Goal: Complete application form: Complete application form

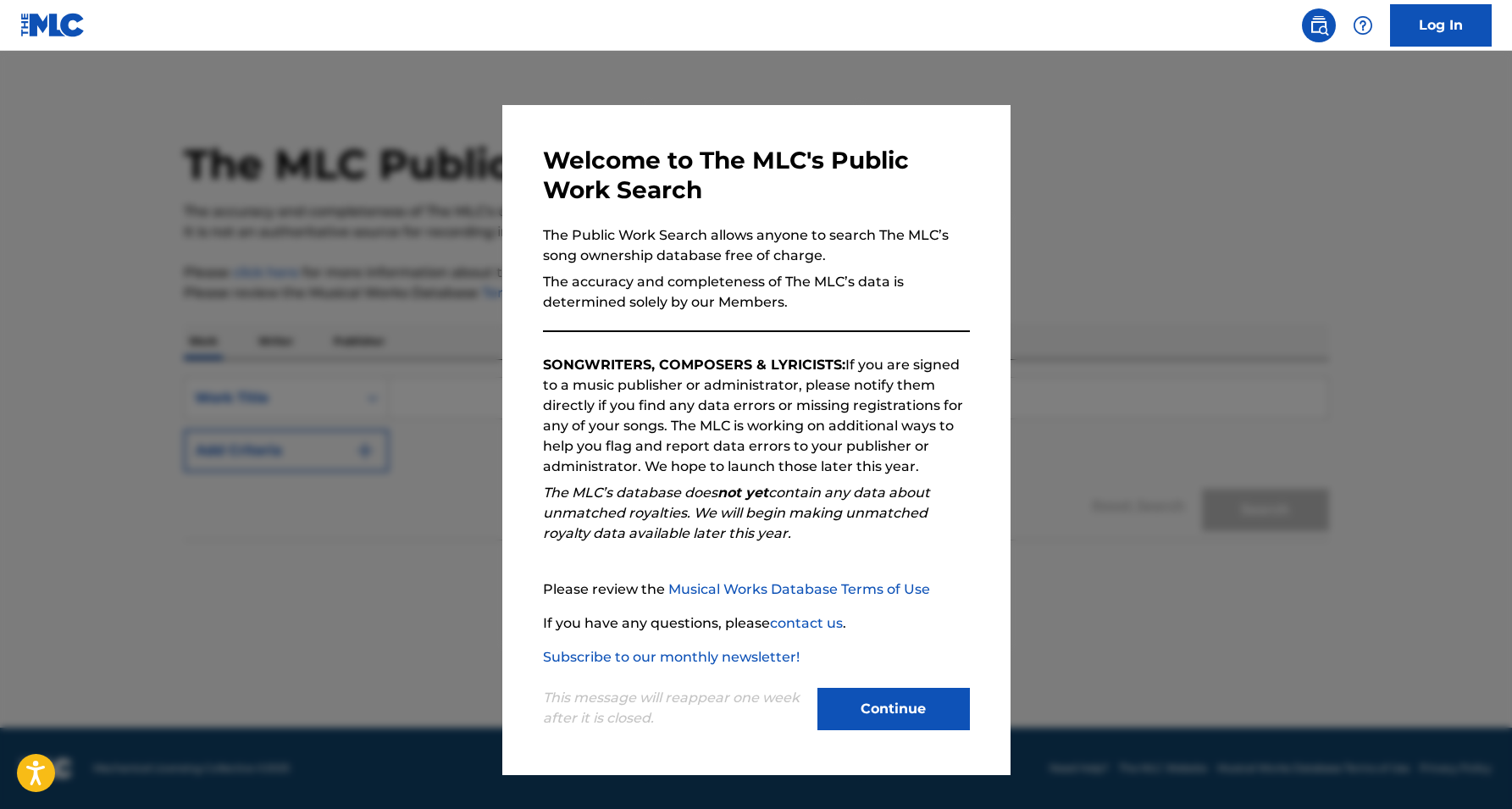
click at [923, 713] on button "Continue" at bounding box center [894, 709] width 152 height 42
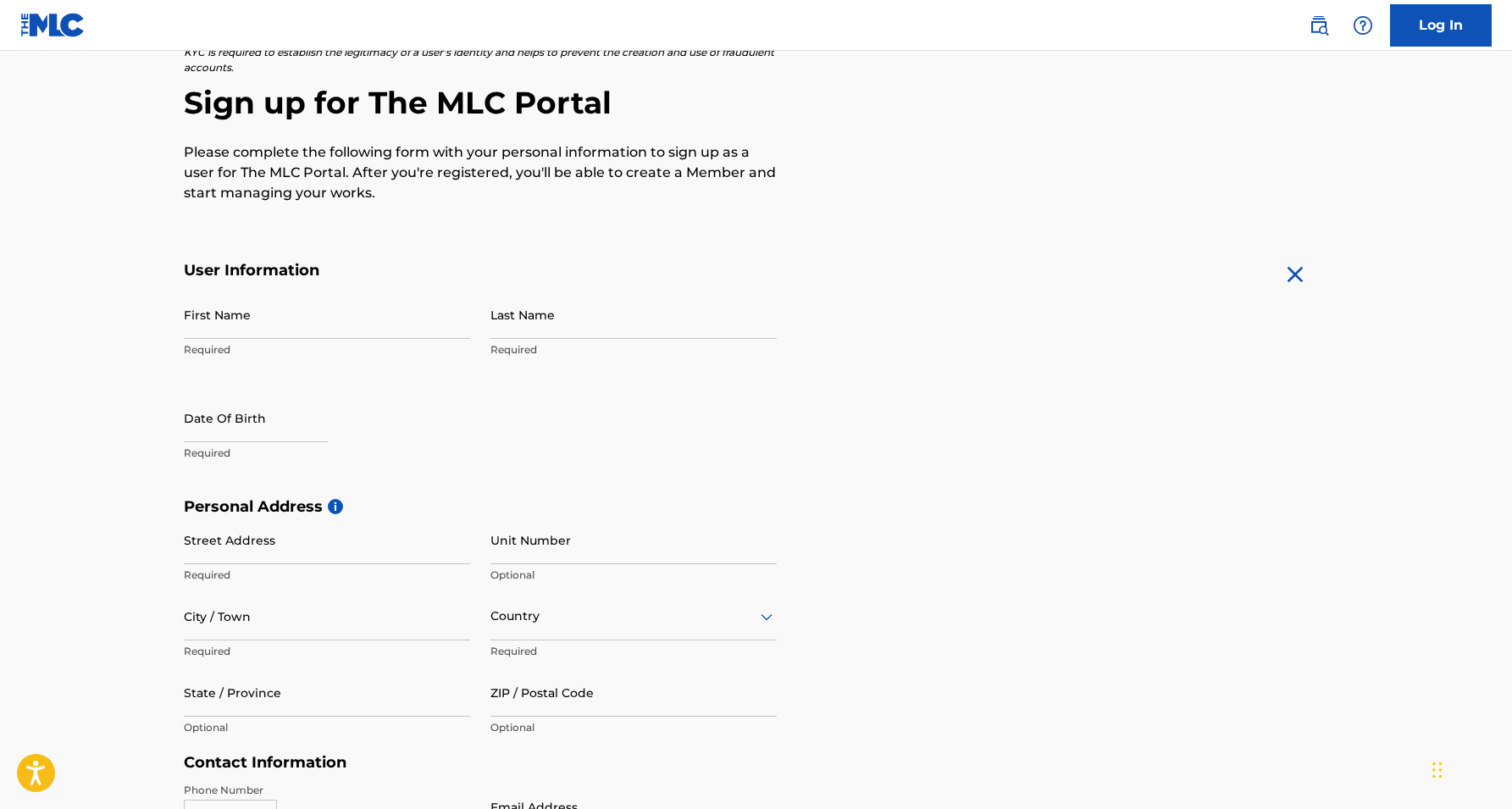
scroll to position [133, 0]
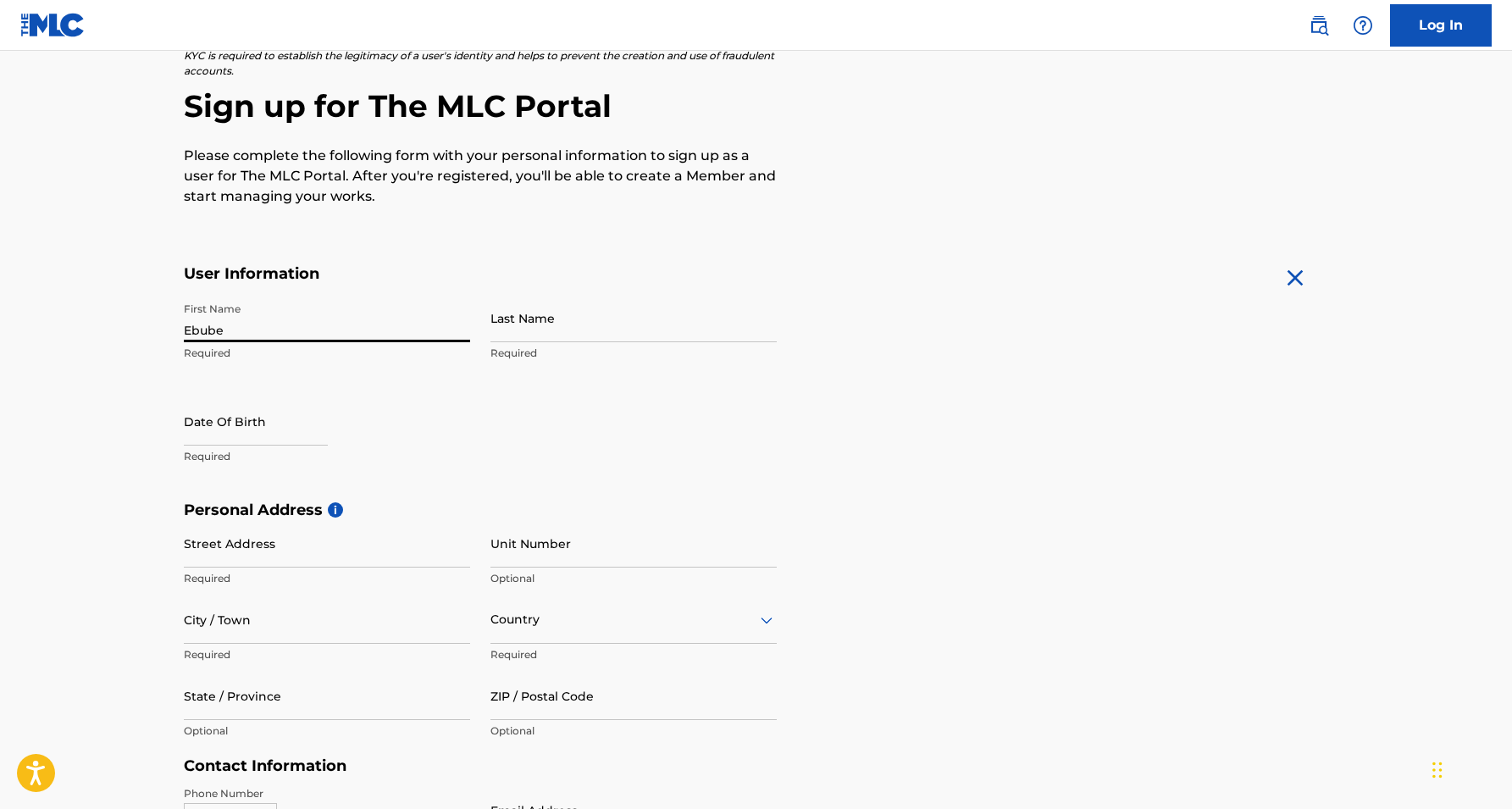
type input "Ebube"
type input "Echefu"
select select "7"
select select "2025"
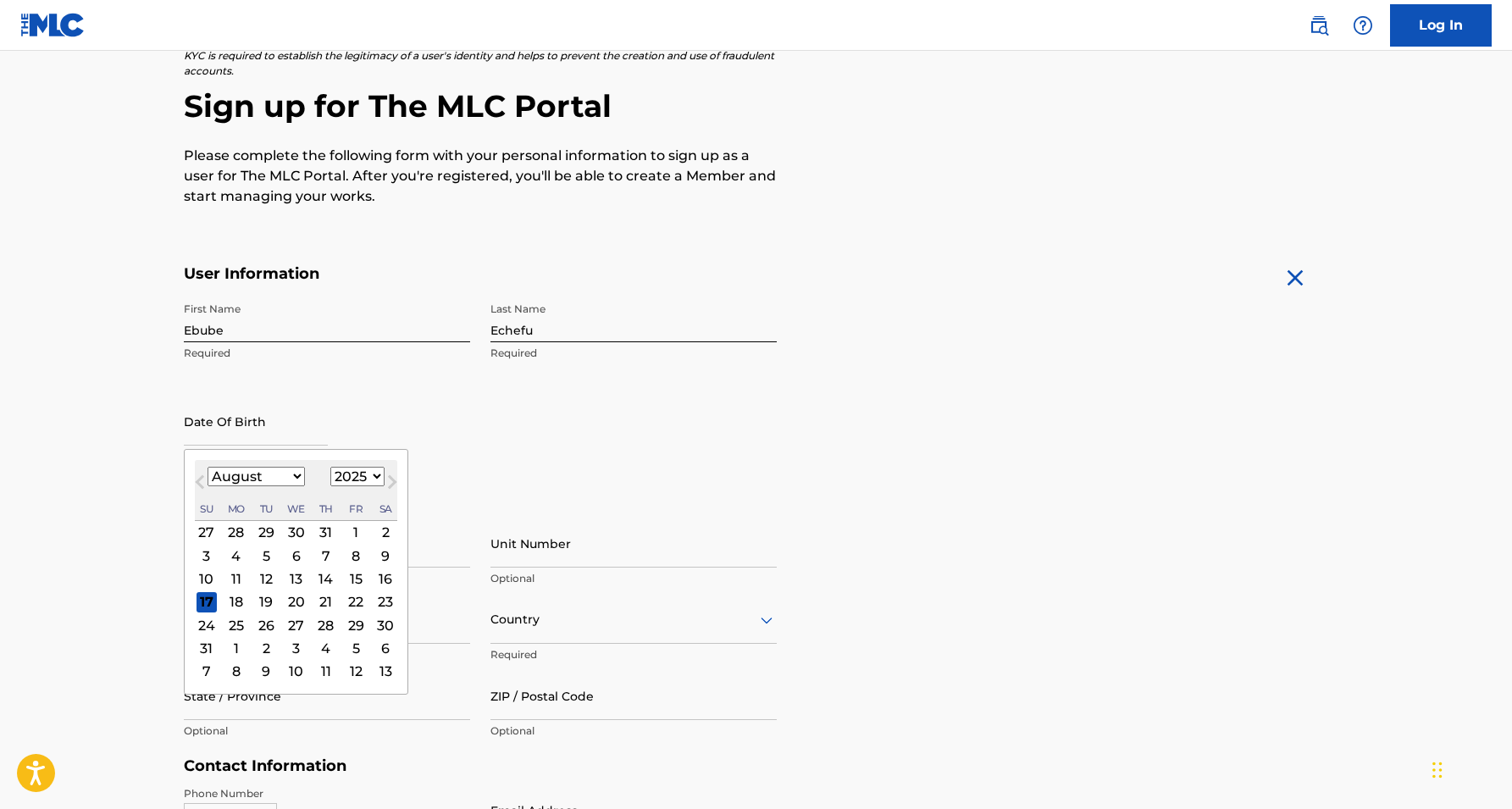
click at [315, 602] on div "21" at bounding box center [325, 601] width 20 height 20
type input "August 21 2025"
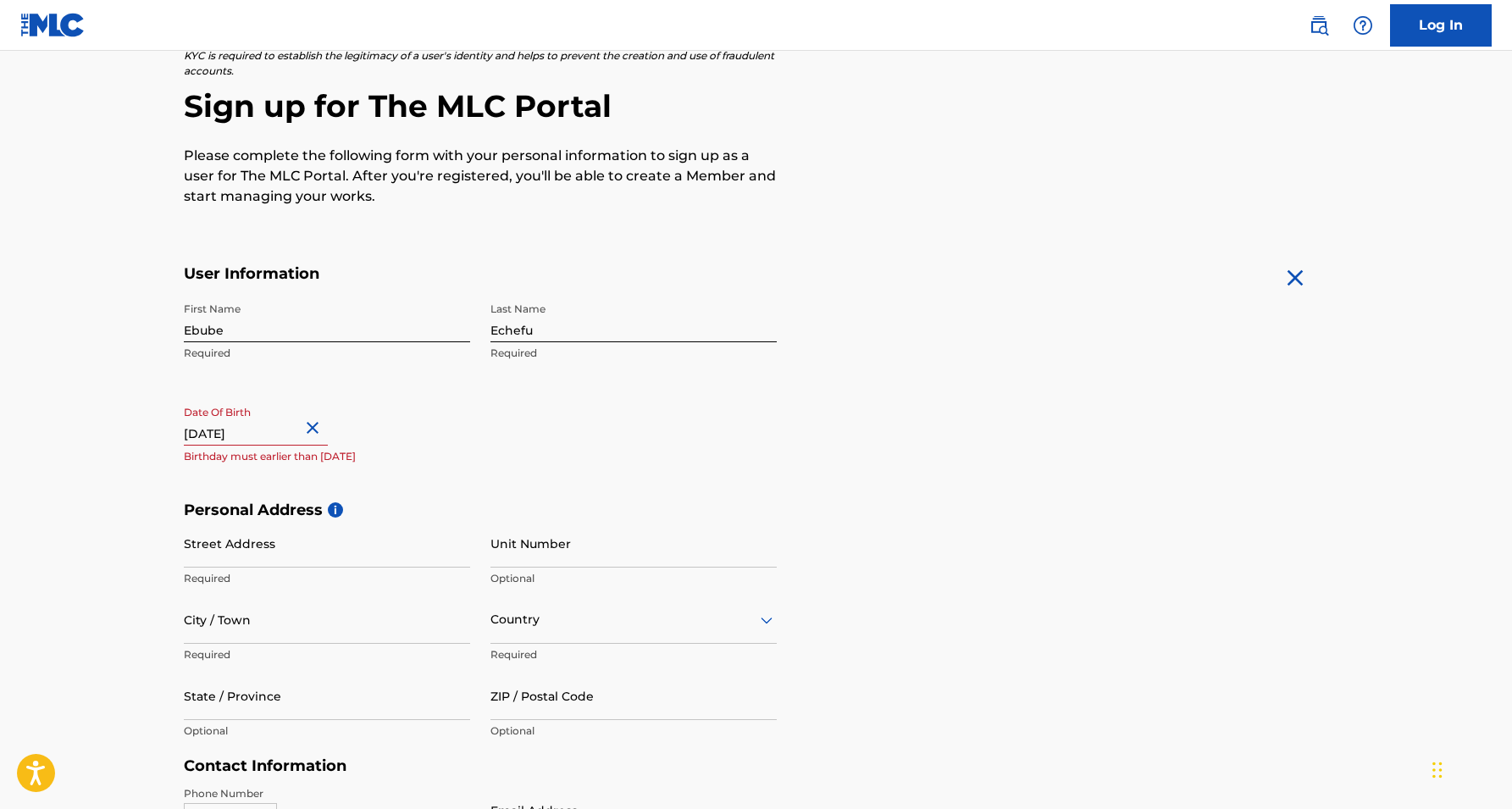
click at [292, 442] on input "August 21 2025" at bounding box center [256, 422] width 144 height 48
select select "7"
select select "2025"
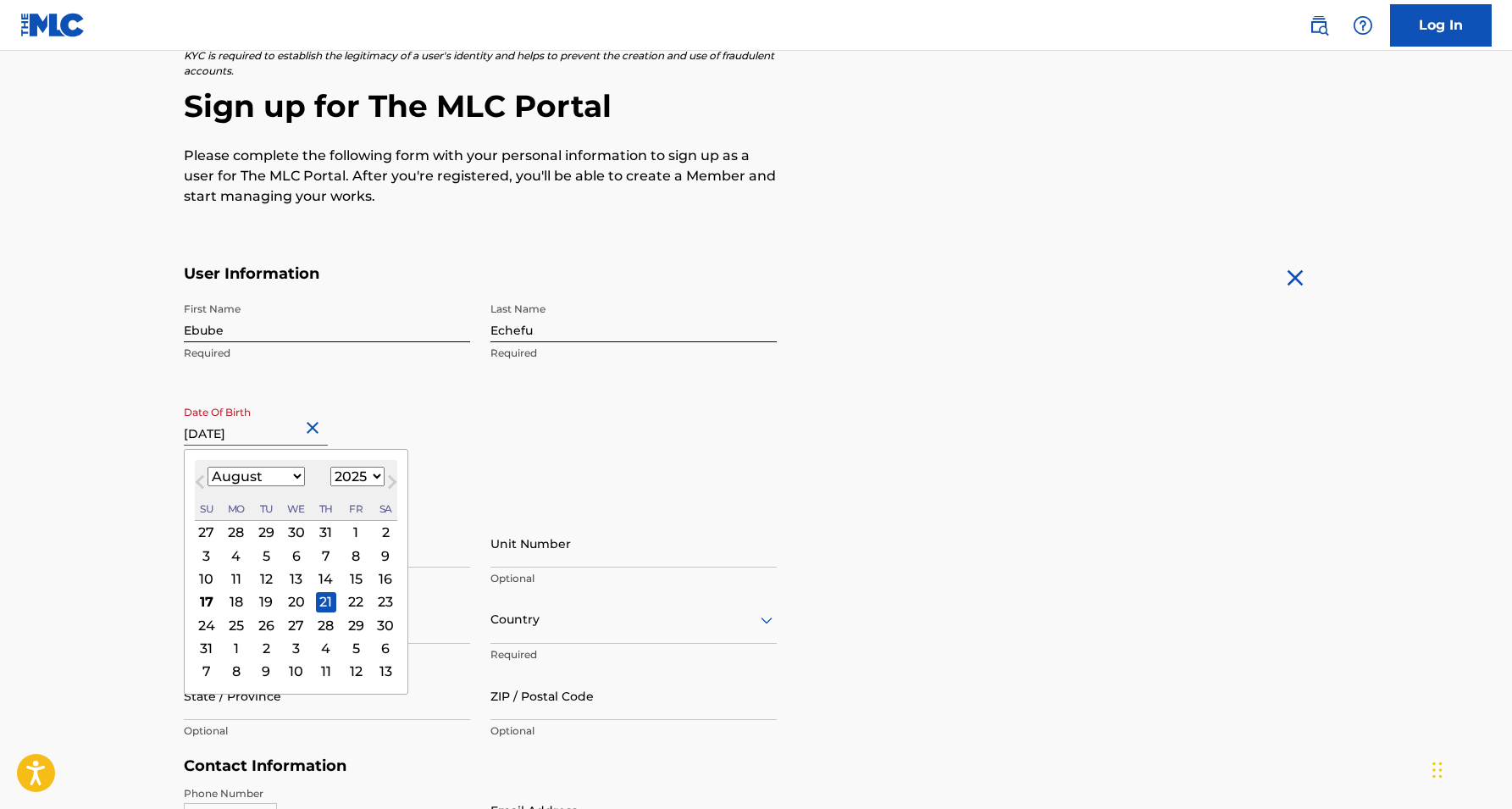
select select "8"
select select "2003"
click at [439, 411] on div "Date Of Birth August 21 2025 September 2003 Previous Month Next Month September…" at bounding box center [326, 435] width 286 height 76
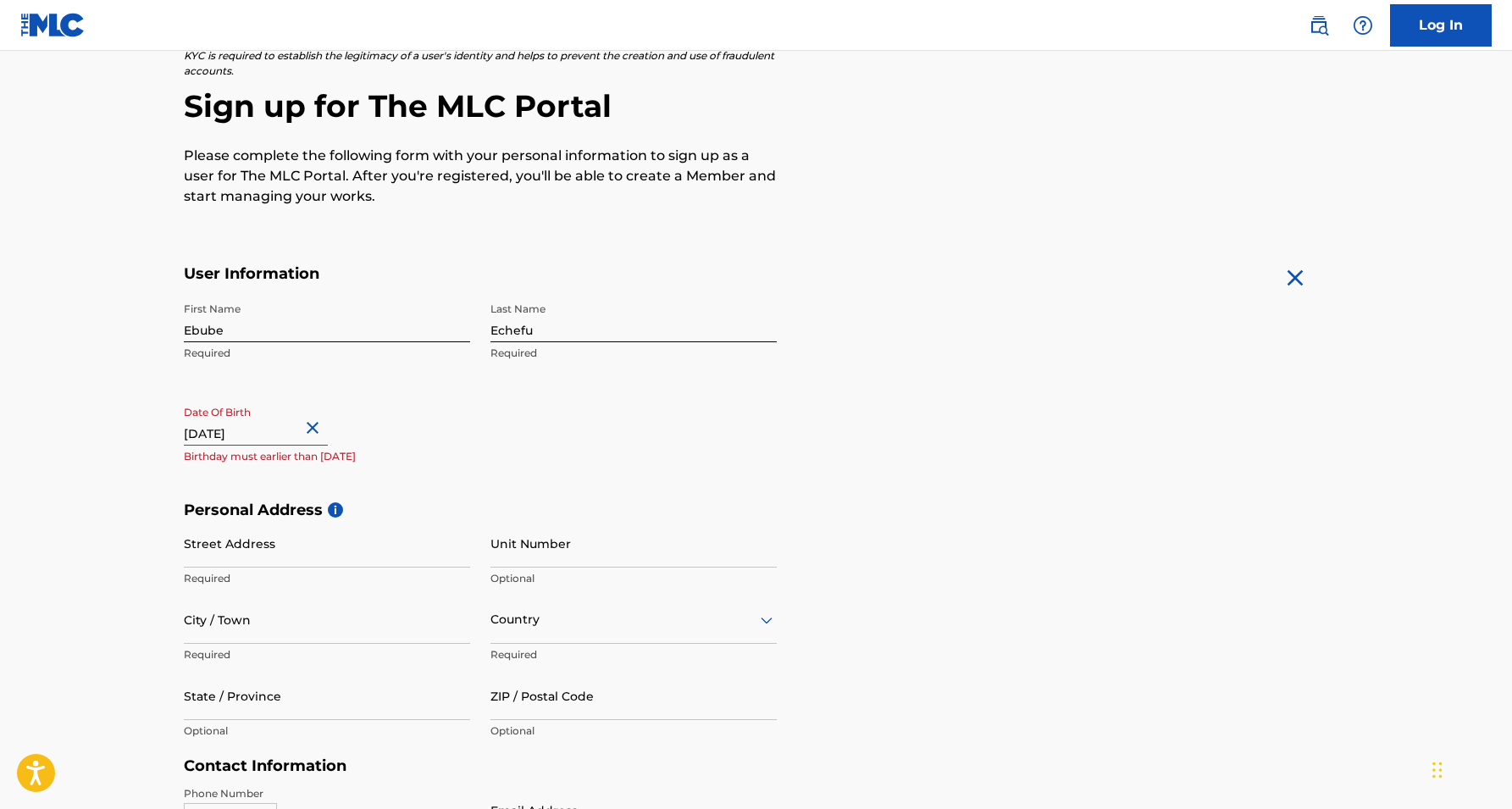
click at [283, 421] on input "August 21 2025" at bounding box center [256, 422] width 144 height 48
select select "7"
select select "2025"
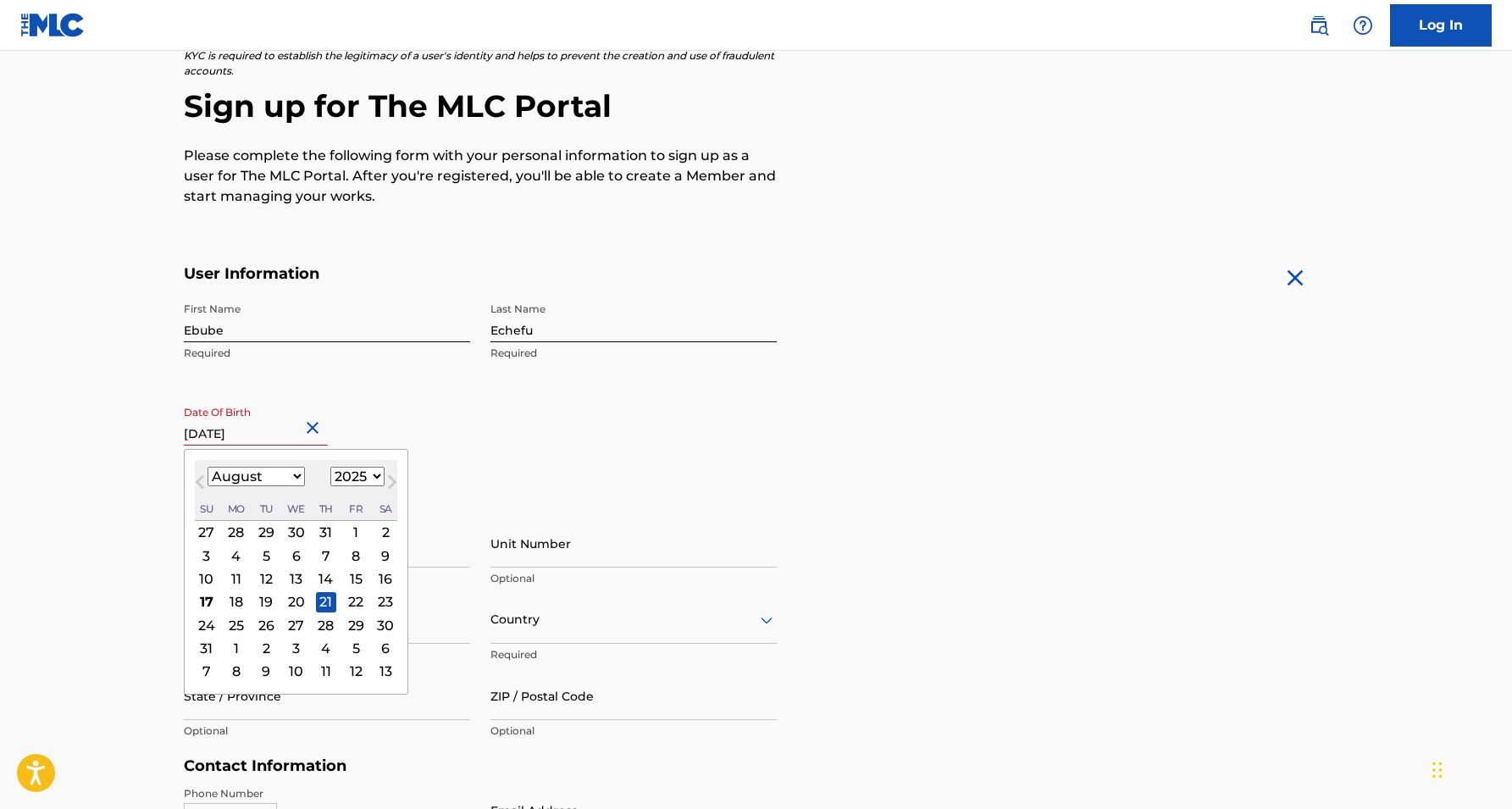
select select "8"
select select "2003"
click at [276, 443] on input "August 21 2025" at bounding box center [256, 422] width 144 height 48
click at [210, 598] on div "21" at bounding box center [205, 601] width 20 height 20
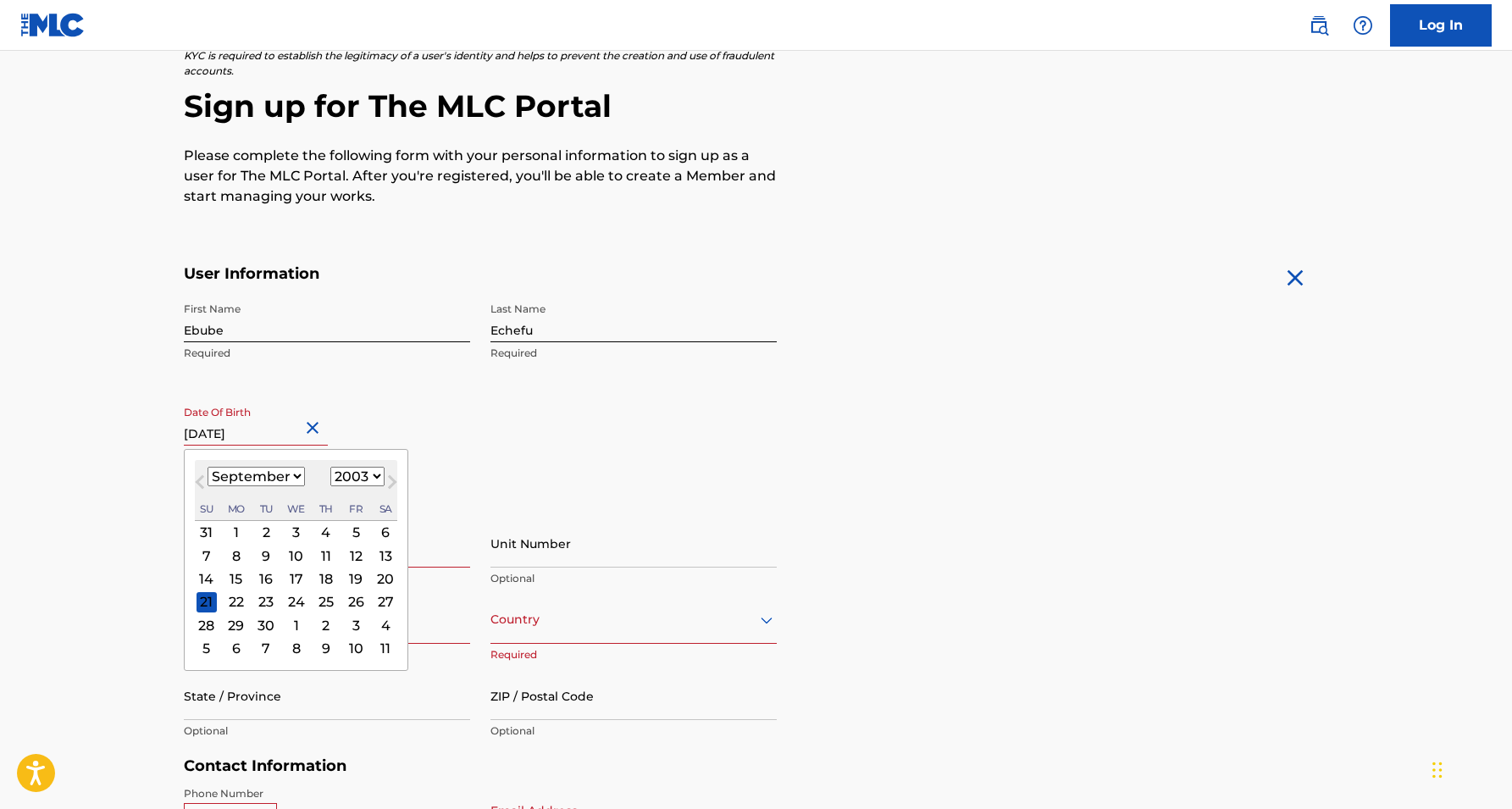
type input "September 21 2003"
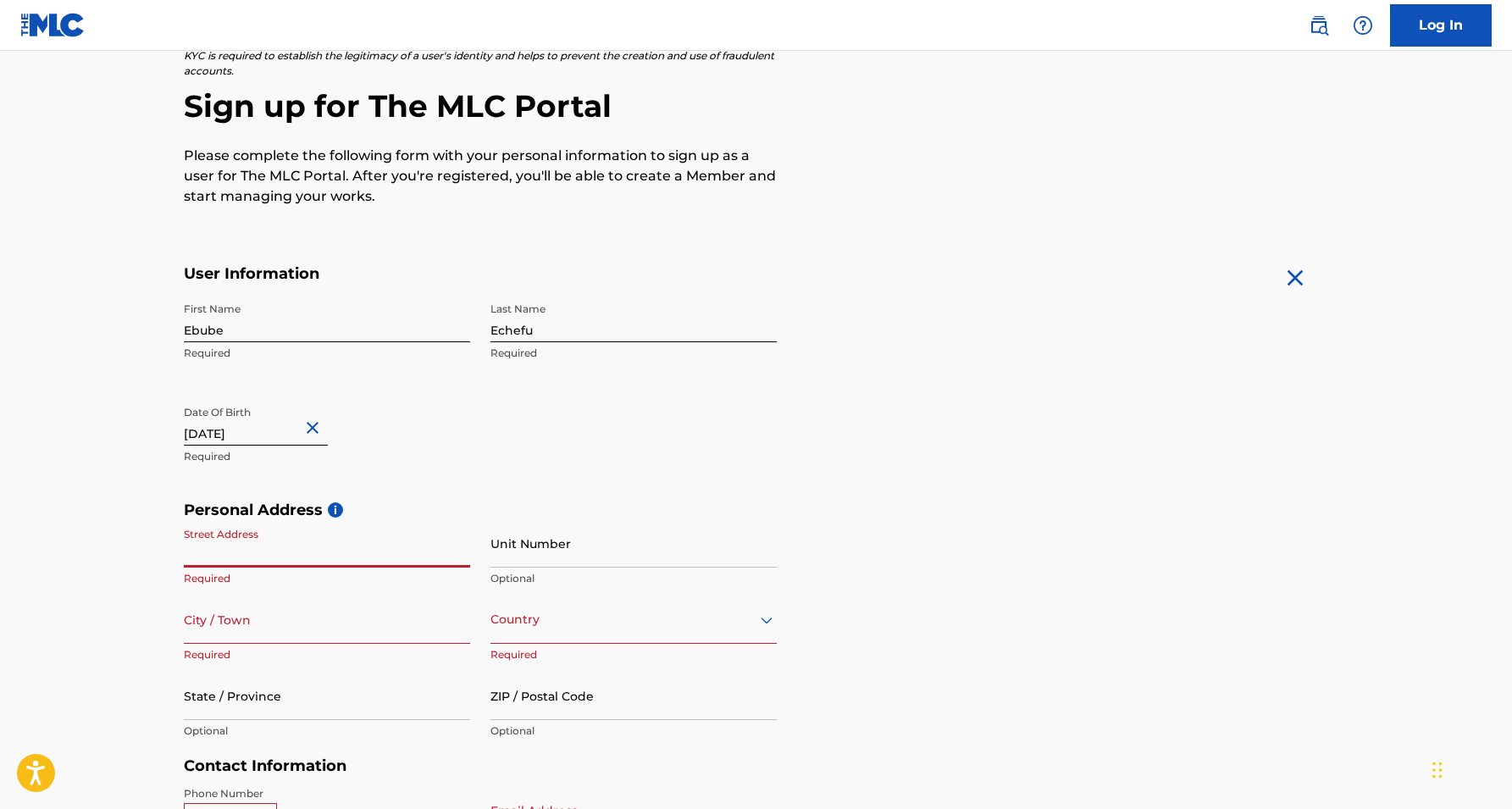
click at [292, 533] on input "Street Address" at bounding box center [326, 543] width 286 height 48
type input "245 Galloway Rd"
type input "Scarborough"
click at [537, 613] on div "Country" at bounding box center [633, 619] width 286 height 48
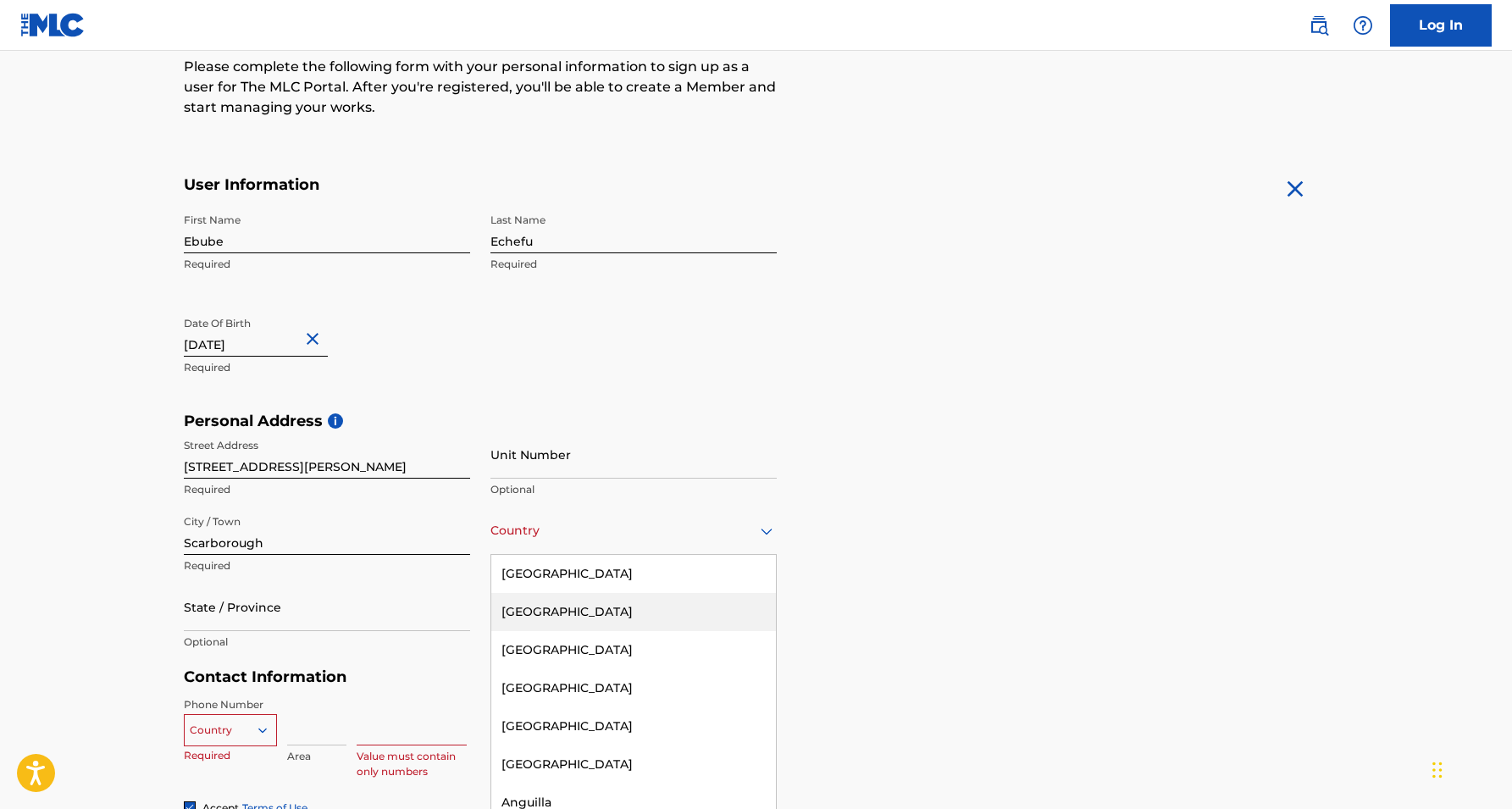
type input "c"
click at [590, 642] on div "Canada" at bounding box center [634, 650] width 285 height 39
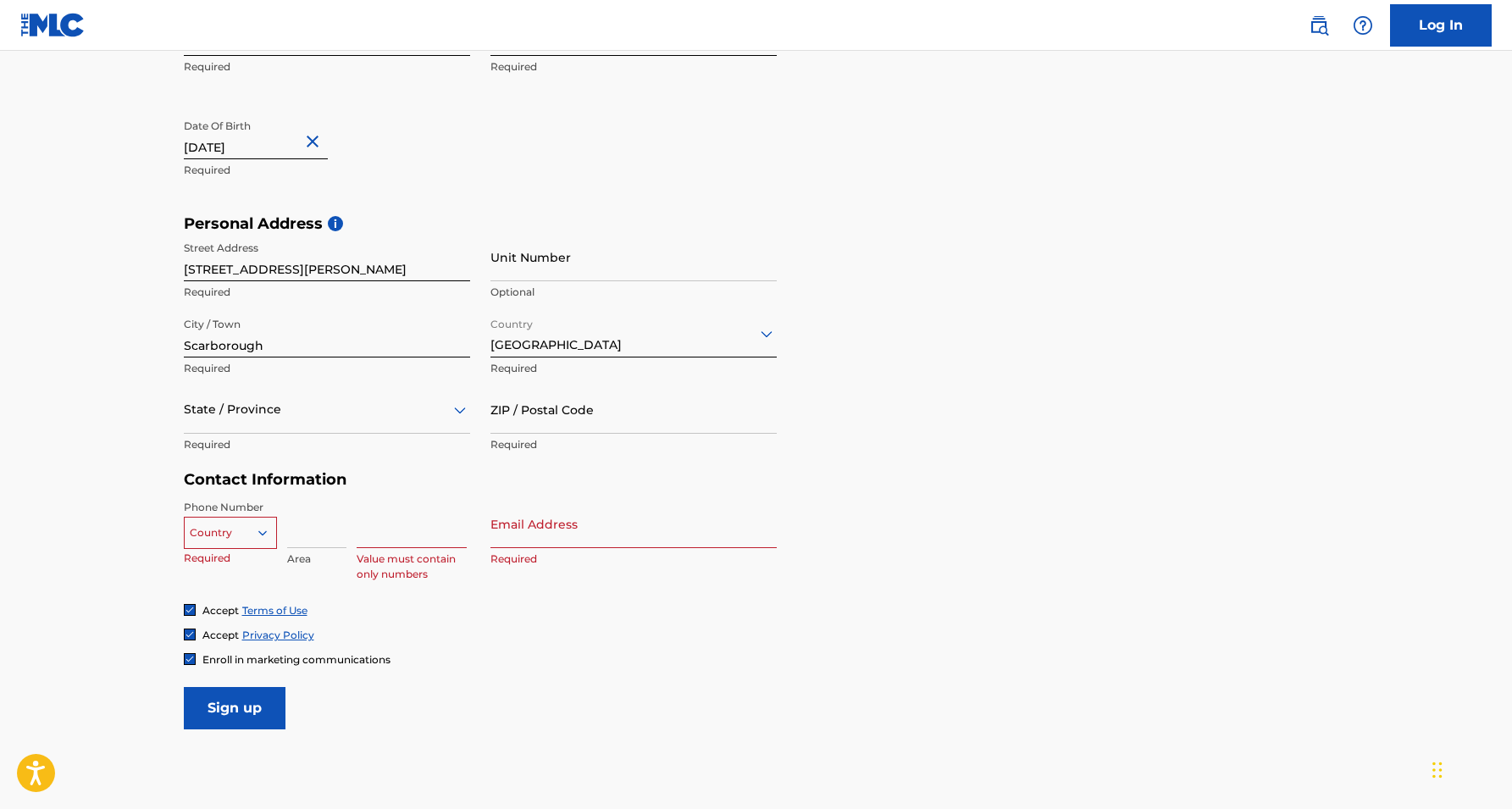
scroll to position [426, 0]
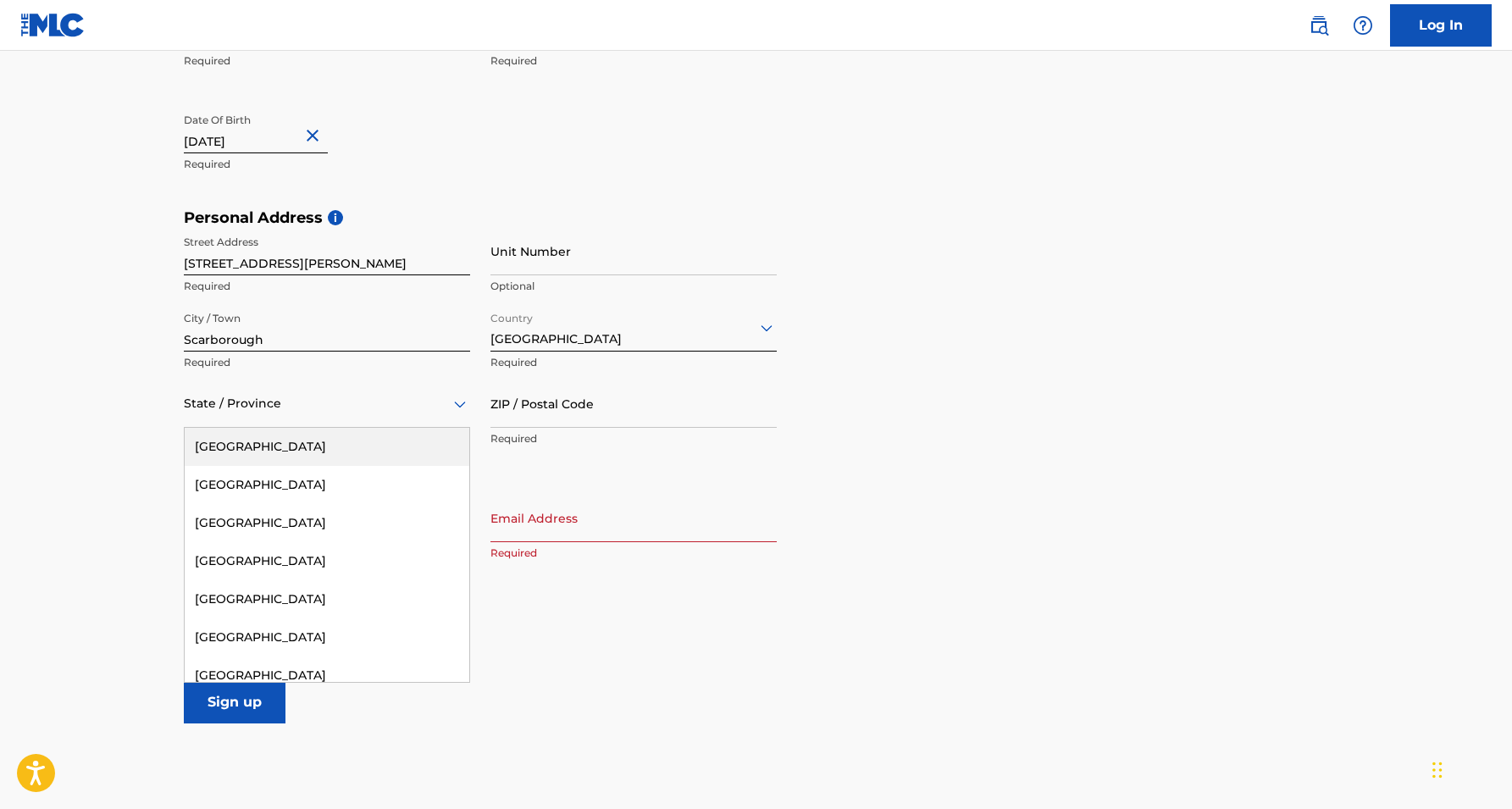
click at [361, 389] on div "State / Province" at bounding box center [326, 404] width 286 height 48
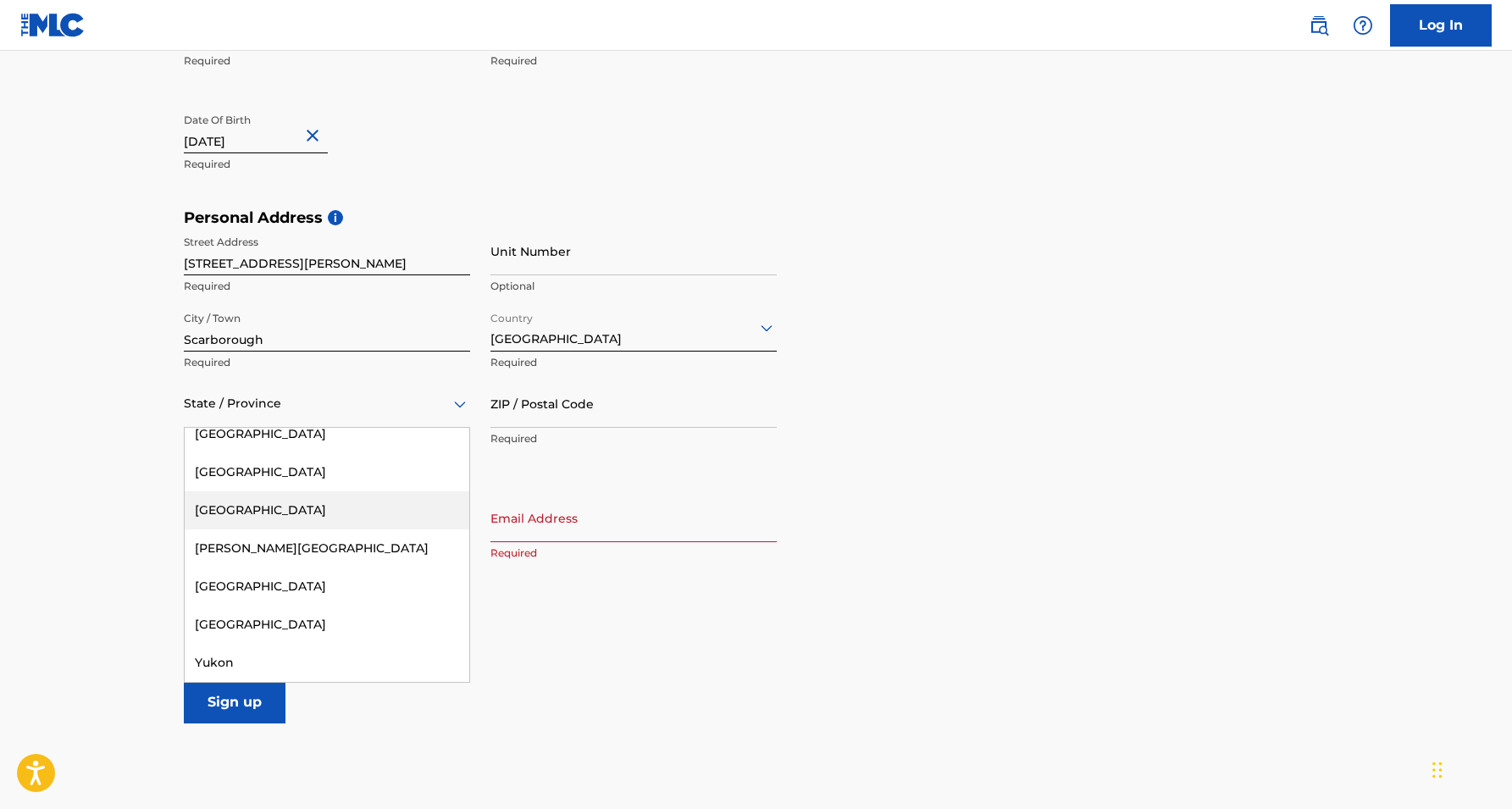
click at [327, 517] on div "Ontario" at bounding box center [327, 510] width 285 height 39
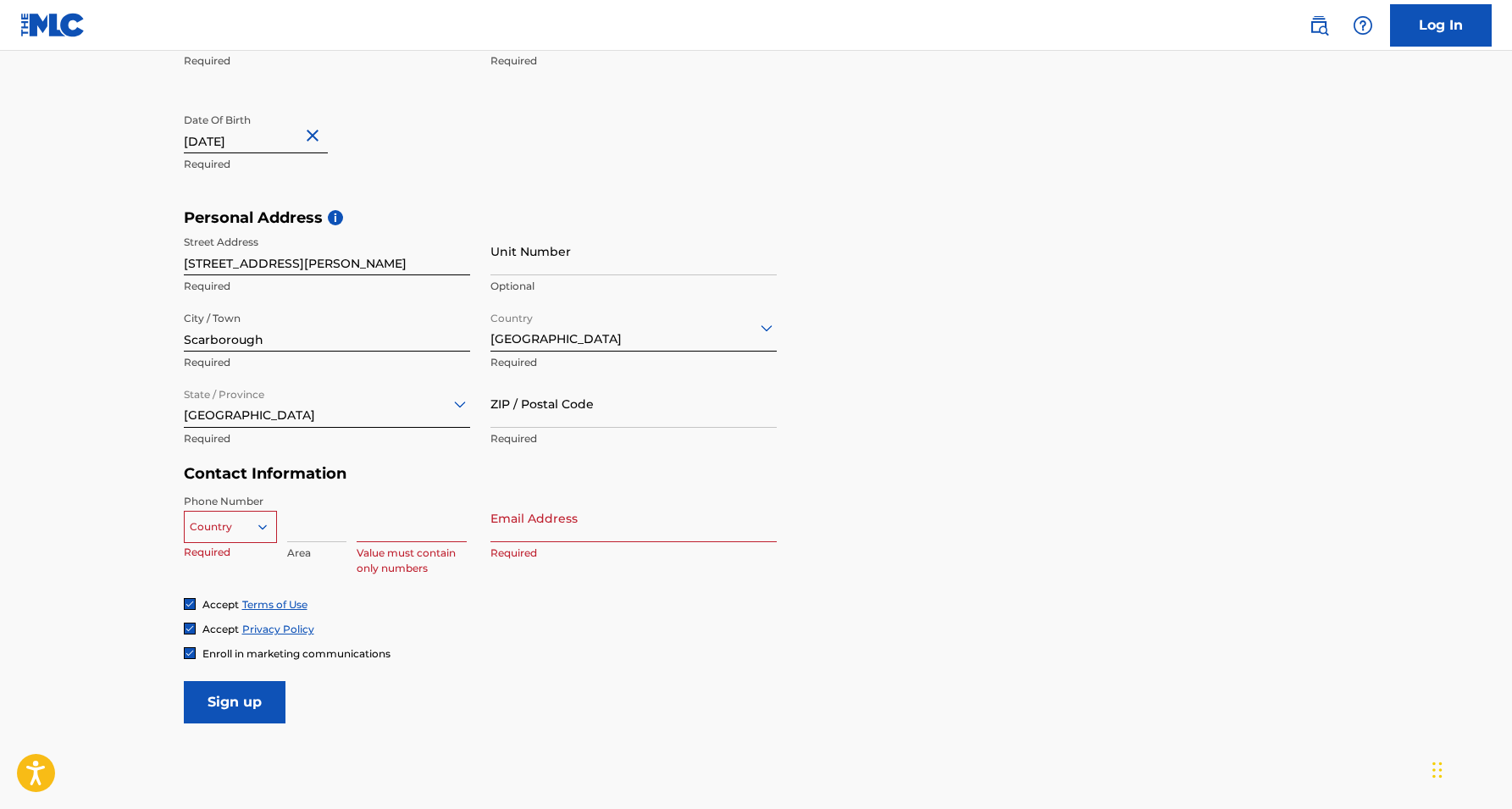
click at [586, 336] on div at bounding box center [633, 327] width 286 height 21
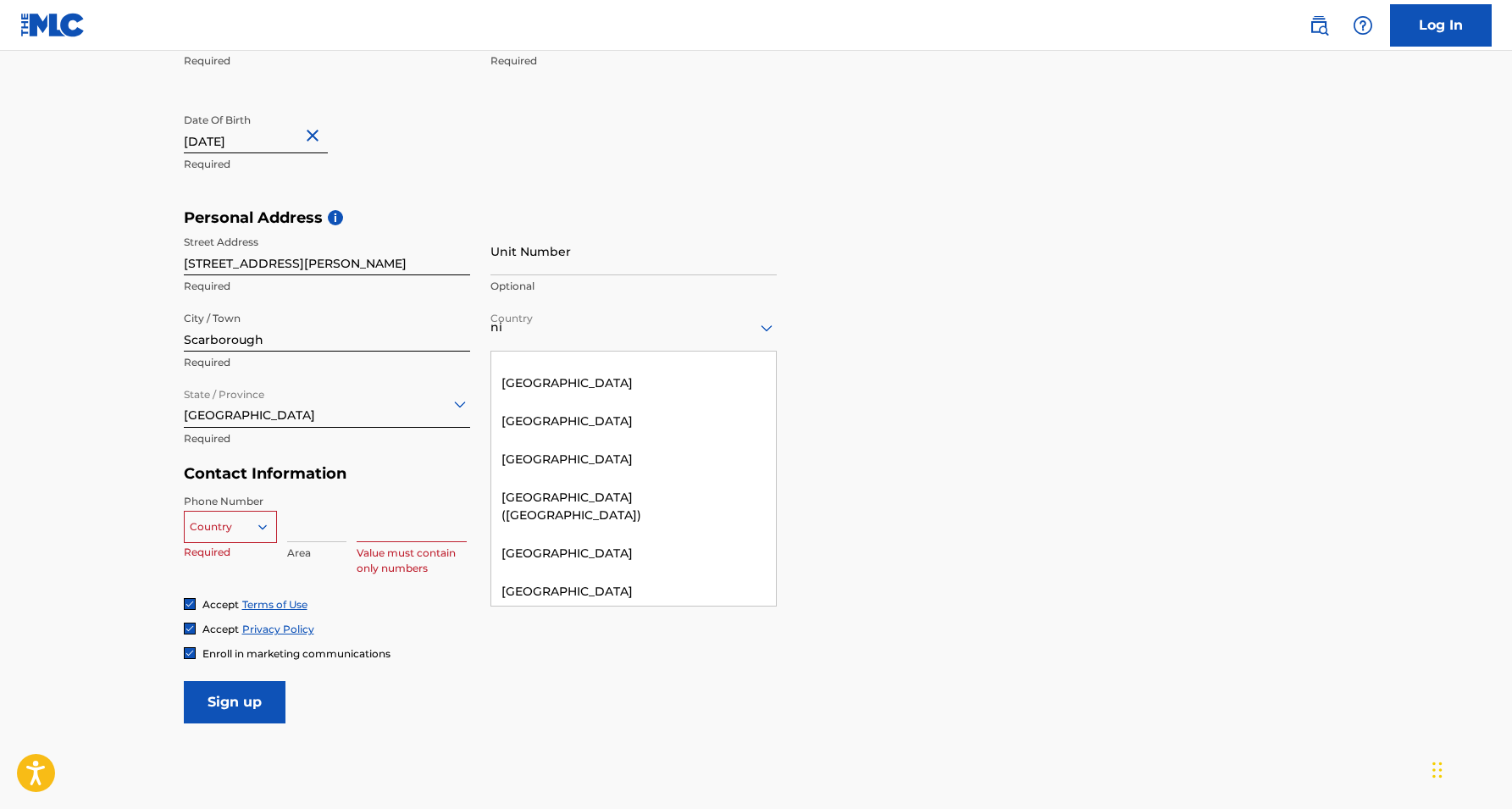
scroll to position [793, 0]
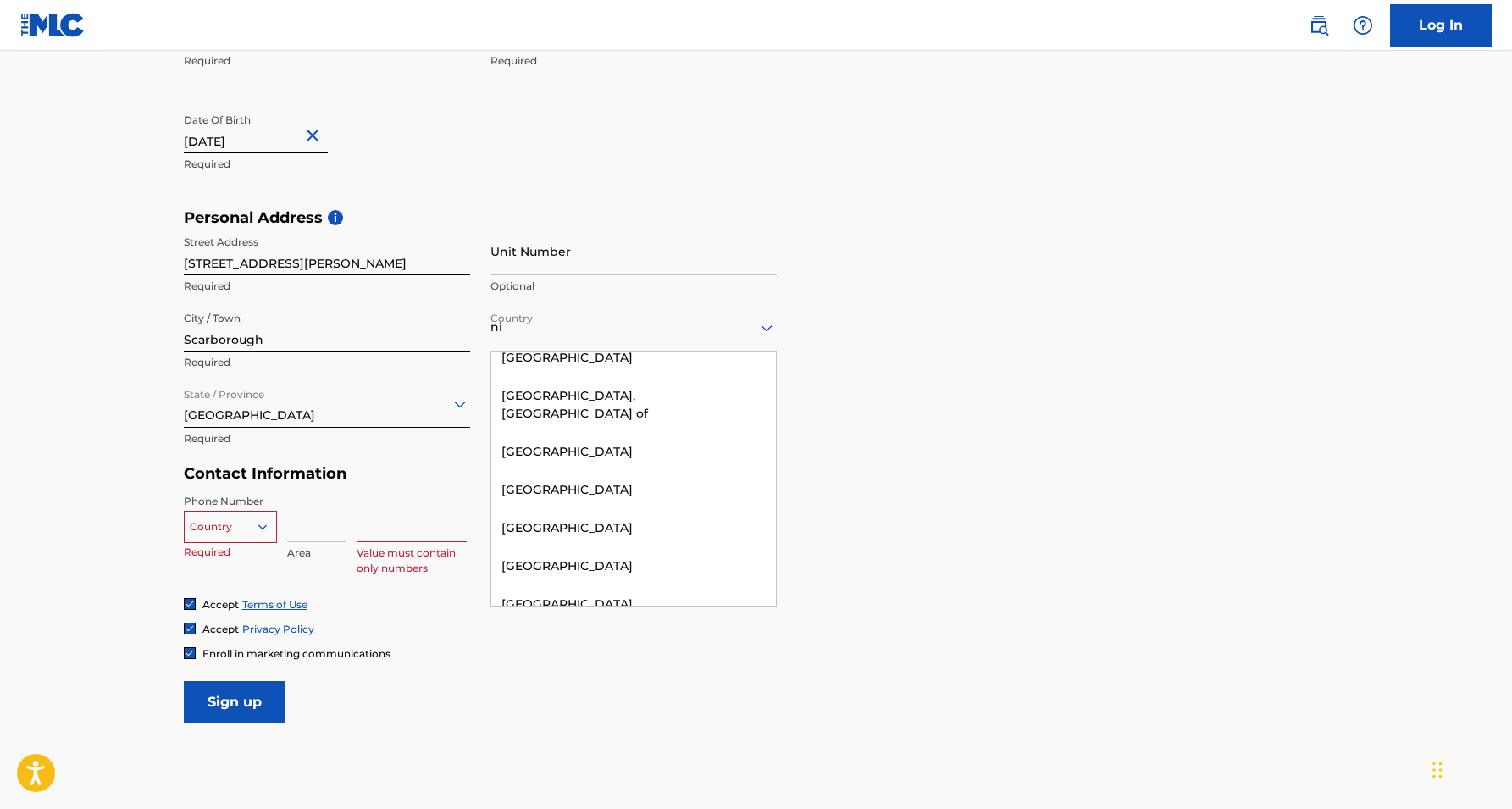
type input "nig"
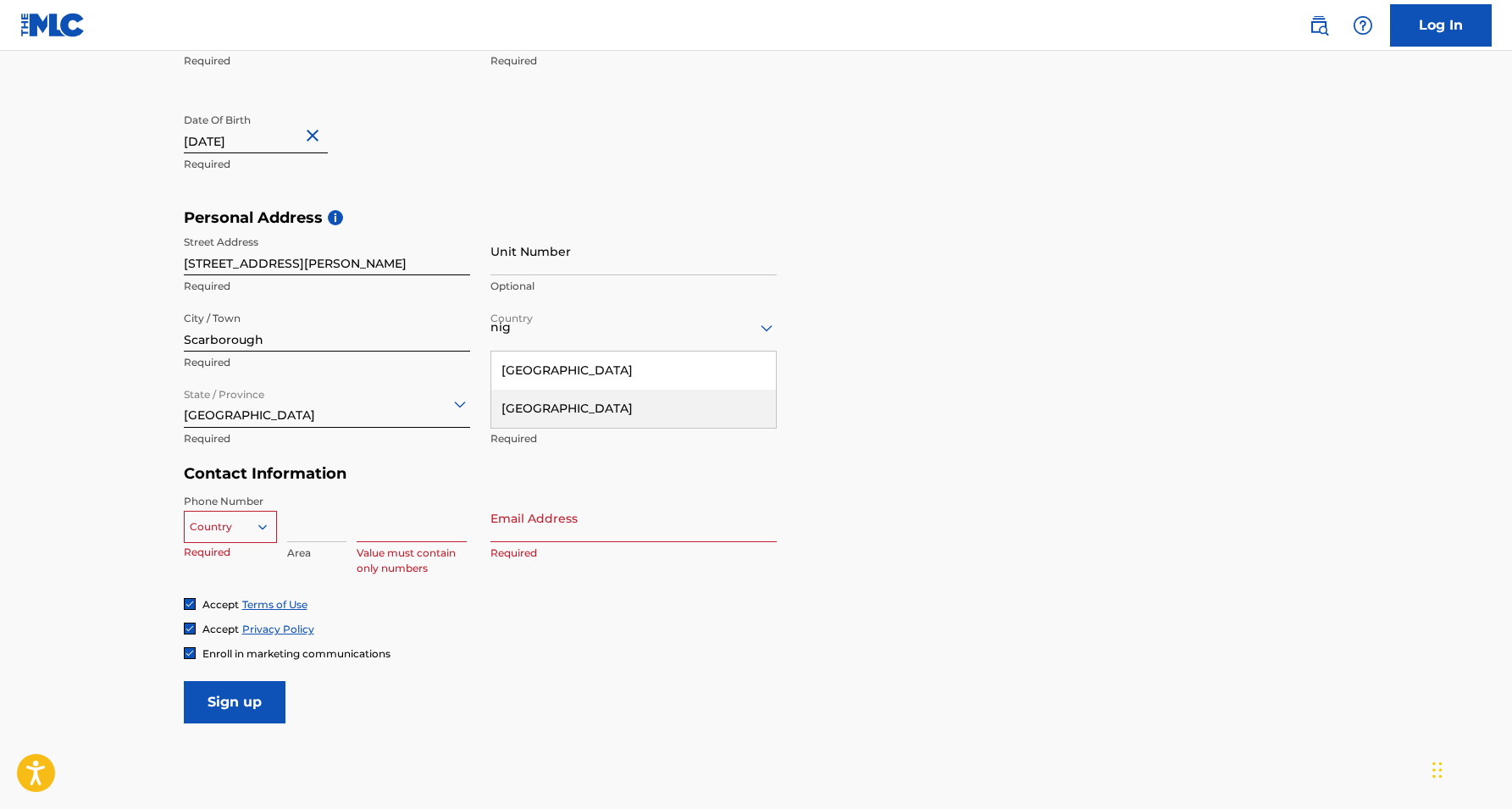
click at [597, 405] on div "Nigeria" at bounding box center [634, 409] width 285 height 39
type input "O"
click at [598, 322] on div at bounding box center [633, 327] width 286 height 21
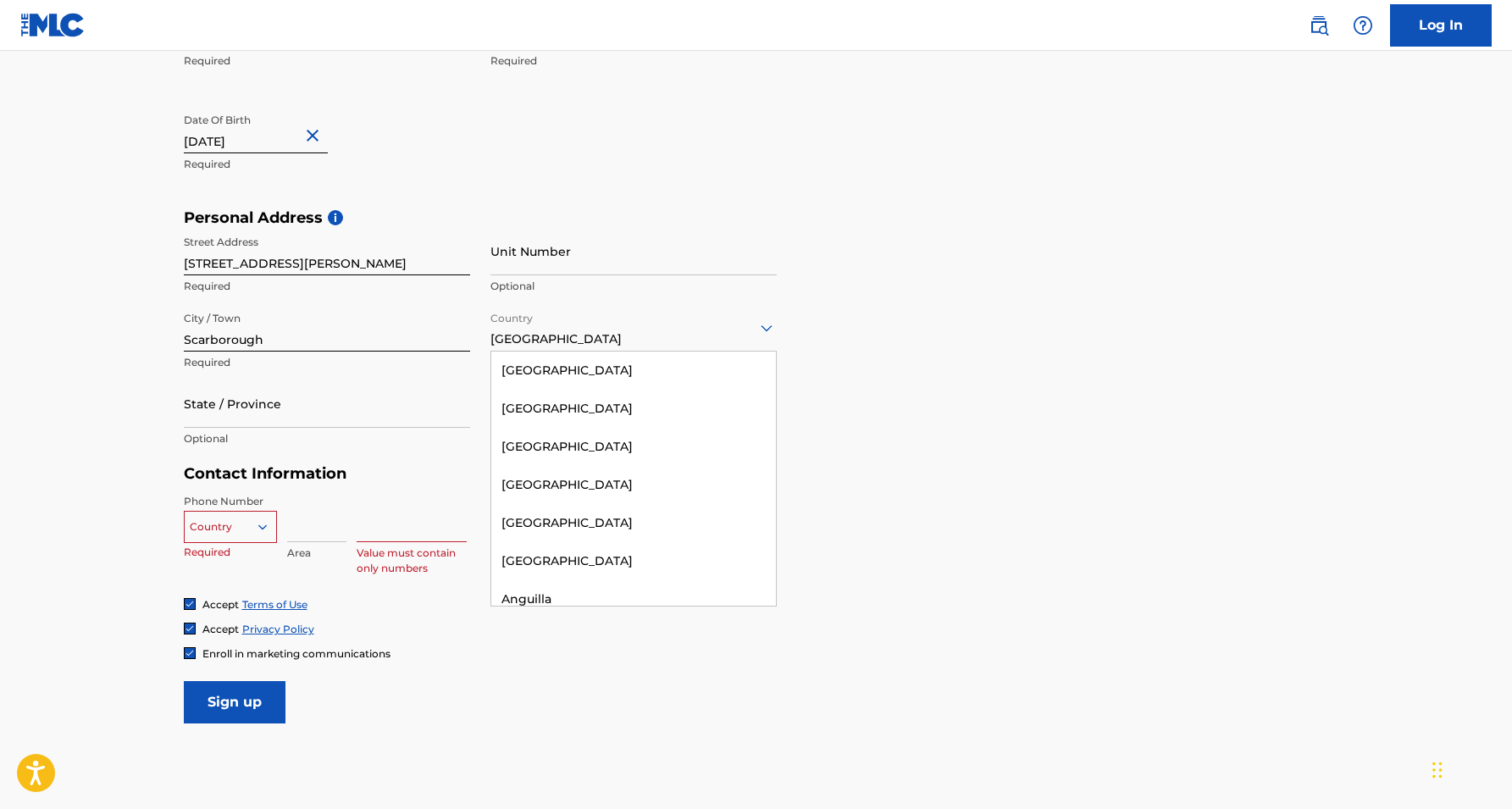
scroll to position [5418, 0]
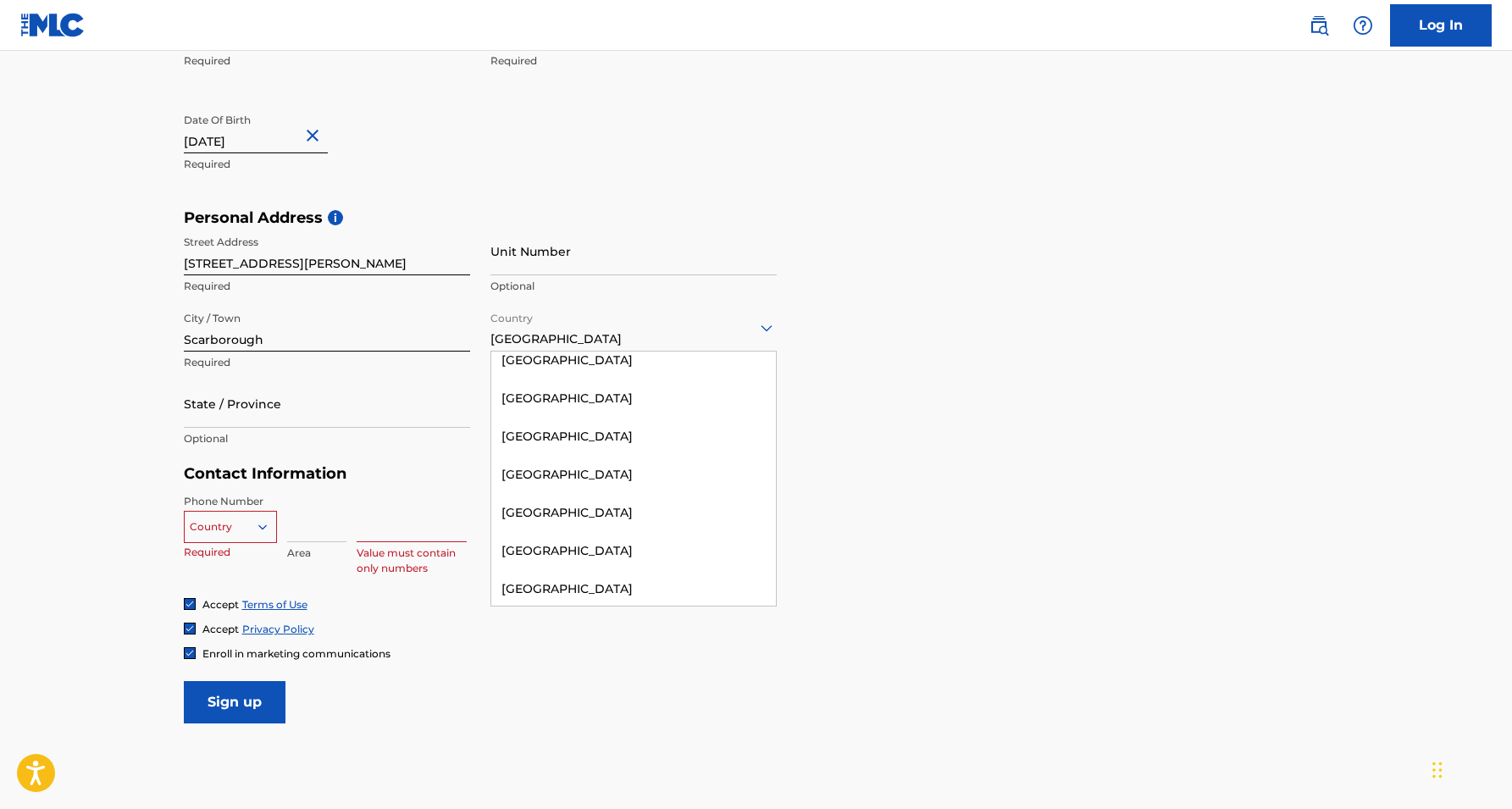
click at [536, 609] on div "Nigeria" at bounding box center [634, 628] width 285 height 39
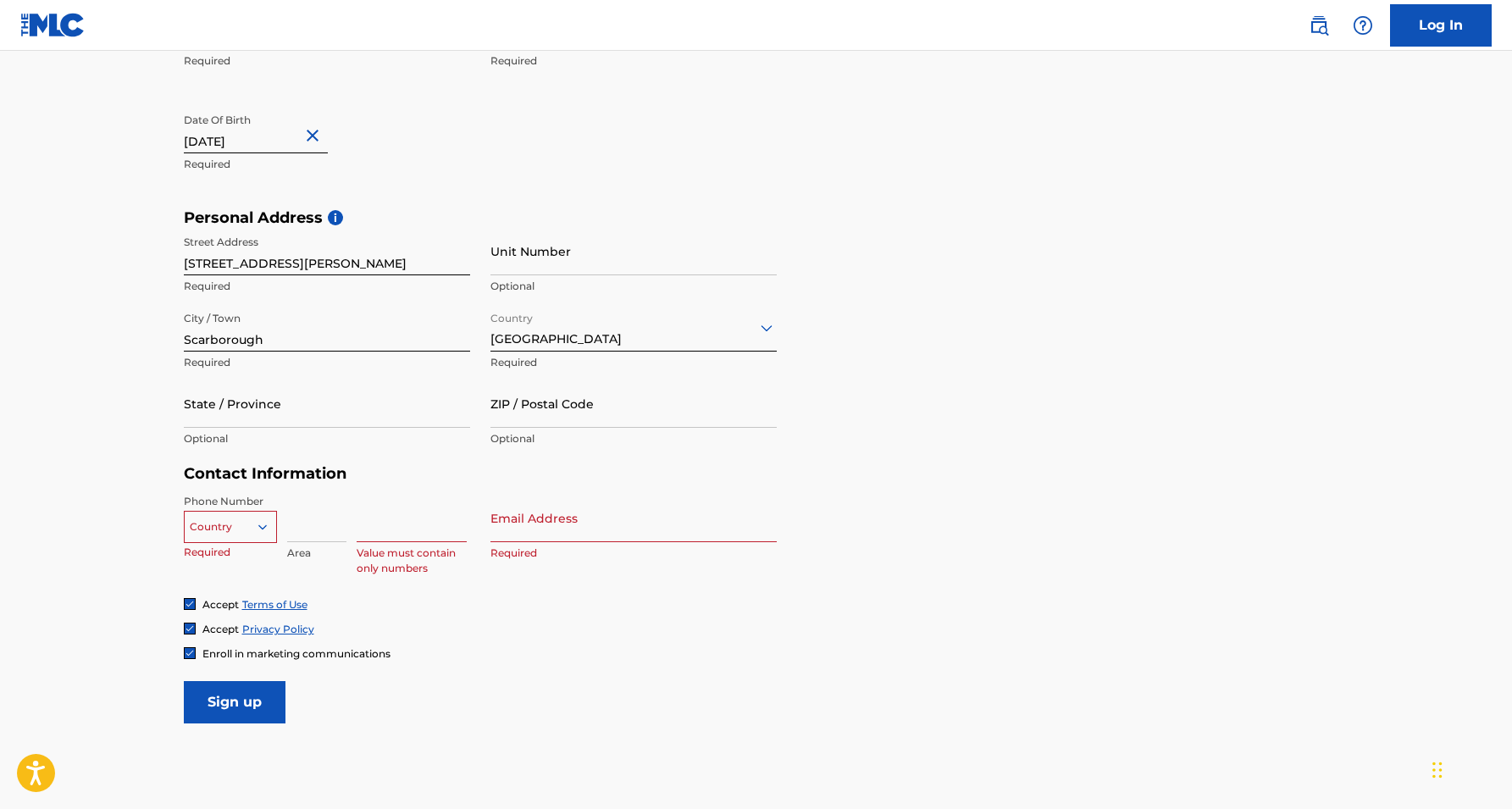
click at [437, 423] on input "State / Province" at bounding box center [326, 404] width 286 height 48
click at [465, 416] on input "State / Province" at bounding box center [326, 404] width 286 height 48
click at [537, 343] on div "Nigeria" at bounding box center [633, 326] width 286 height 41
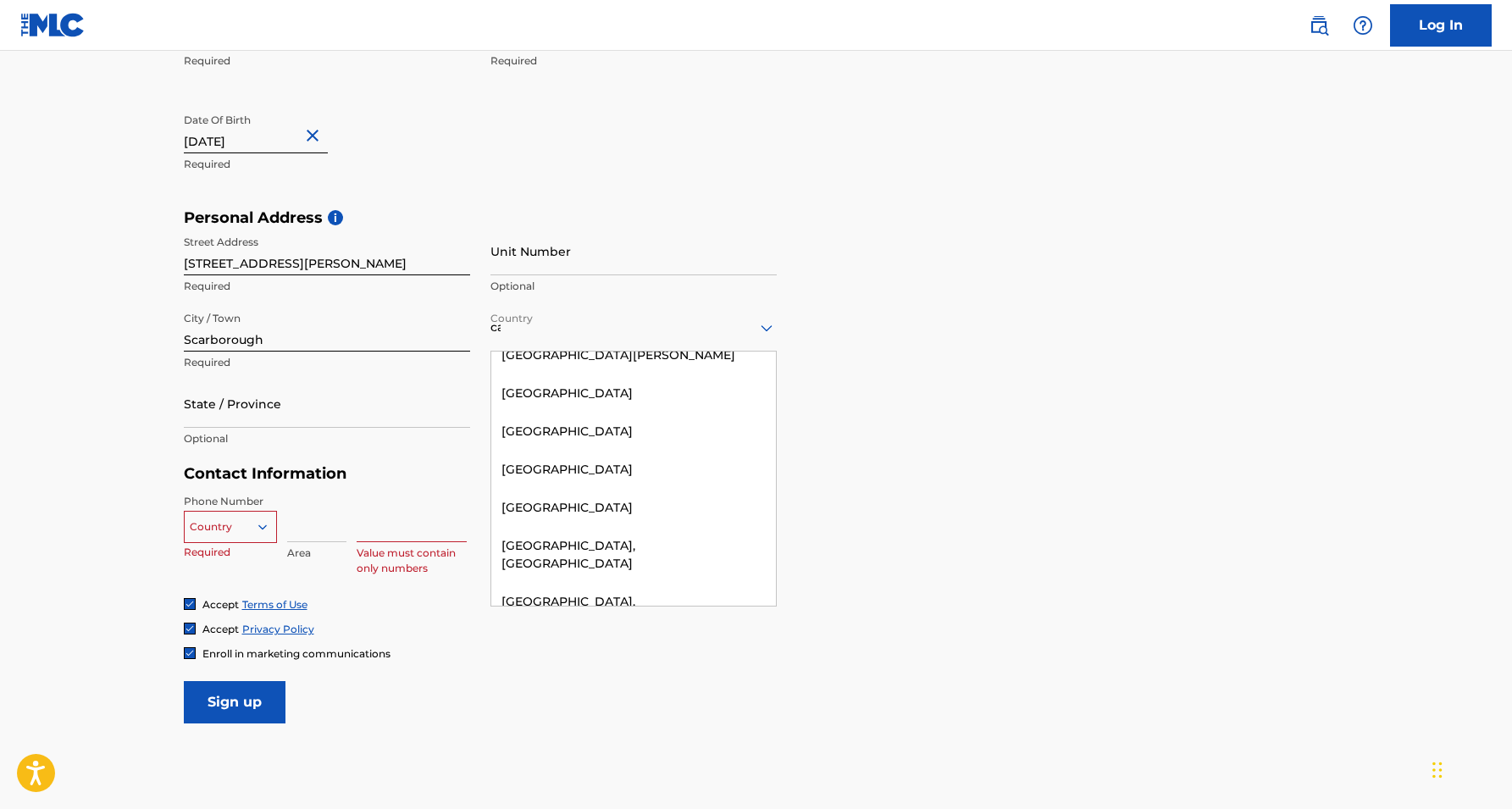
scroll to position [432, 0]
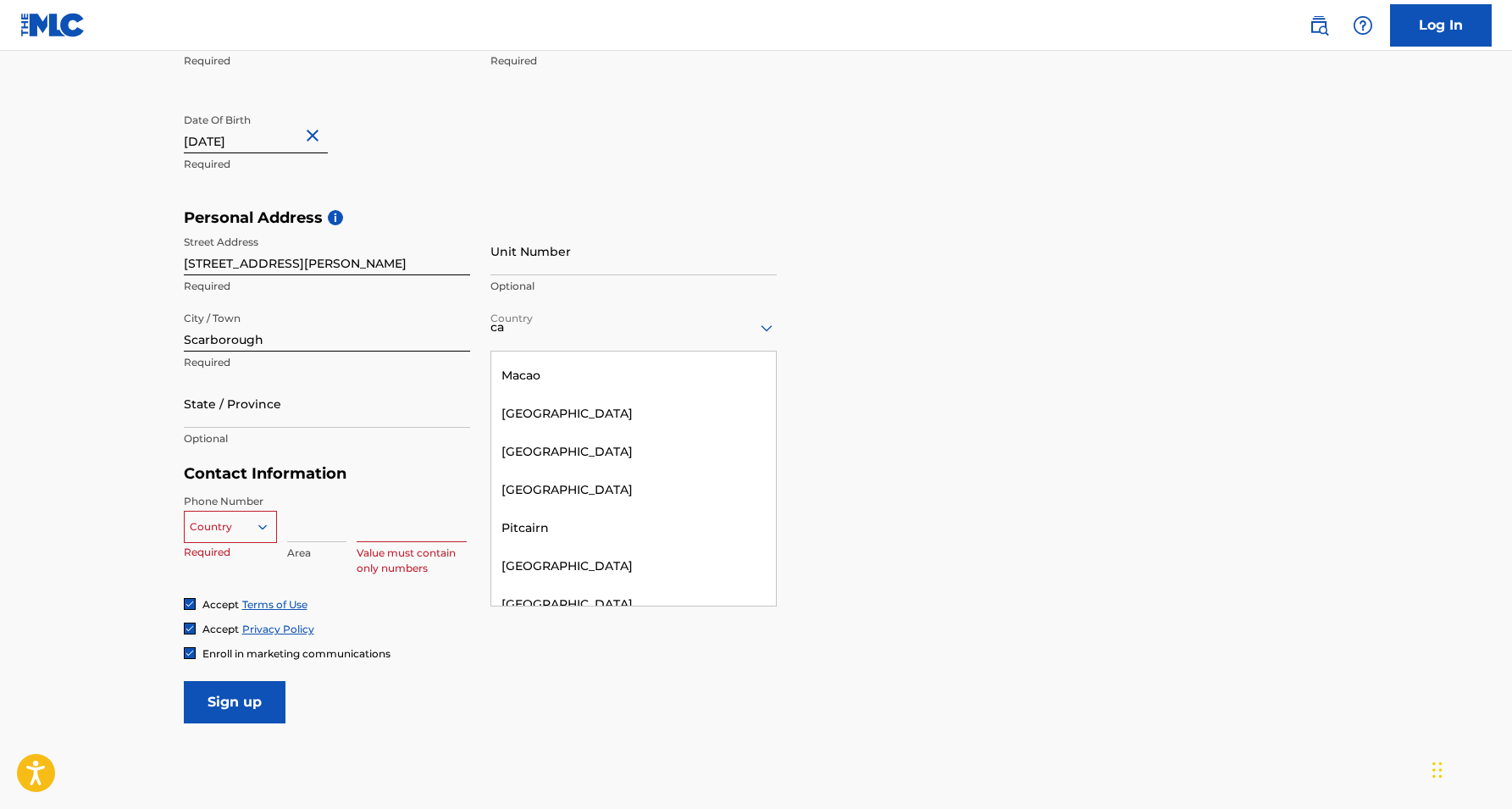
type input "can"
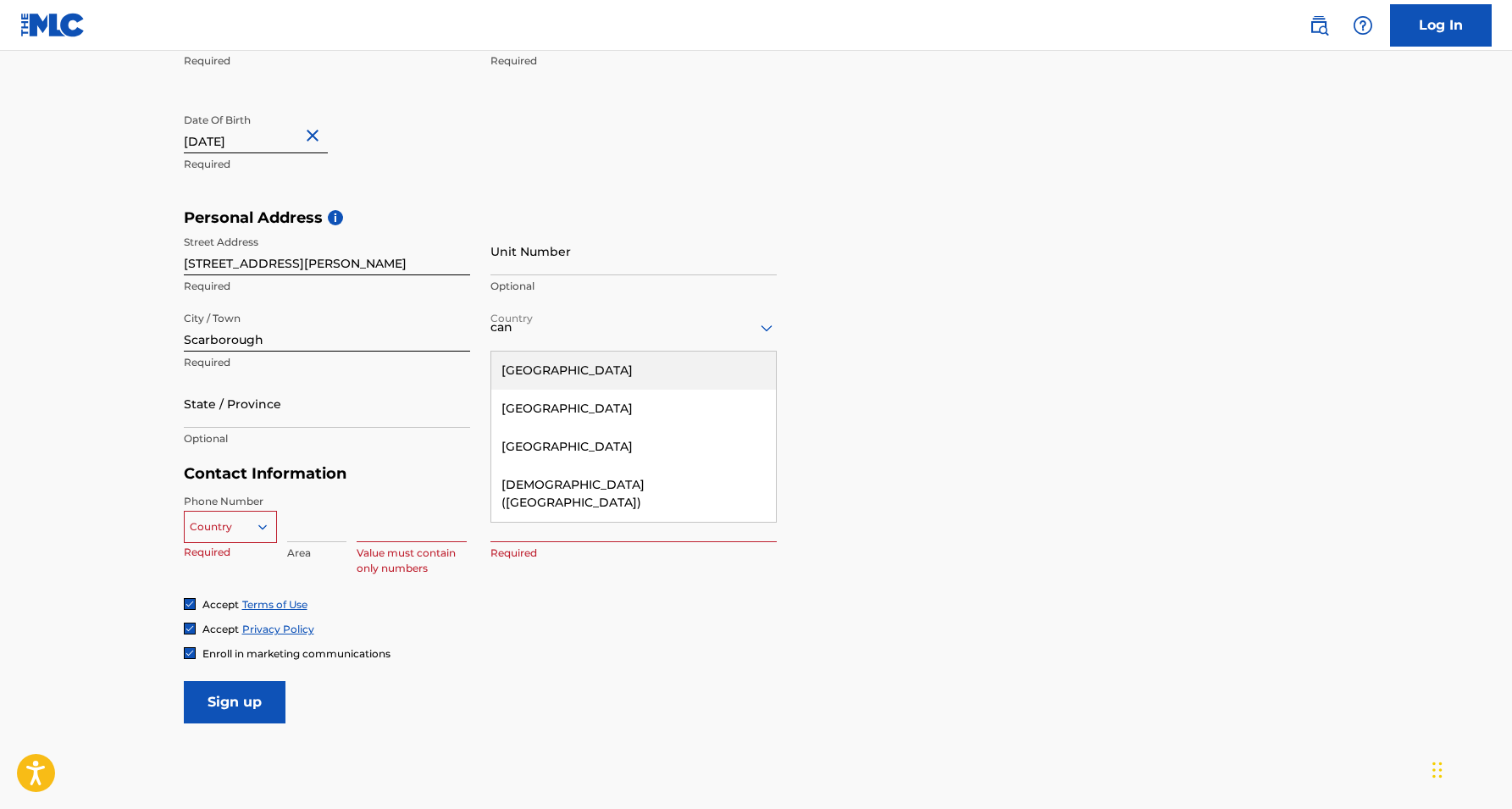
click at [568, 369] on div "Canada" at bounding box center [634, 371] width 285 height 39
click at [361, 395] on div at bounding box center [326, 404] width 286 height 21
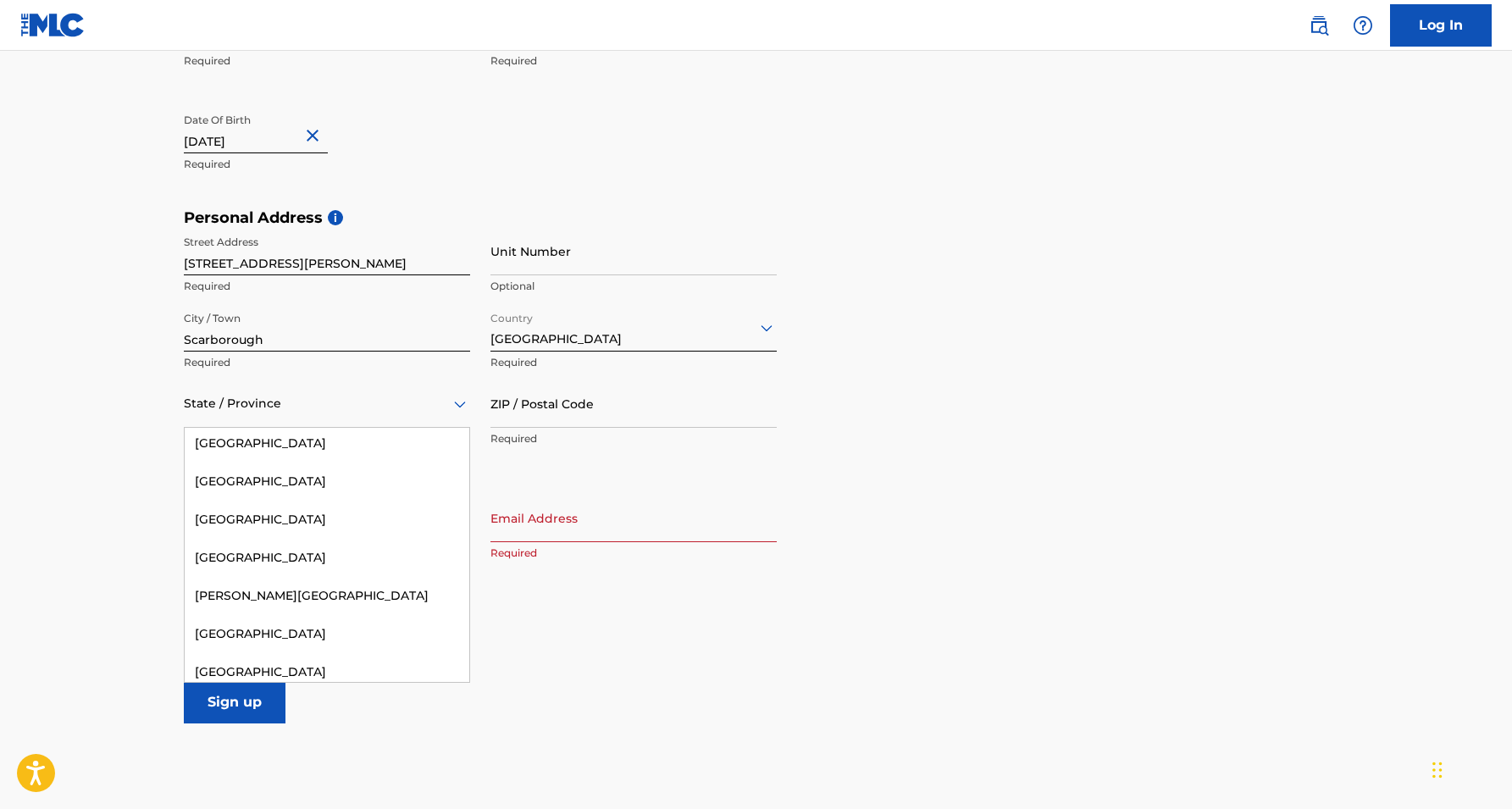
scroll to position [242, 0]
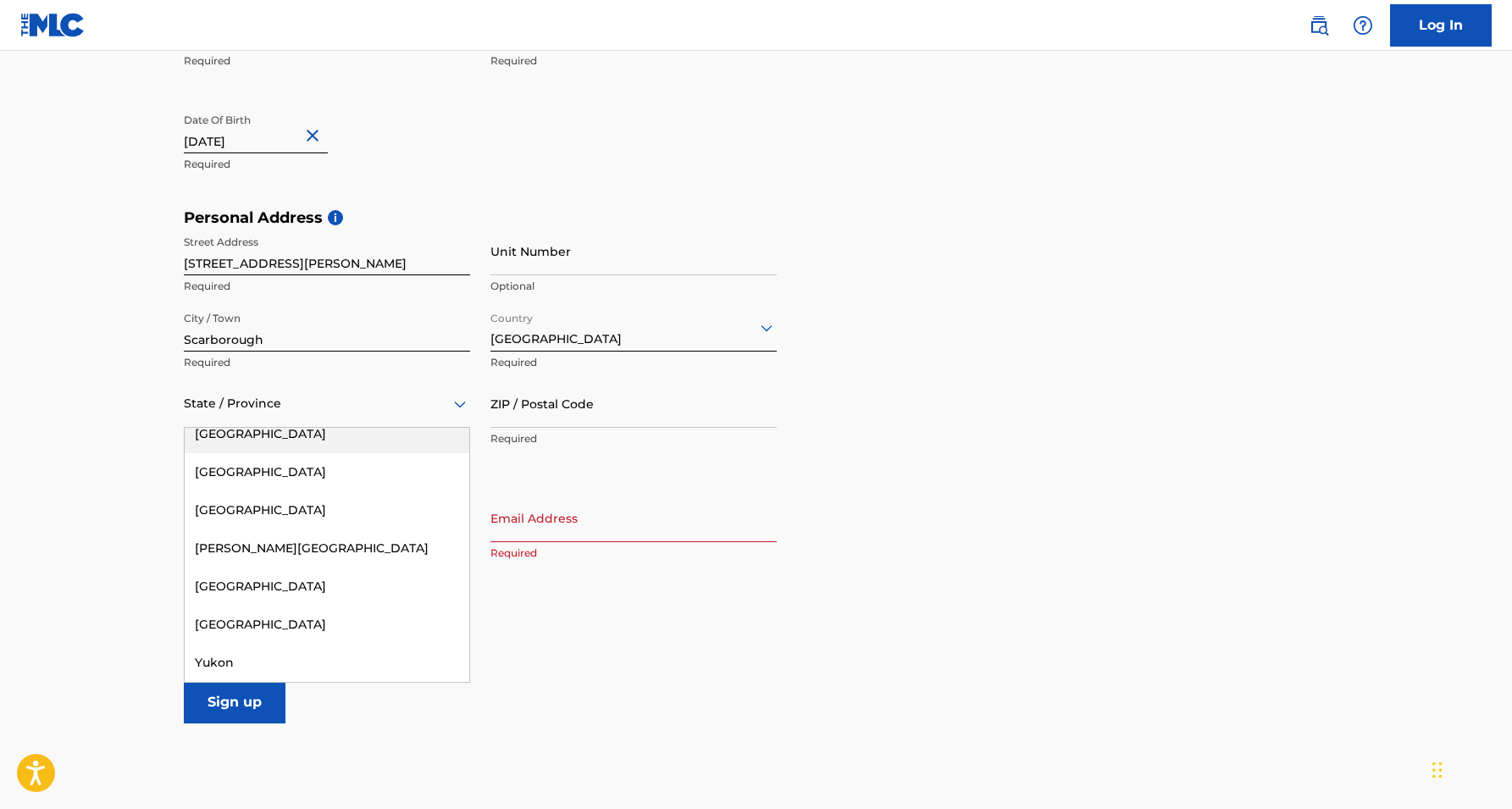
click at [311, 396] on div at bounding box center [326, 404] width 286 height 21
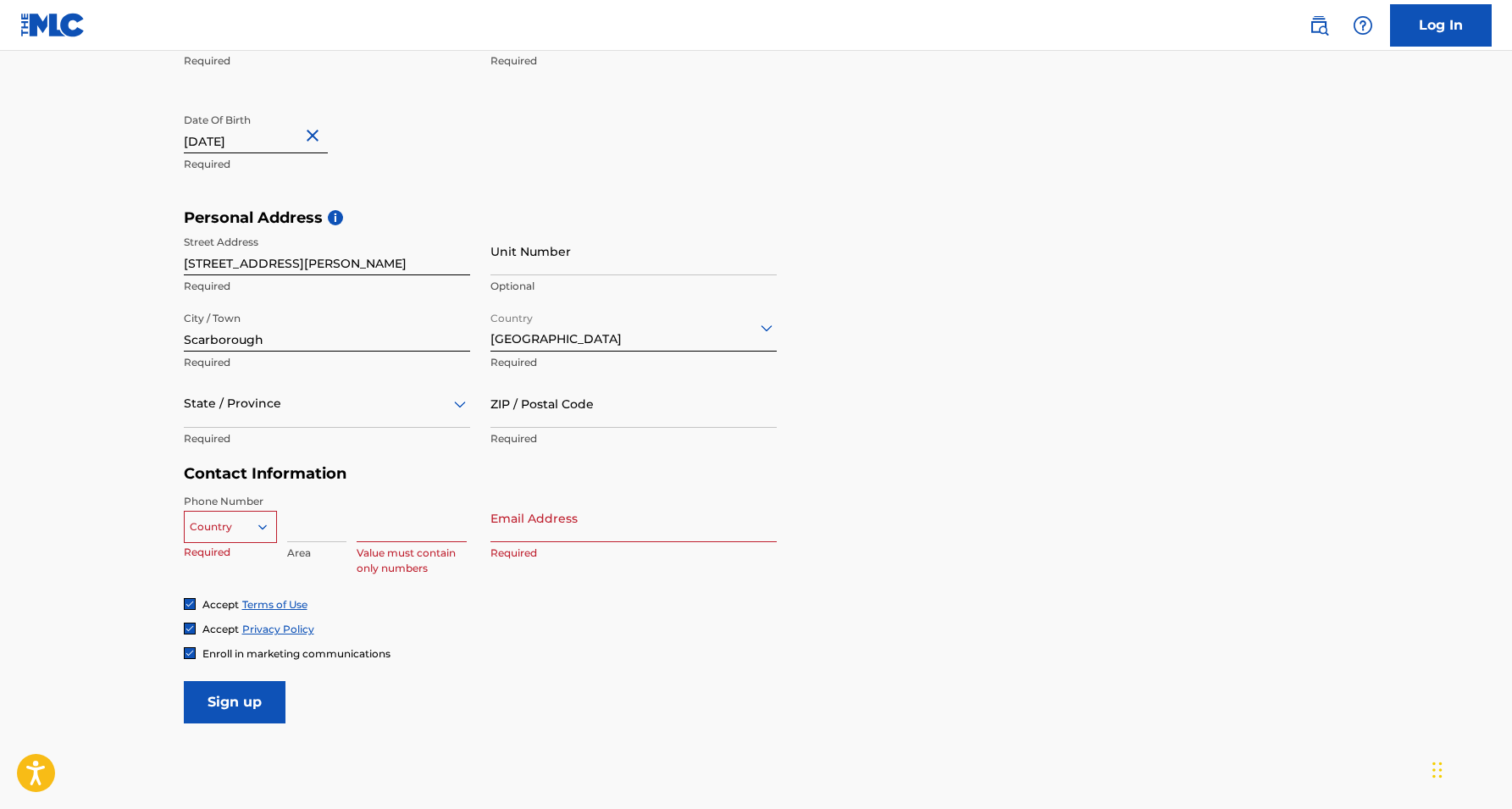
click at [311, 396] on div at bounding box center [326, 404] width 286 height 21
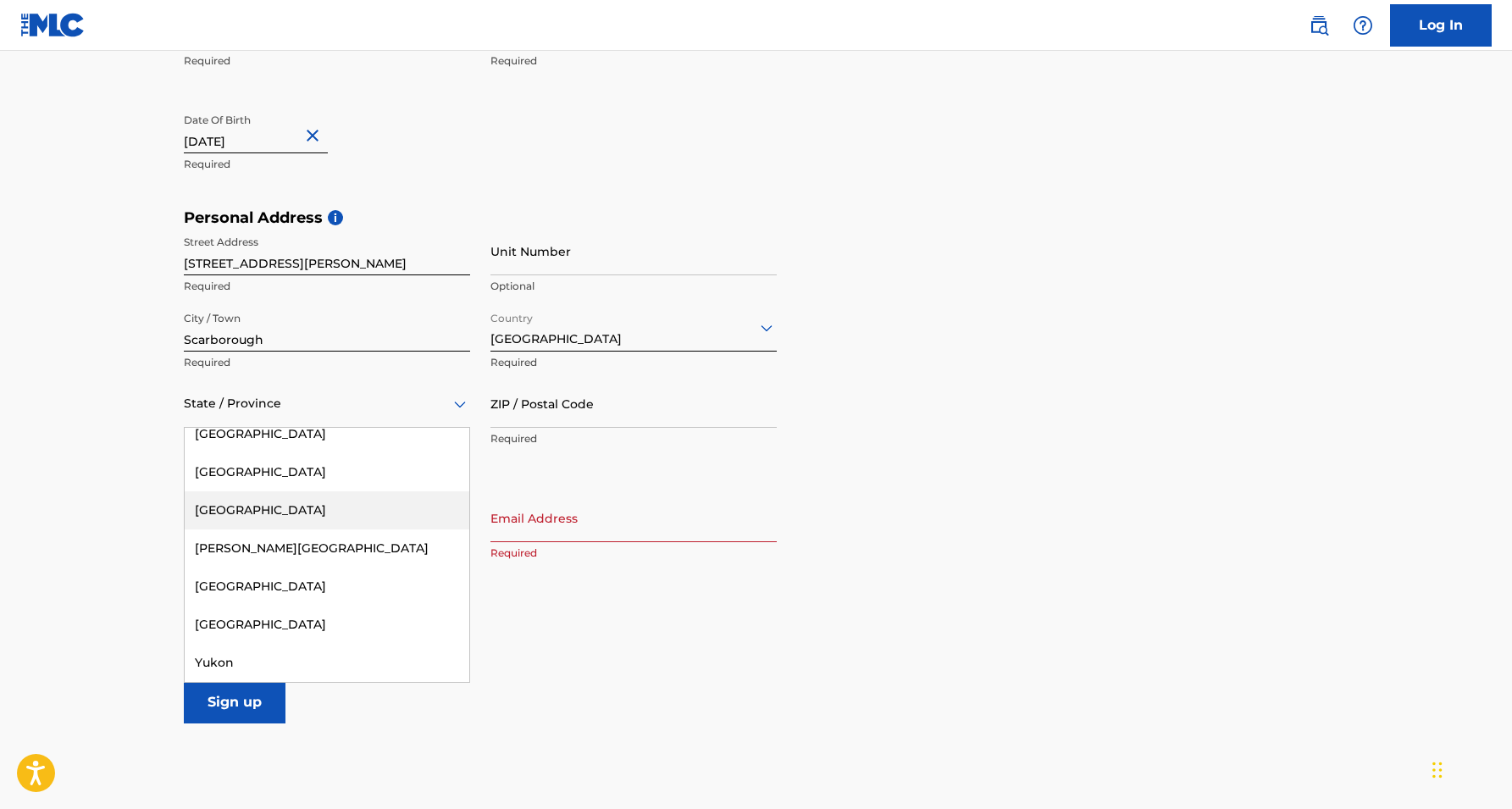
click at [304, 502] on div "Ontario" at bounding box center [327, 510] width 285 height 39
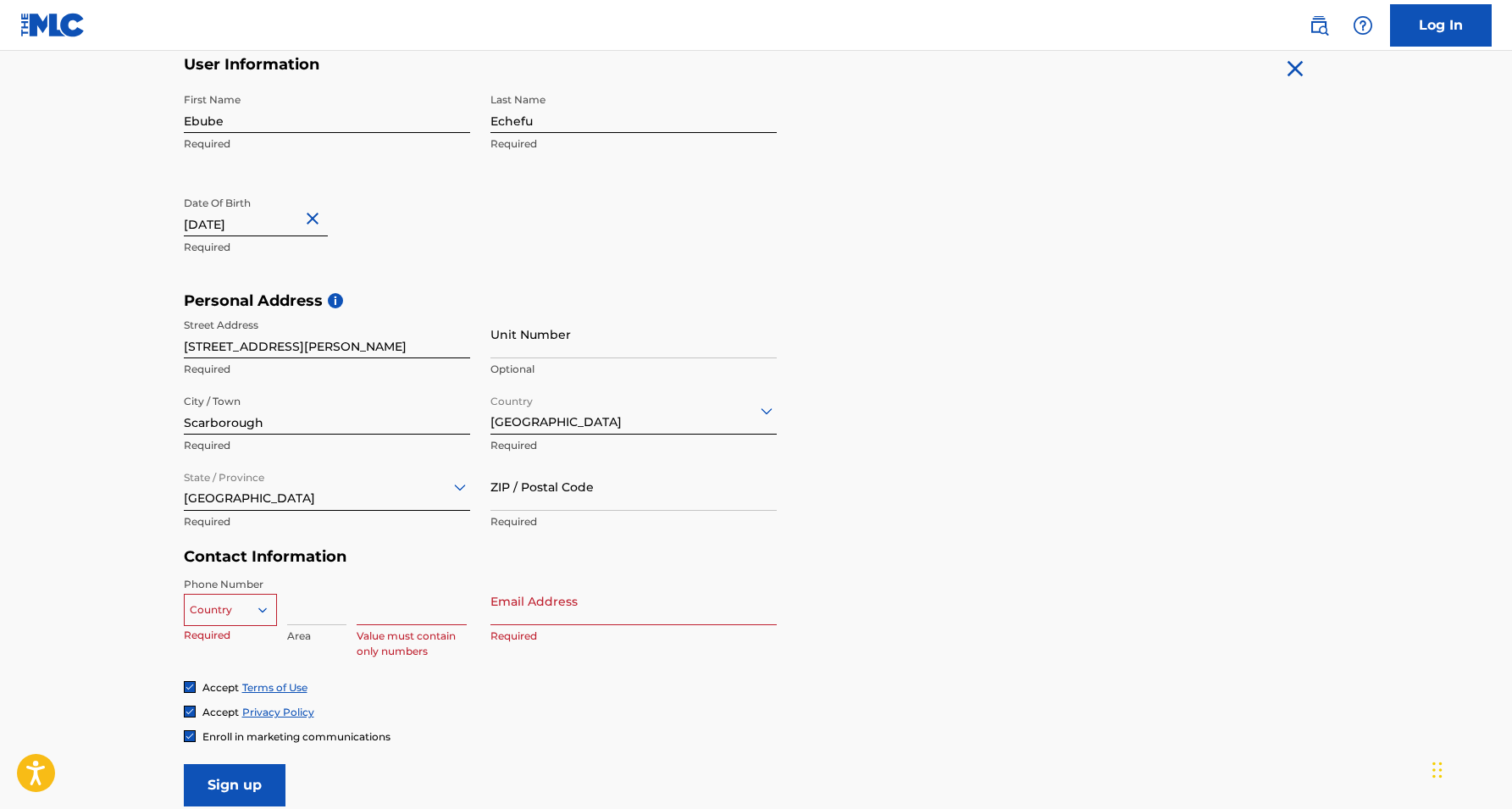
scroll to position [341, 0]
type input "M1E 1X5"
click at [257, 607] on div "Country" at bounding box center [230, 608] width 93 height 25
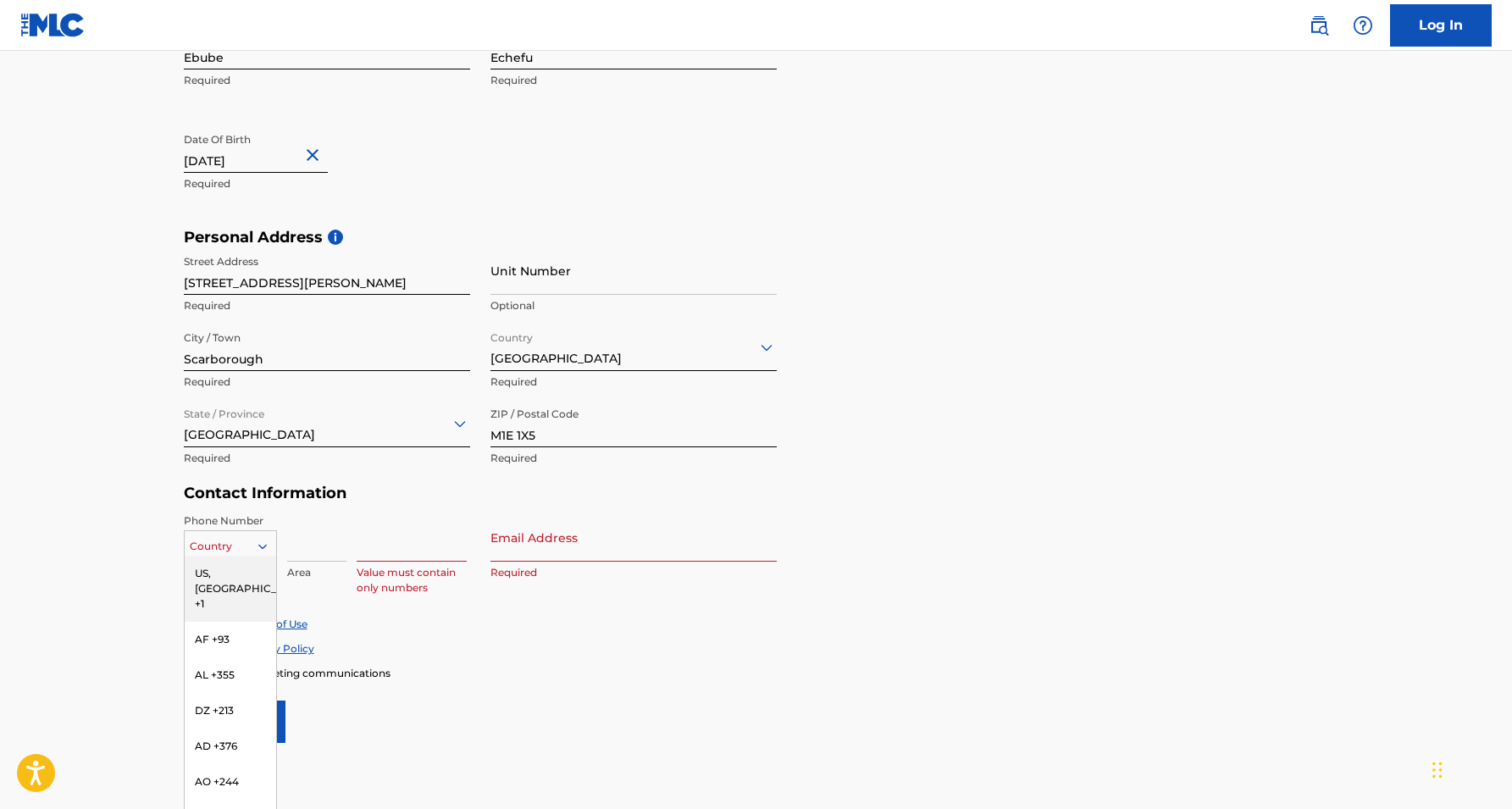
click at [262, 569] on div "US, [GEOGRAPHIC_DATA] +1" at bounding box center [230, 588] width 91 height 66
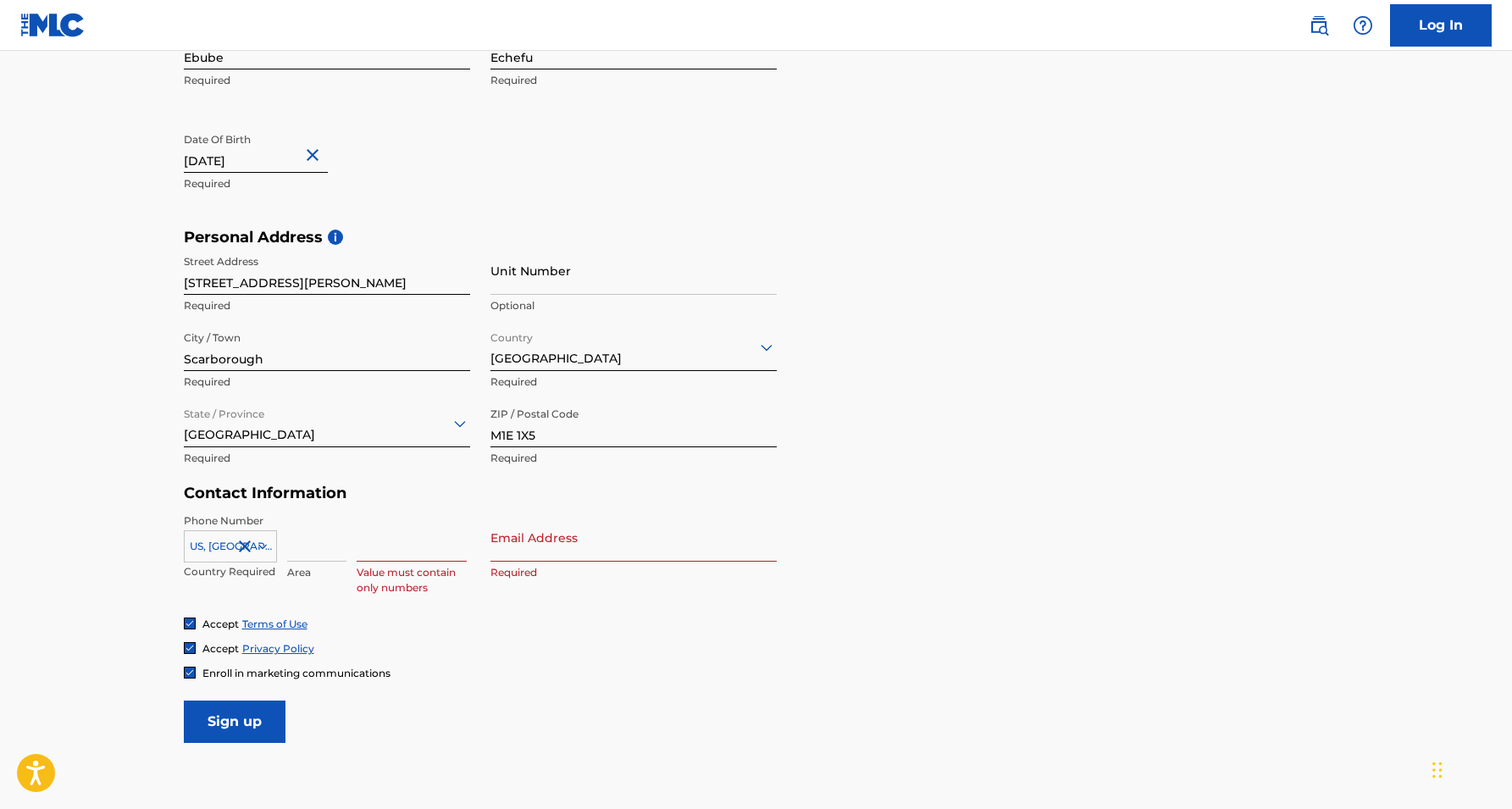
click at [327, 539] on input at bounding box center [317, 537] width 60 height 48
click at [311, 535] on input at bounding box center [317, 537] width 60 height 48
type input "4"
click at [373, 547] on input at bounding box center [411, 537] width 110 height 48
click at [340, 542] on input at bounding box center [317, 537] width 60 height 48
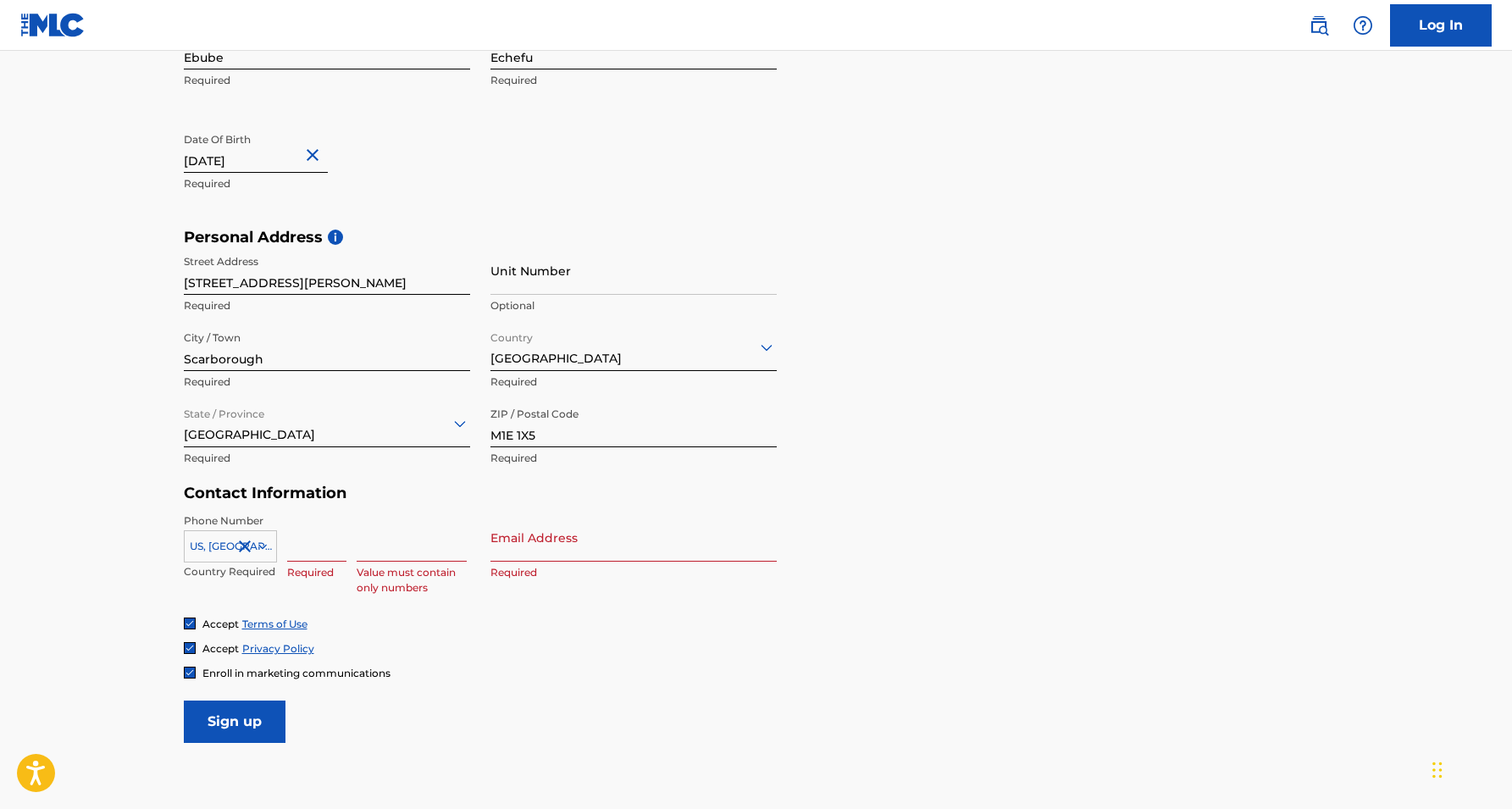
click at [400, 603] on div "Phone Number US, CA +1 Country Required Required Value must contain only number…" at bounding box center [481, 564] width 593 height 103
click at [417, 573] on p "Value must contain only numbers" at bounding box center [411, 581] width 110 height 31
click at [404, 558] on input at bounding box center [411, 537] width 110 height 48
type input "6"
click at [341, 561] on div "Required" at bounding box center [317, 551] width 60 height 76
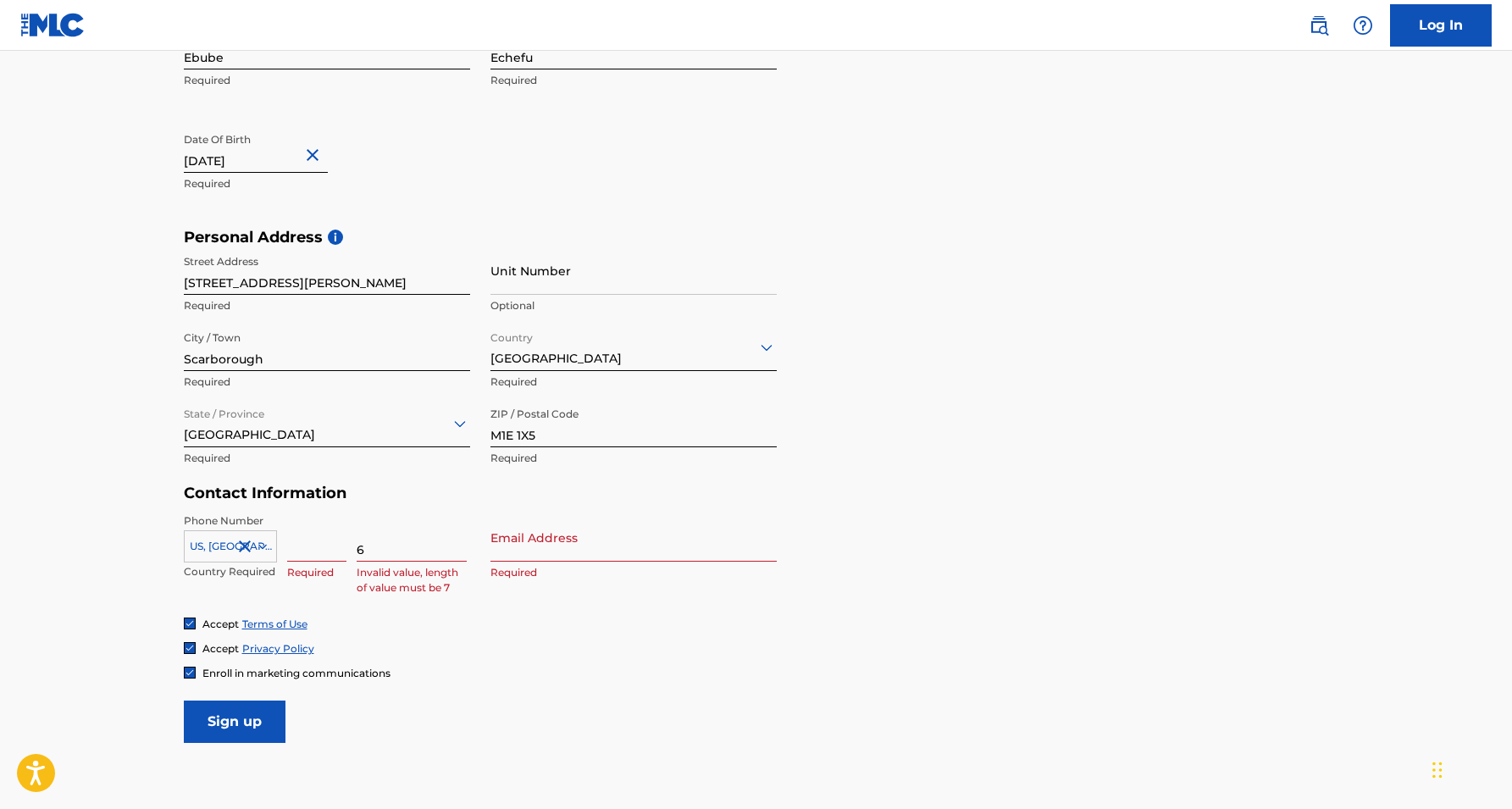
click at [326, 554] on input at bounding box center [317, 537] width 60 height 48
type input "66666"
click at [418, 545] on input "6" at bounding box center [411, 537] width 110 height 48
type input "6666"
click at [327, 548] on input "66666" at bounding box center [317, 537] width 60 height 48
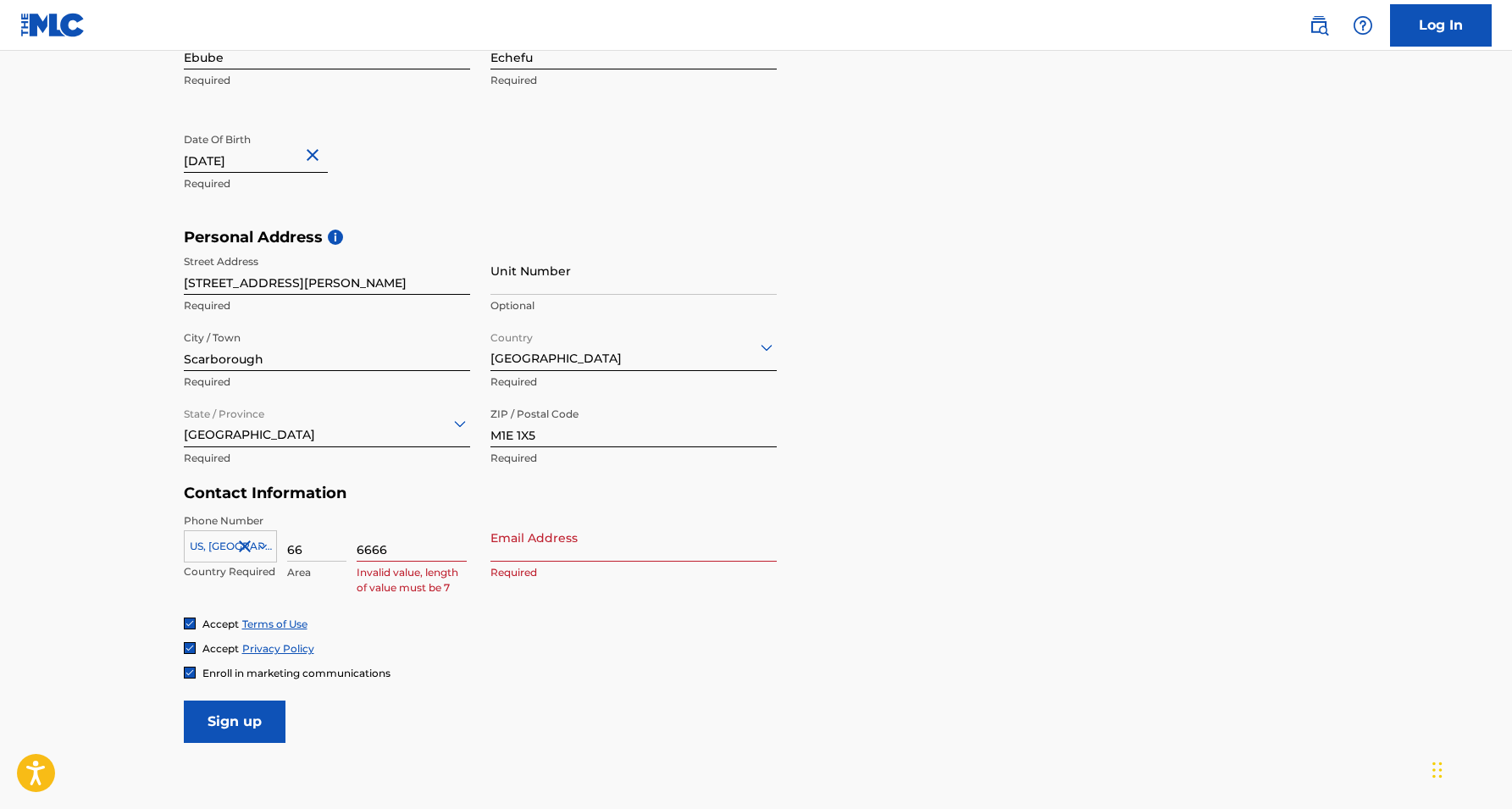
type input "6"
type input "437"
drag, startPoint x: 412, startPoint y: 541, endPoint x: 345, endPoint y: 538, distance: 67.1
click at [345, 538] on div "US, CA +1 Country Required 437 Area 6666 Invalid value, length of value must be…" at bounding box center [326, 551] width 286 height 76
type input "6024001"
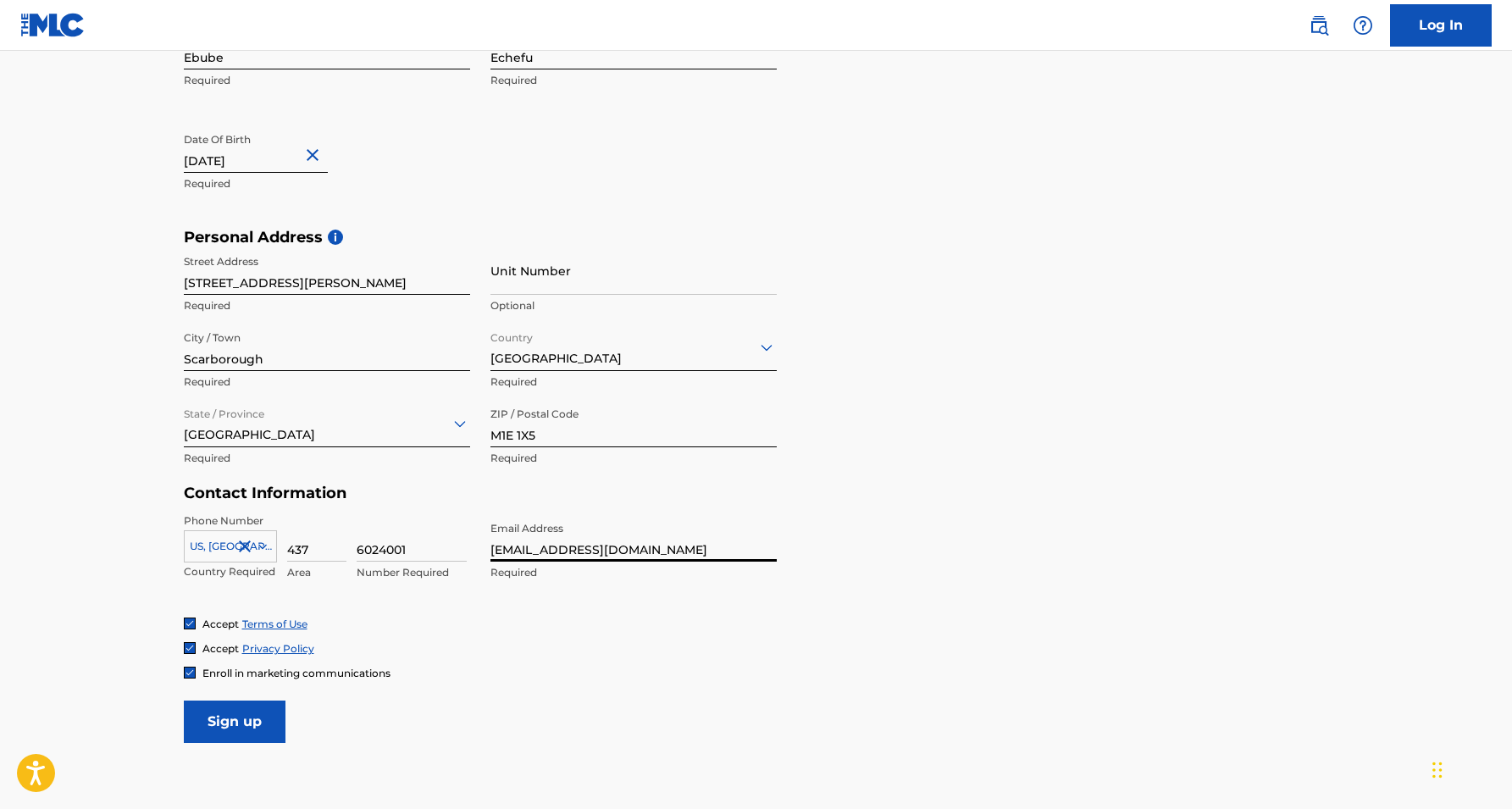
type input "[EMAIL_ADDRESS][DOMAIN_NAME]"
click at [940, 372] on div "Personal Address i Street Address 245 Galloway Rd Required Unit Number Optional…" at bounding box center [756, 356] width 1145 height 257
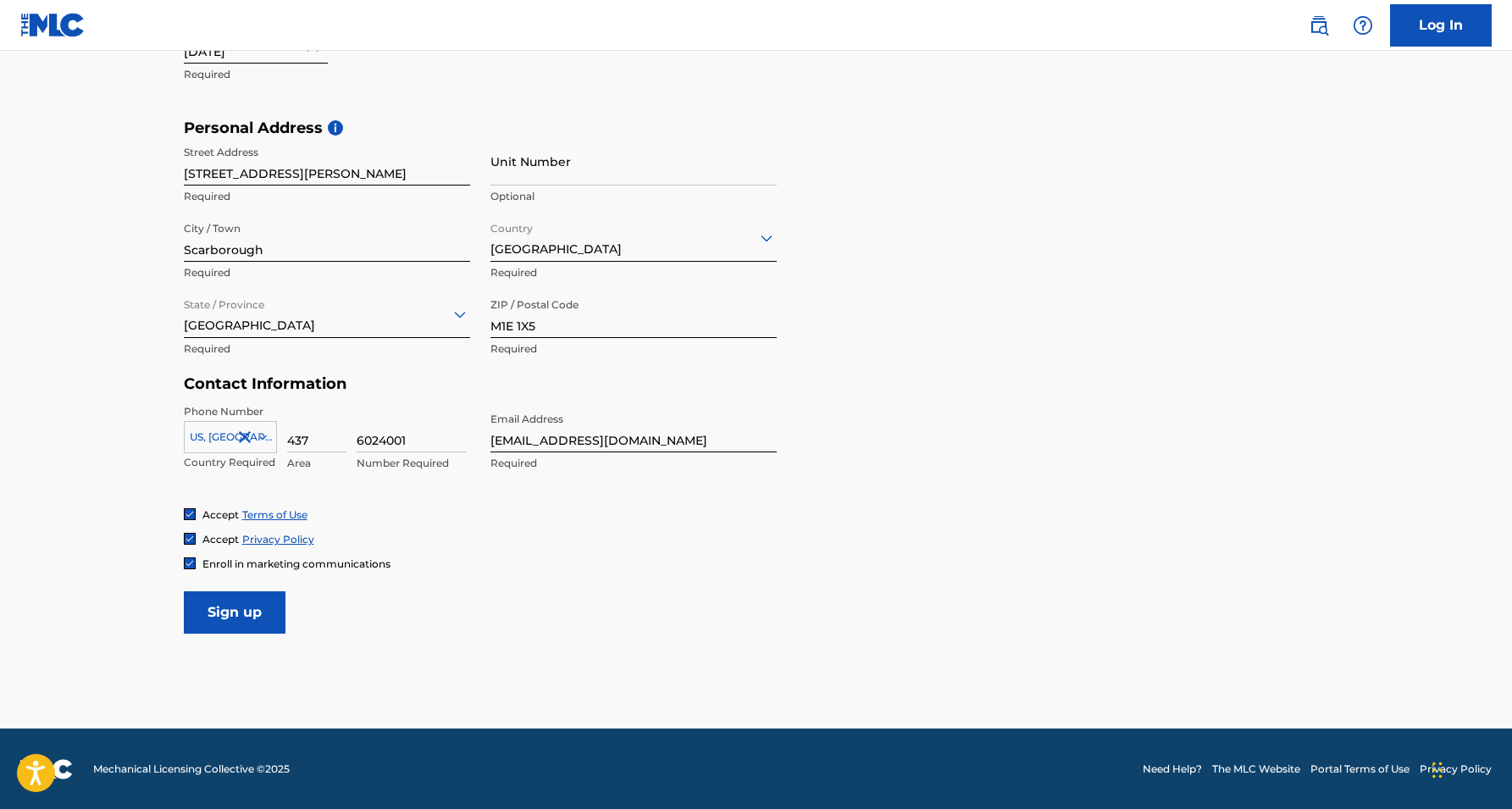
scroll to position [514, 0]
click at [257, 565] on span "Enroll in marketing communications" at bounding box center [296, 564] width 188 height 13
click at [269, 565] on span "Enroll in marketing communications" at bounding box center [296, 564] width 188 height 13
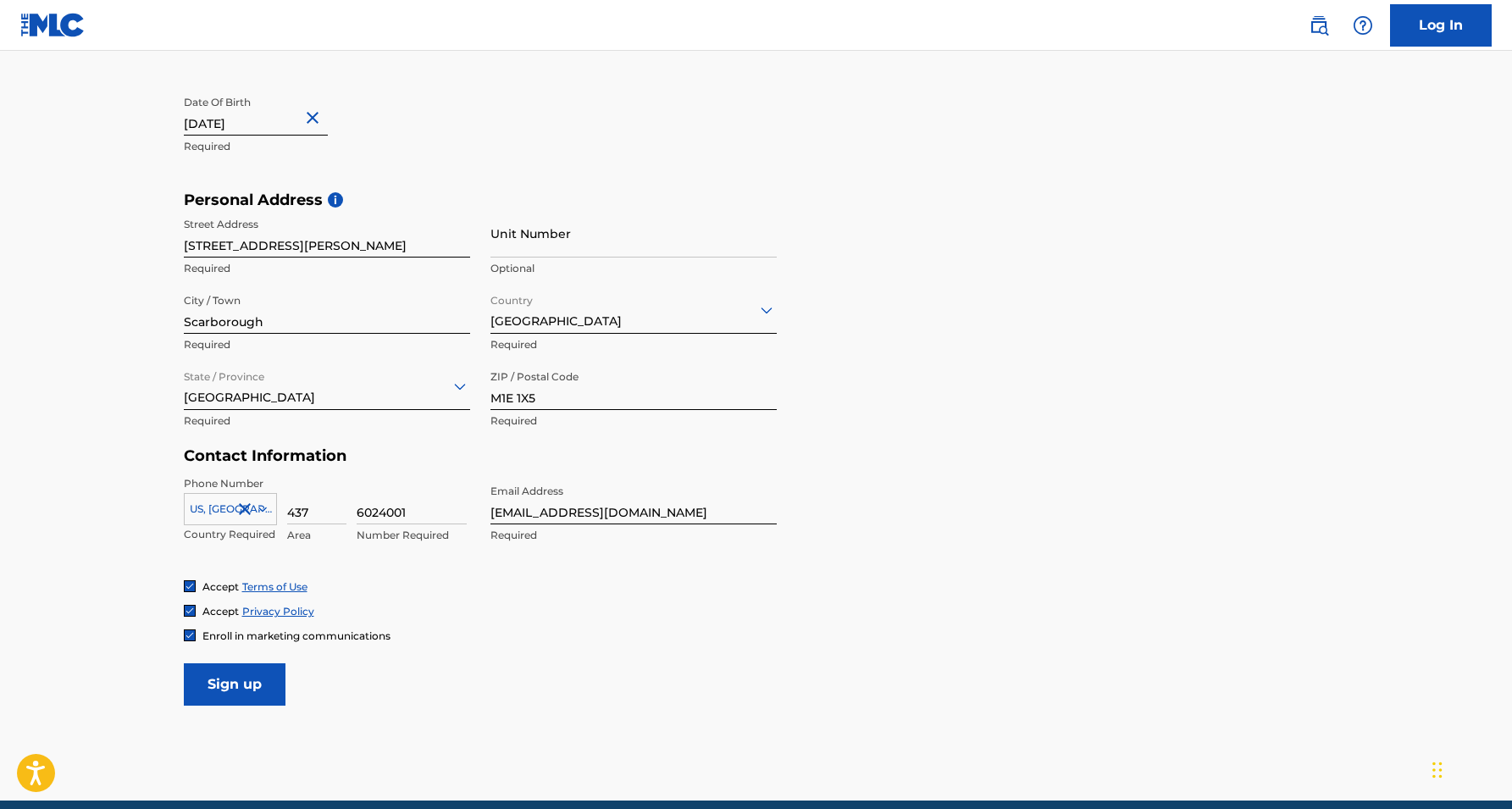
scroll to position [453, 0]
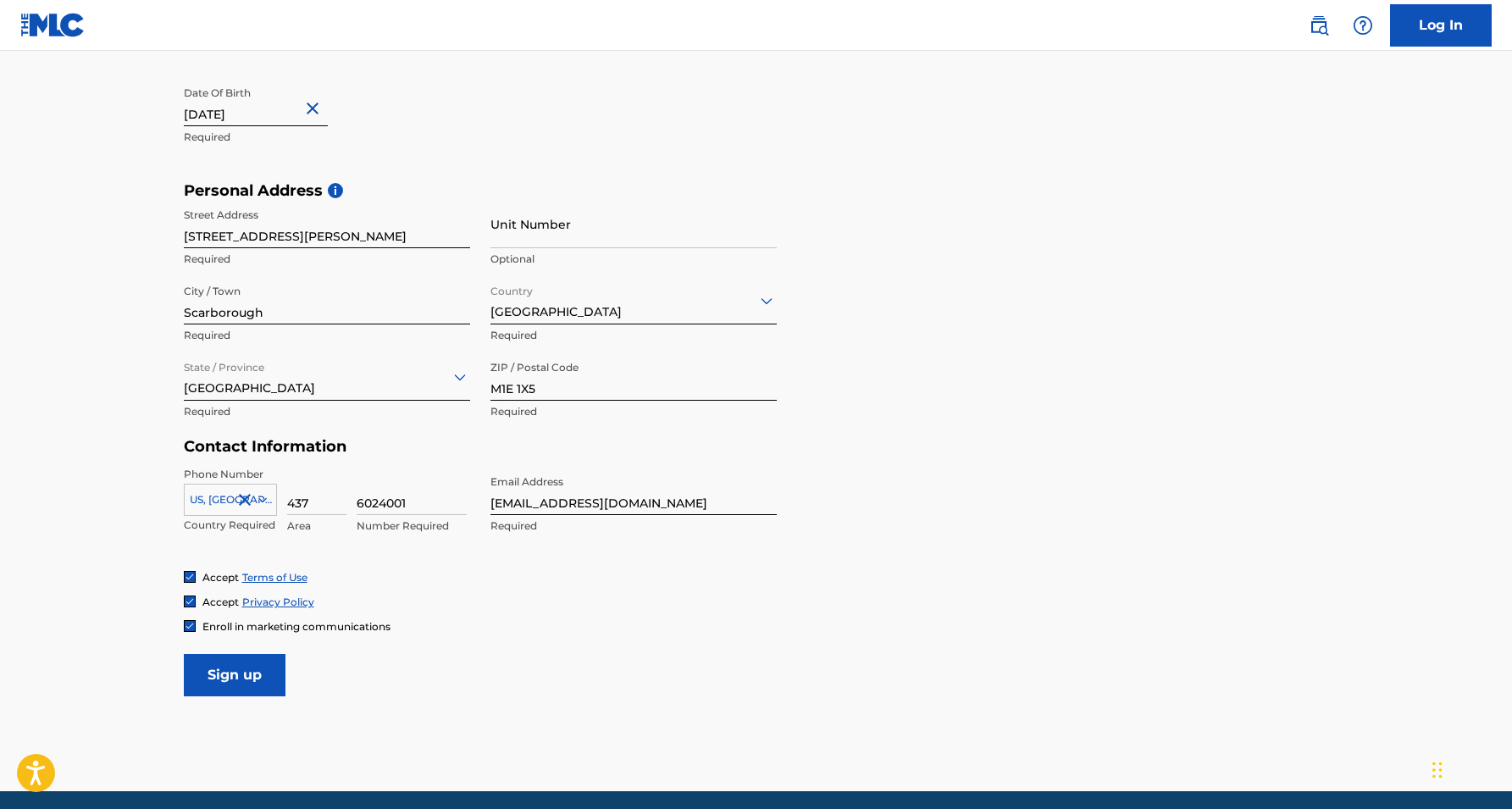
click at [231, 665] on input "Sign up" at bounding box center [235, 675] width 102 height 42
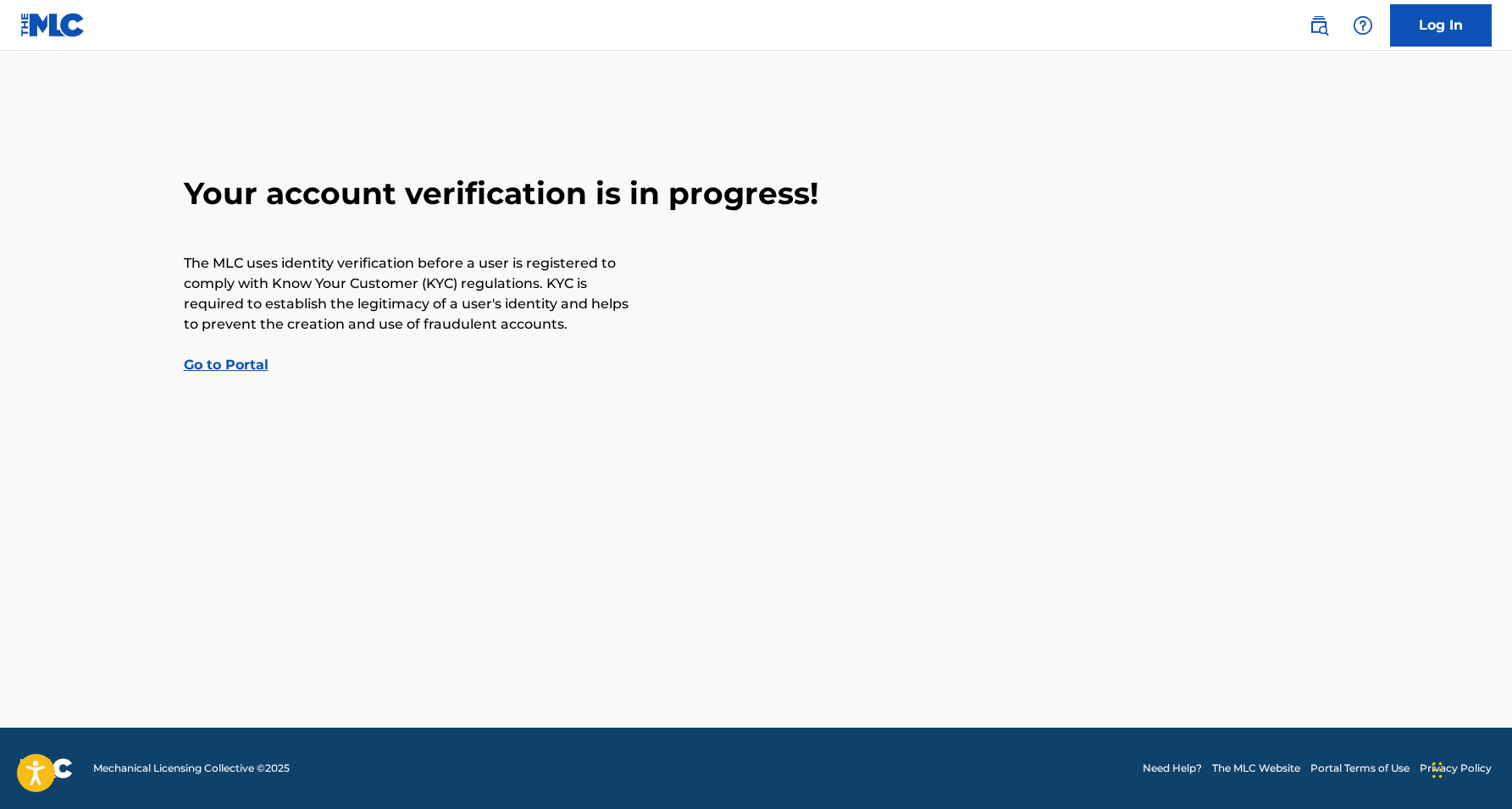
click at [251, 370] on link "Go to Portal" at bounding box center [226, 364] width 85 height 16
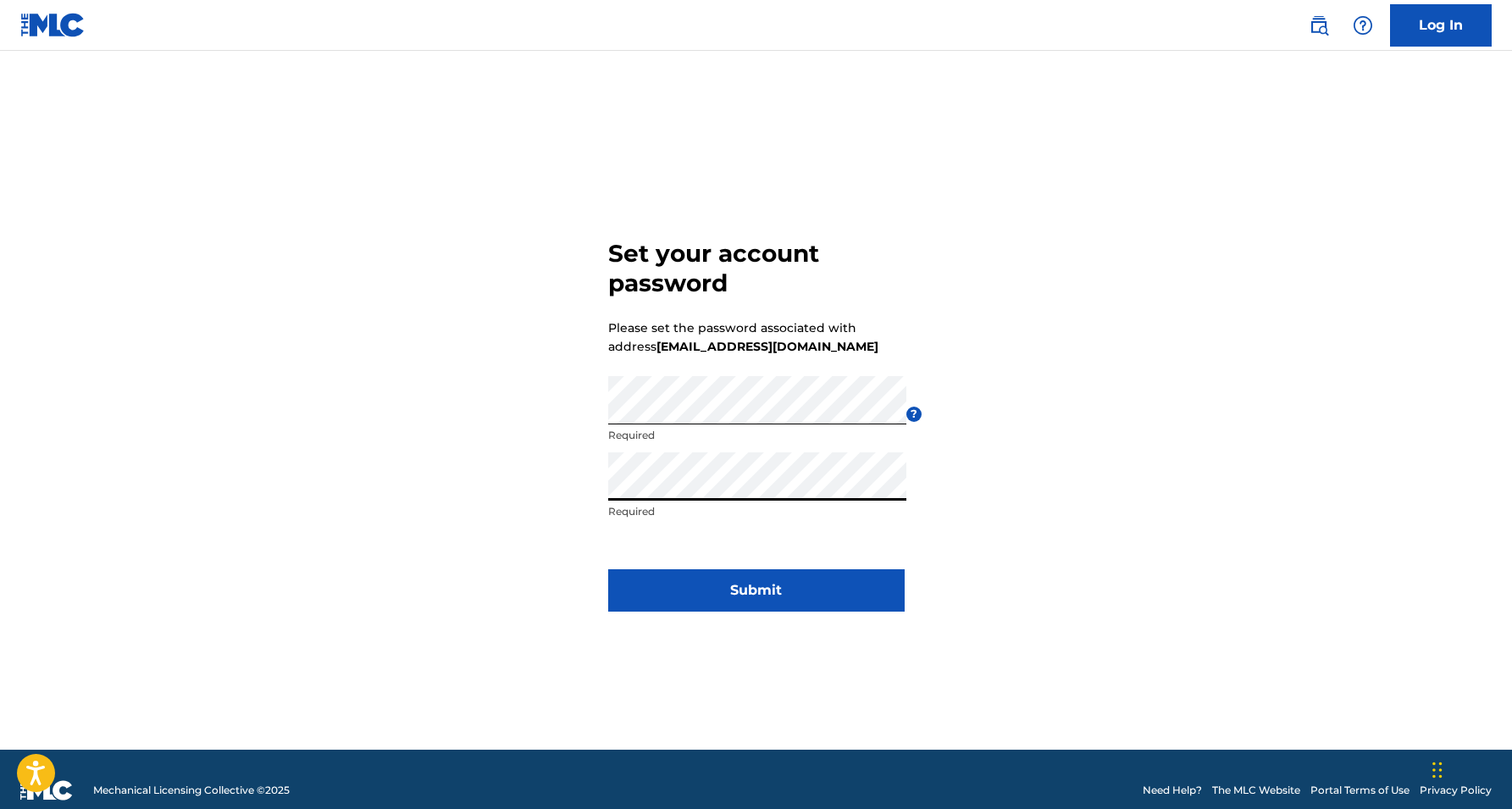
click at [818, 576] on button "Submit" at bounding box center [757, 590] width 297 height 42
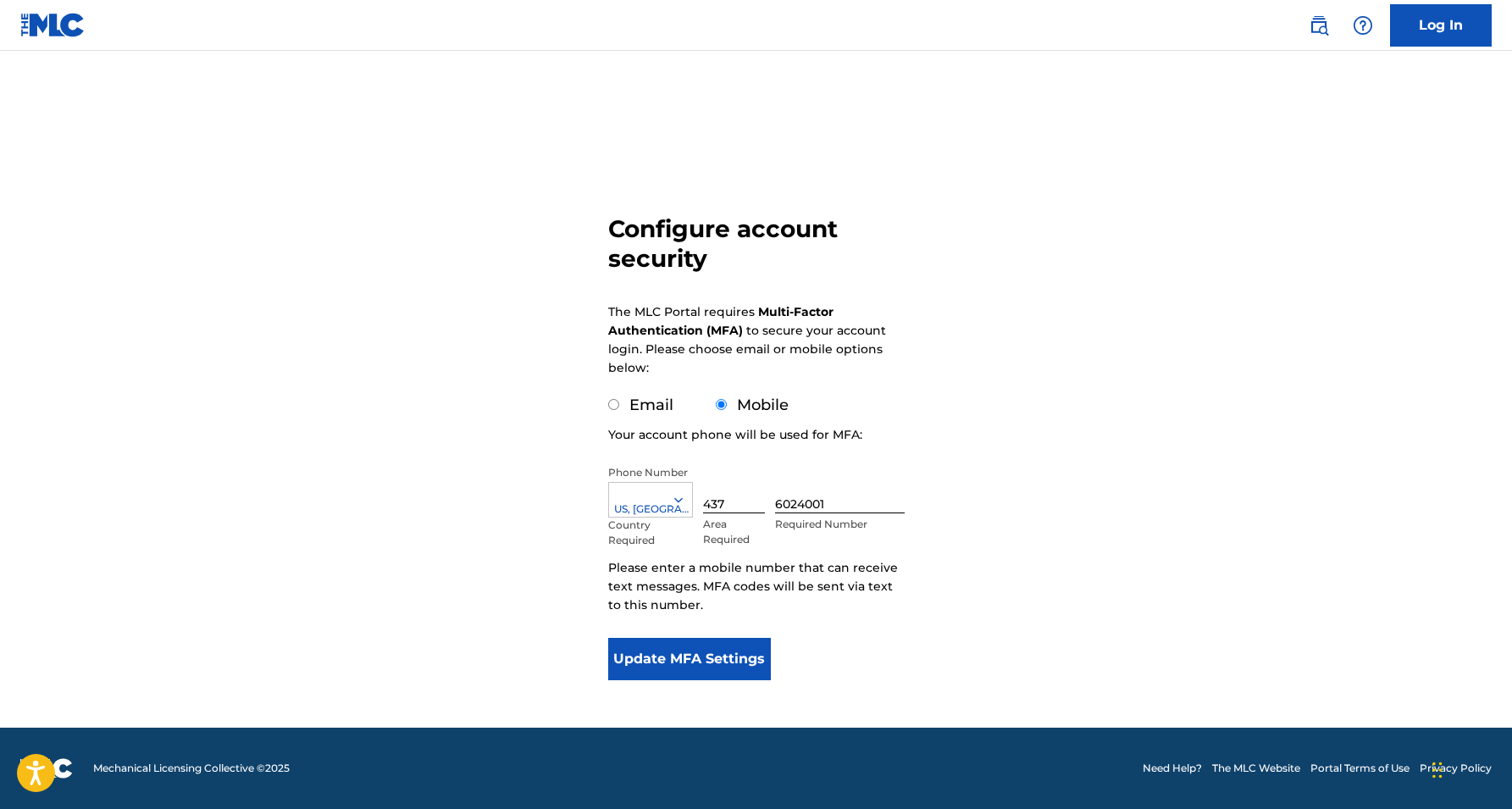
scroll to position [6, 0]
click at [656, 398] on label "Email" at bounding box center [652, 404] width 44 height 18
click at [619, 399] on input "Email" at bounding box center [613, 404] width 11 height 11
radio input "true"
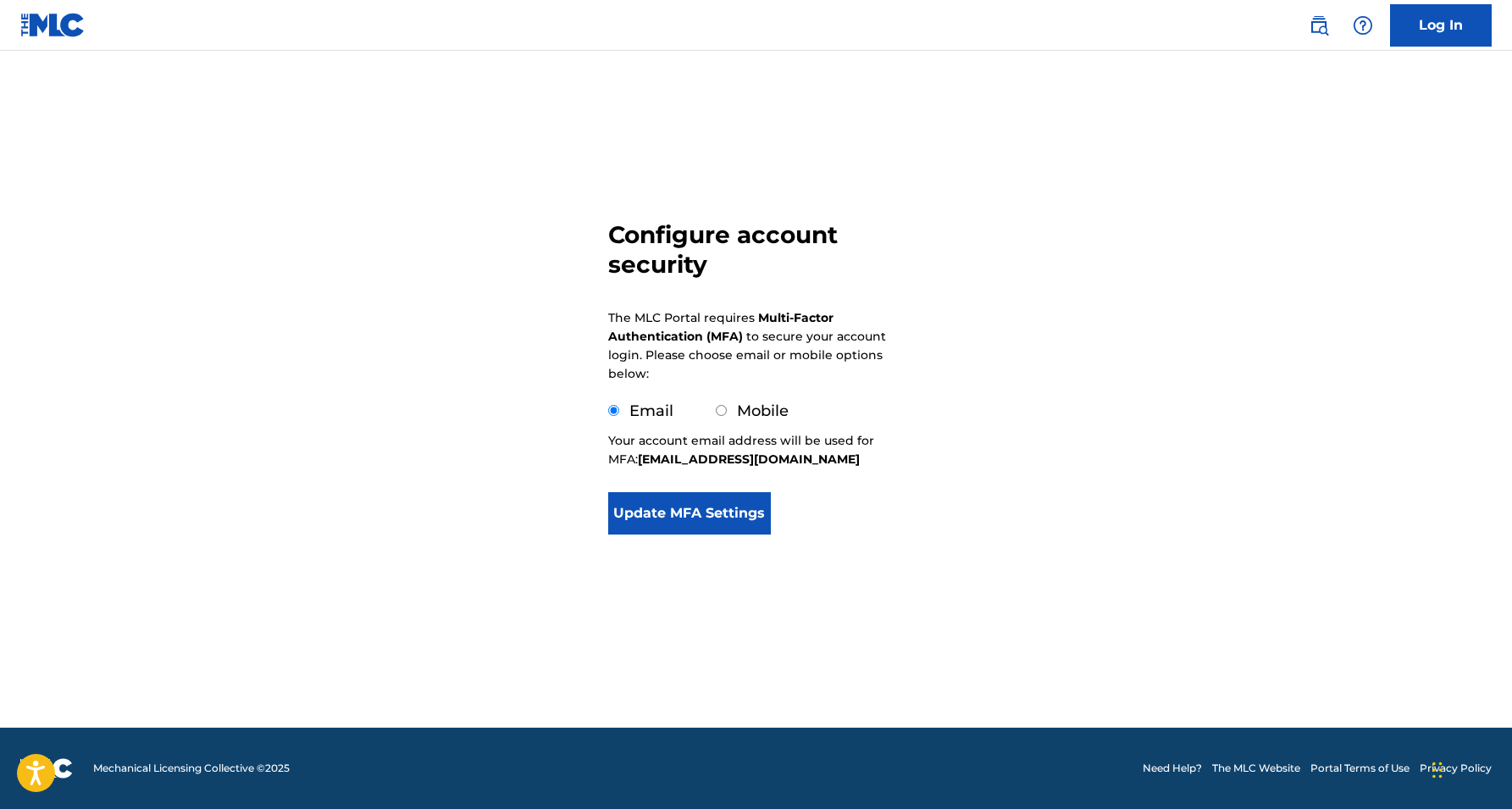
scroll to position [0, 0]
click at [756, 405] on label "Mobile" at bounding box center [763, 410] width 52 height 18
click at [727, 405] on input "Mobile" at bounding box center [720, 409] width 11 height 11
radio input "true"
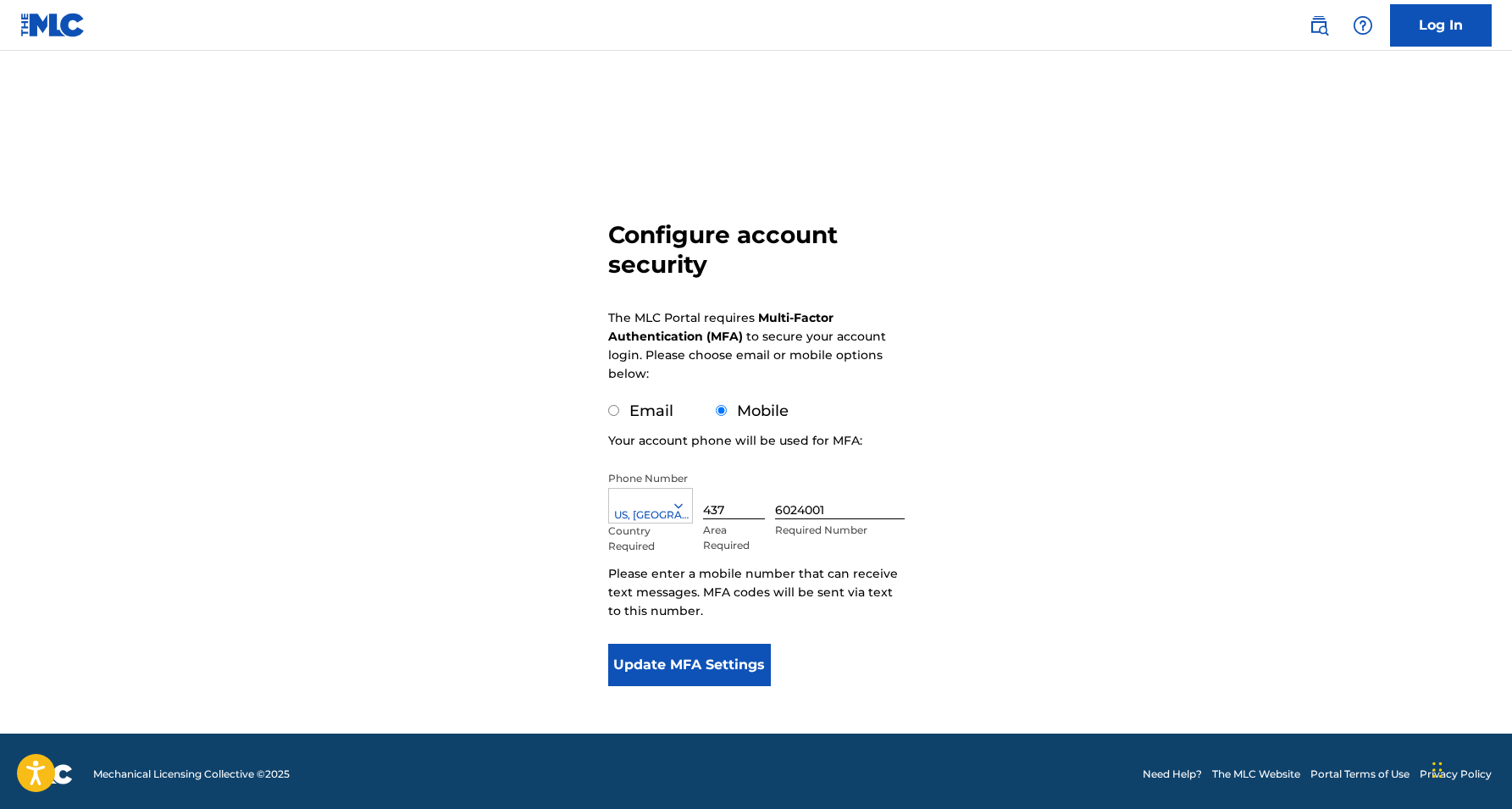
click at [650, 408] on label "Email" at bounding box center [652, 410] width 44 height 18
click at [619, 408] on input "Email" at bounding box center [613, 409] width 11 height 11
radio input "true"
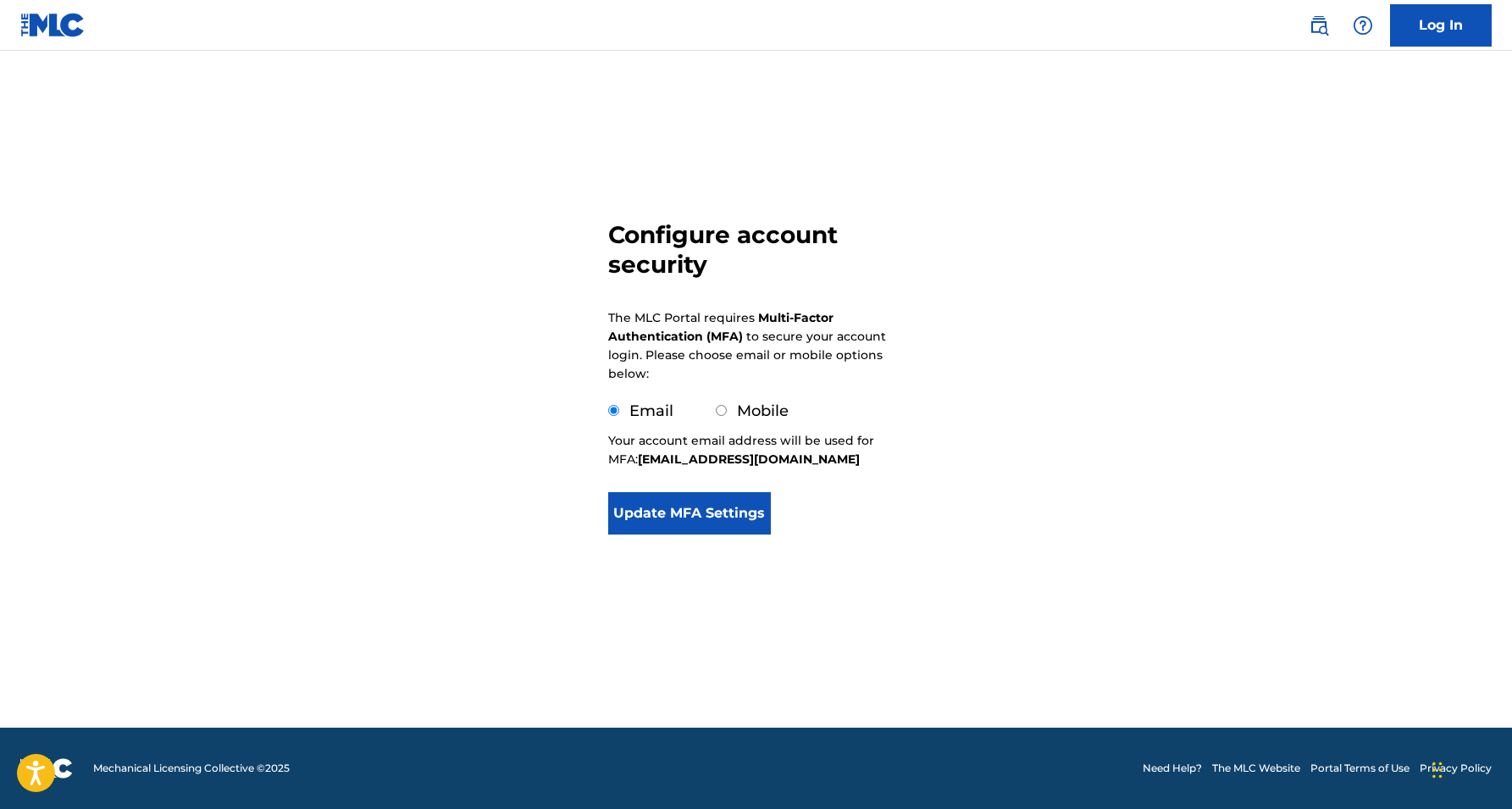
click at [778, 407] on label "Mobile" at bounding box center [763, 410] width 52 height 18
click at [727, 407] on input "Mobile" at bounding box center [720, 409] width 11 height 11
radio input "true"
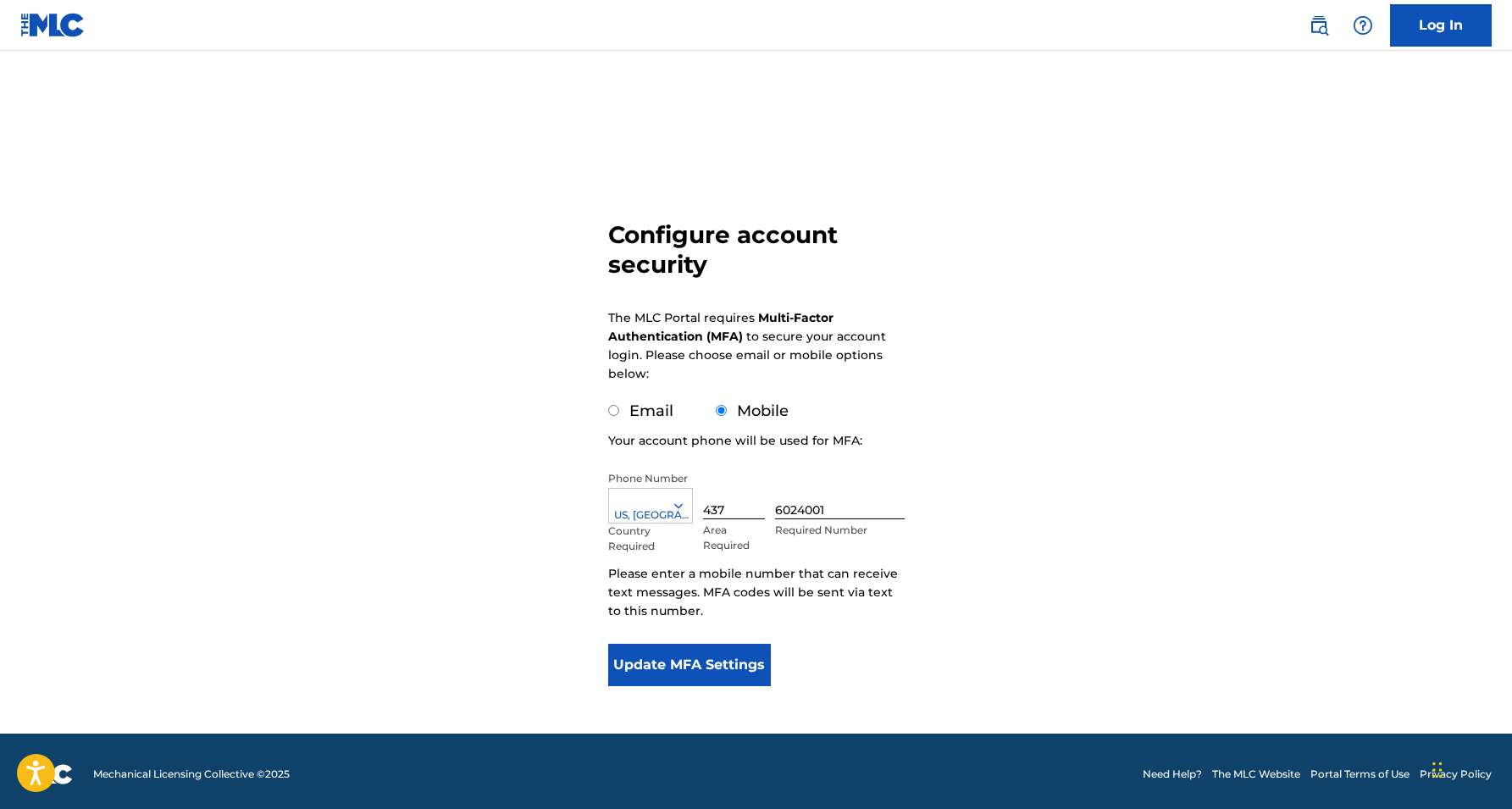
click at [697, 399] on div "Email Mobile" at bounding box center [719, 403] width 222 height 39
click at [674, 399] on div "Email Mobile" at bounding box center [719, 403] width 222 height 39
click at [661, 415] on label "Email" at bounding box center [652, 410] width 44 height 18
click at [619, 415] on input "Email" at bounding box center [613, 409] width 11 height 11
radio input "true"
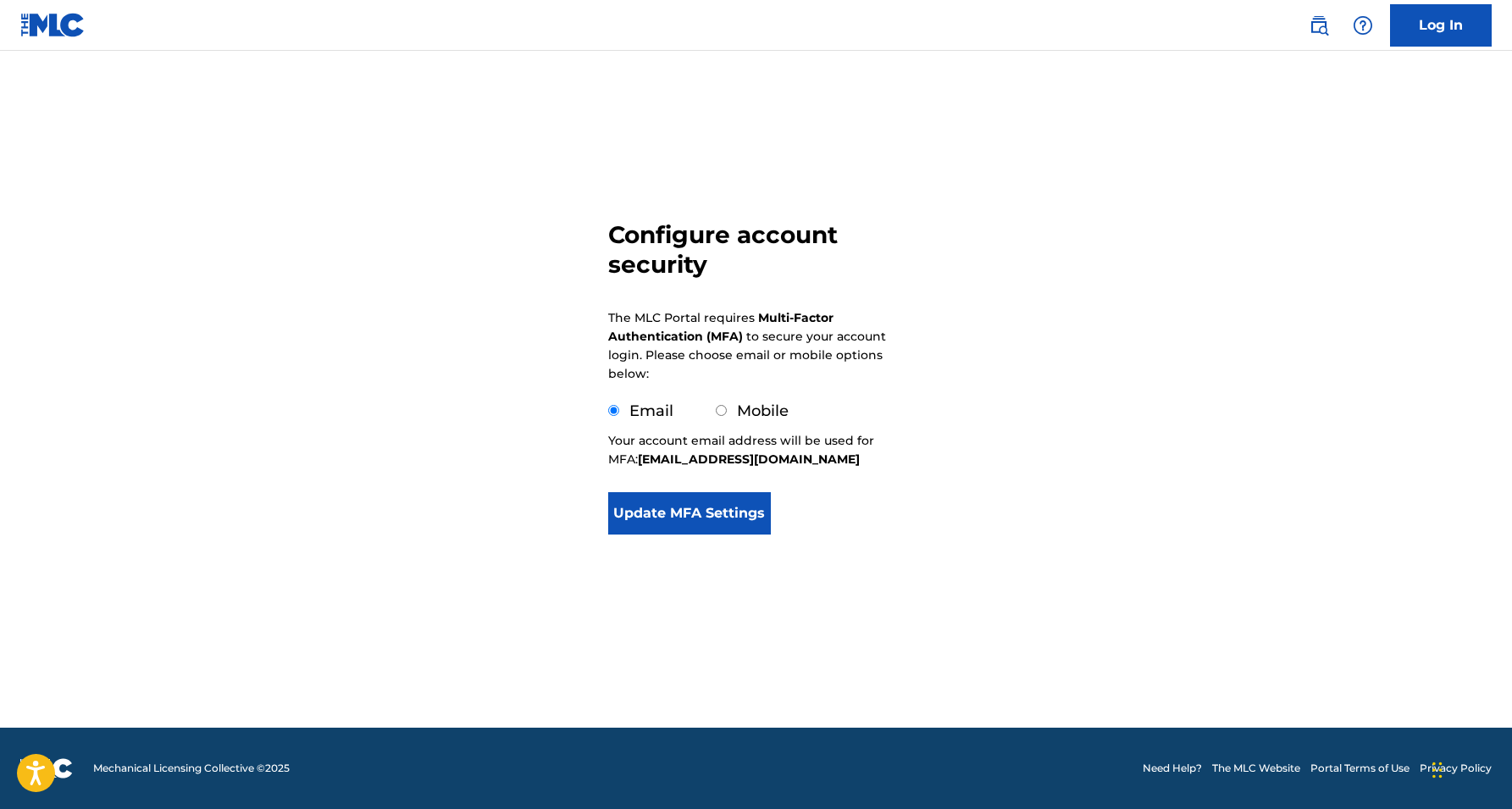
click at [727, 514] on button "Update MFA Settings" at bounding box center [691, 513] width 164 height 42
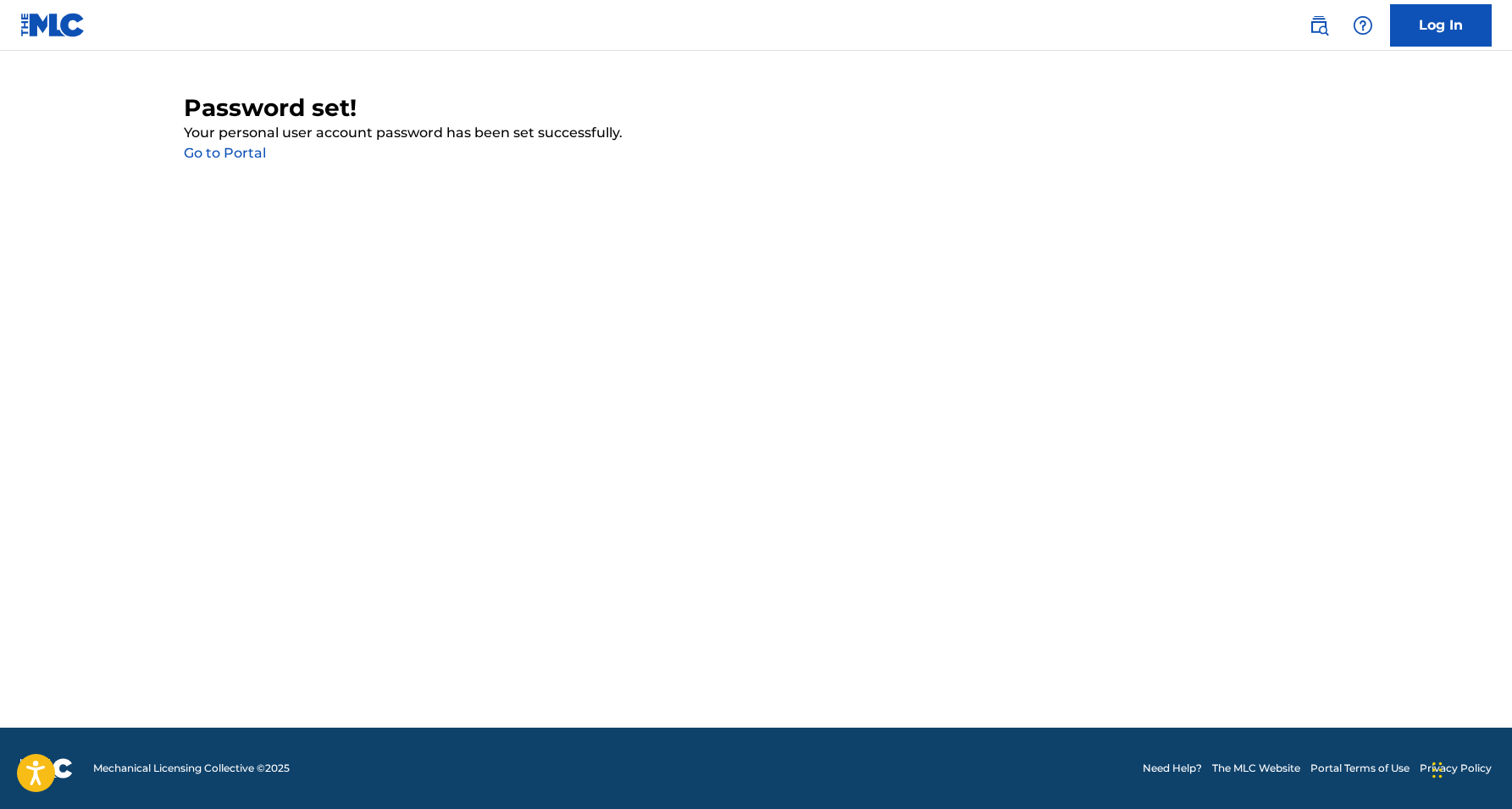
click at [238, 150] on link "Go to Portal" at bounding box center [224, 152] width 82 height 16
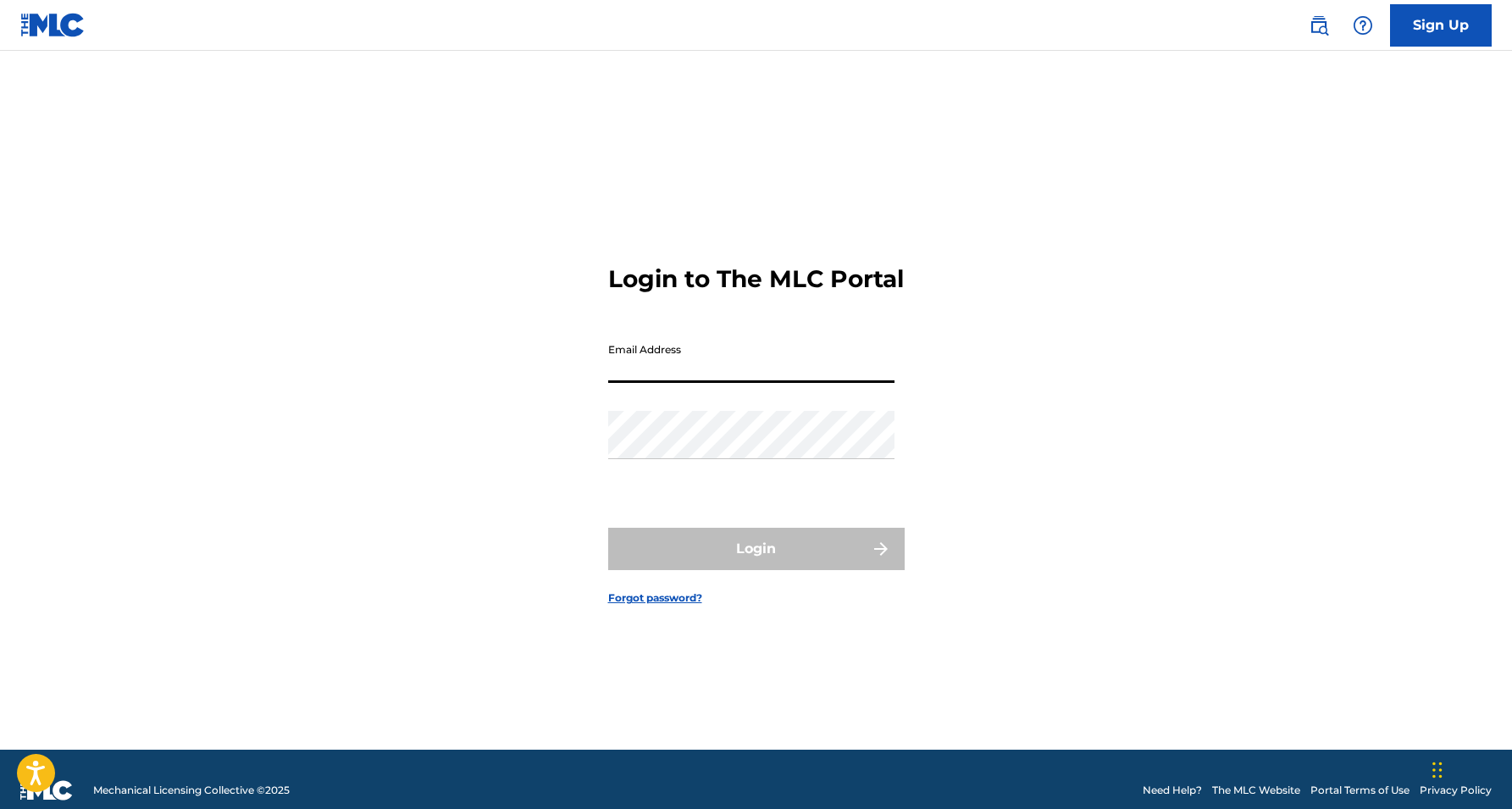
type input "[EMAIL_ADDRESS][DOMAIN_NAME]"
click at [756, 563] on button "Login" at bounding box center [757, 549] width 297 height 42
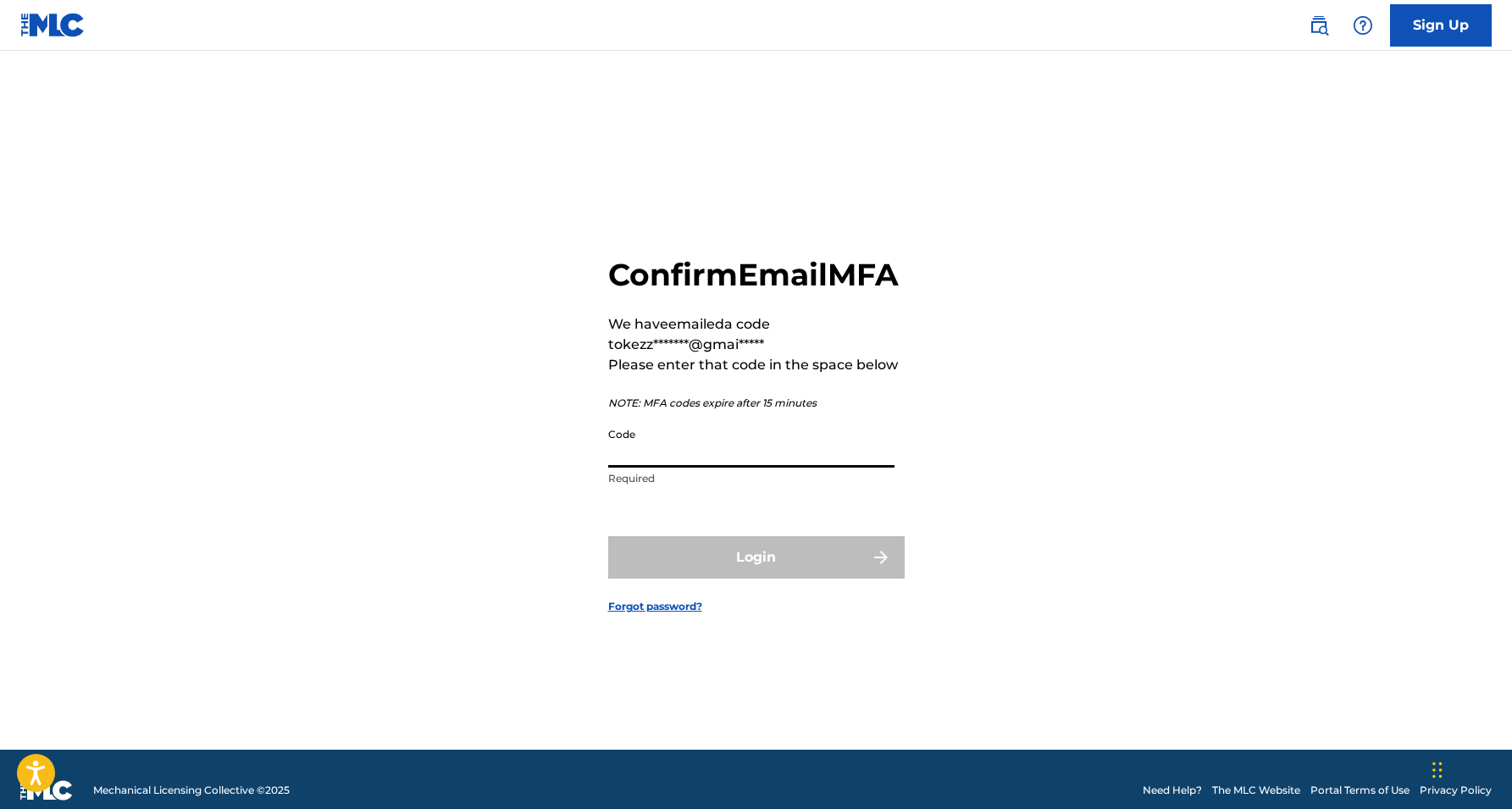
click at [825, 468] on input "Code" at bounding box center [751, 443] width 286 height 48
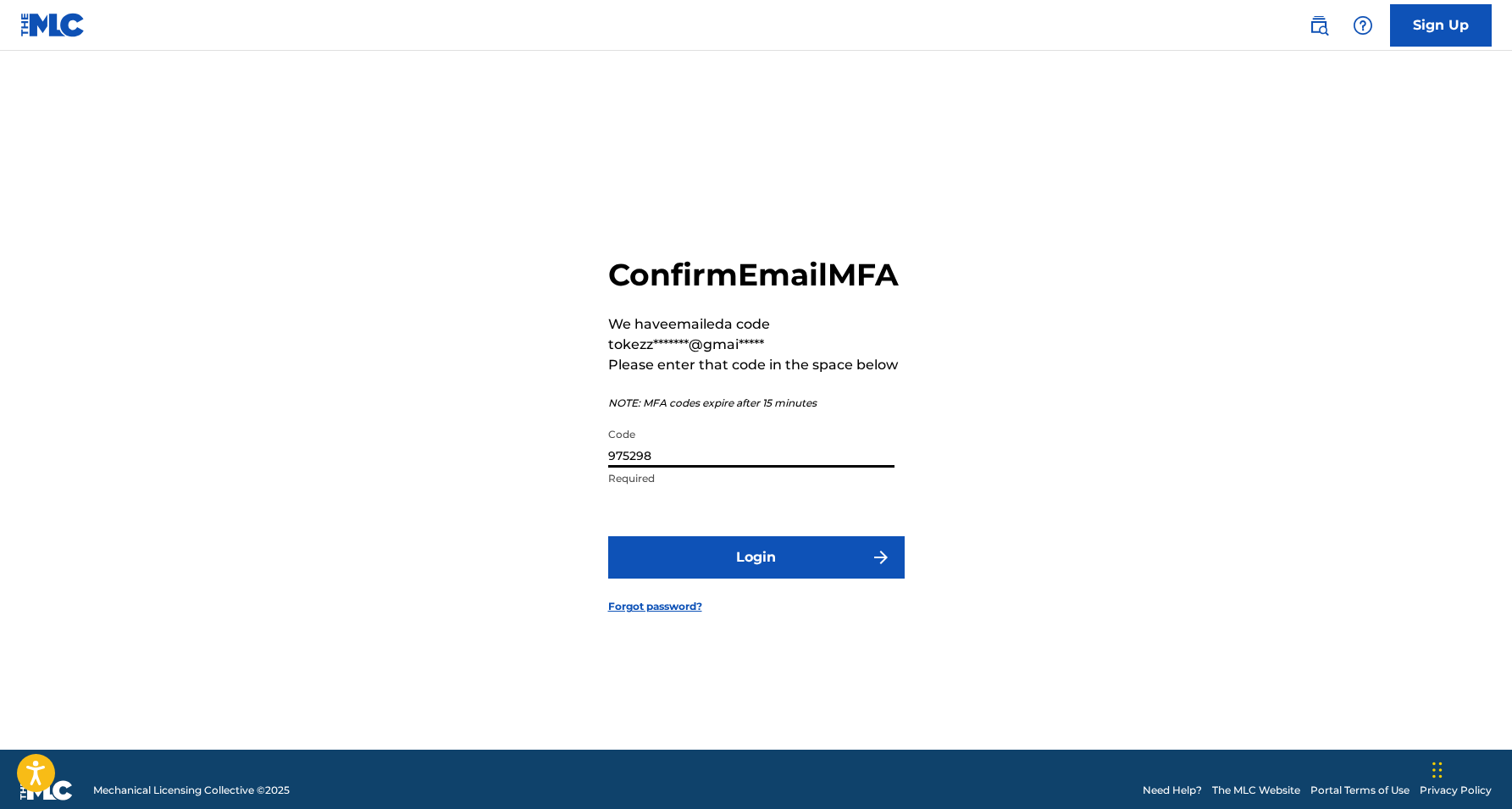
type input "975298"
click at [875, 567] on img "submit" at bounding box center [880, 557] width 20 height 20
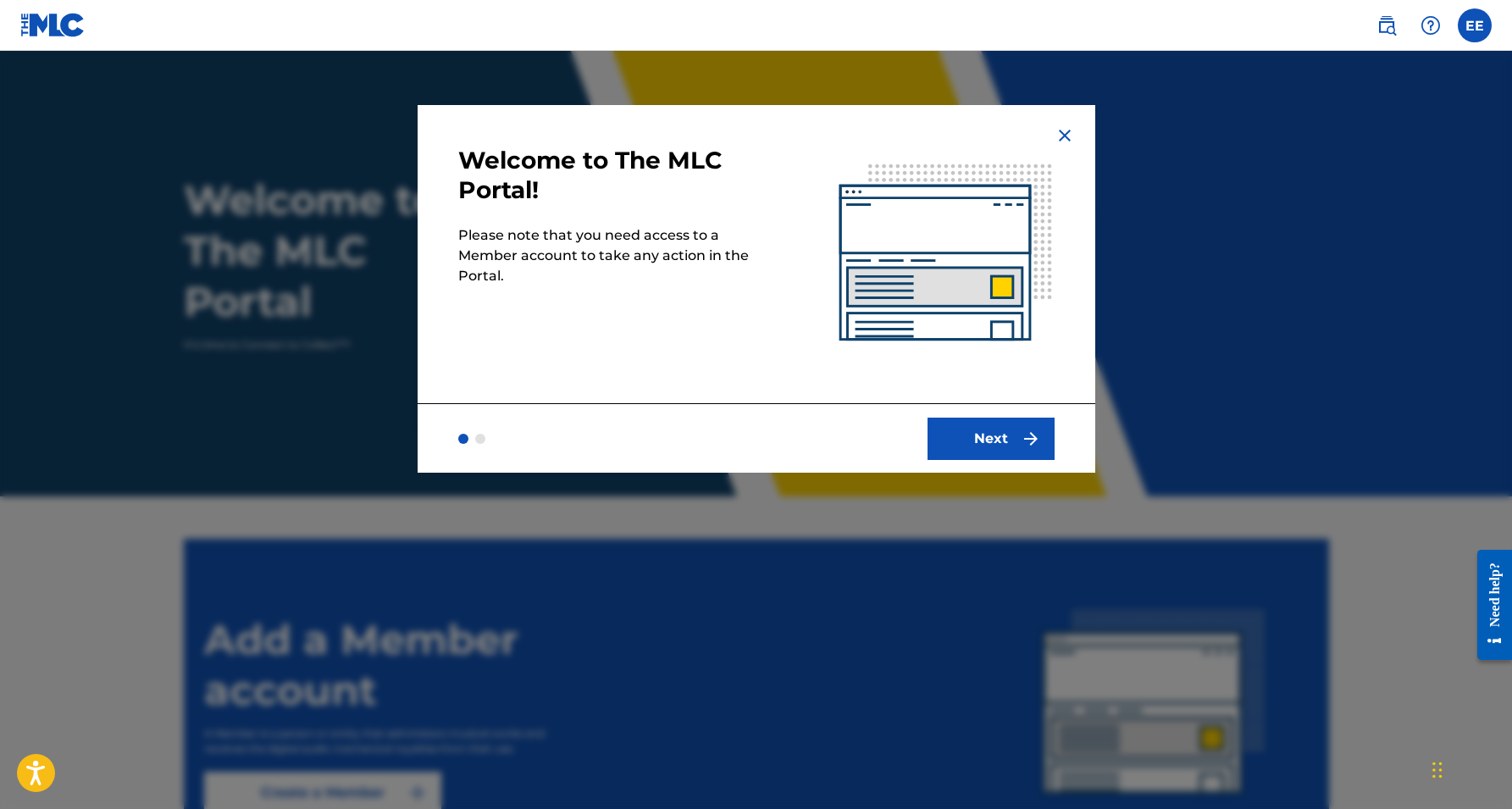
click at [988, 432] on button "Next" at bounding box center [991, 439] width 127 height 42
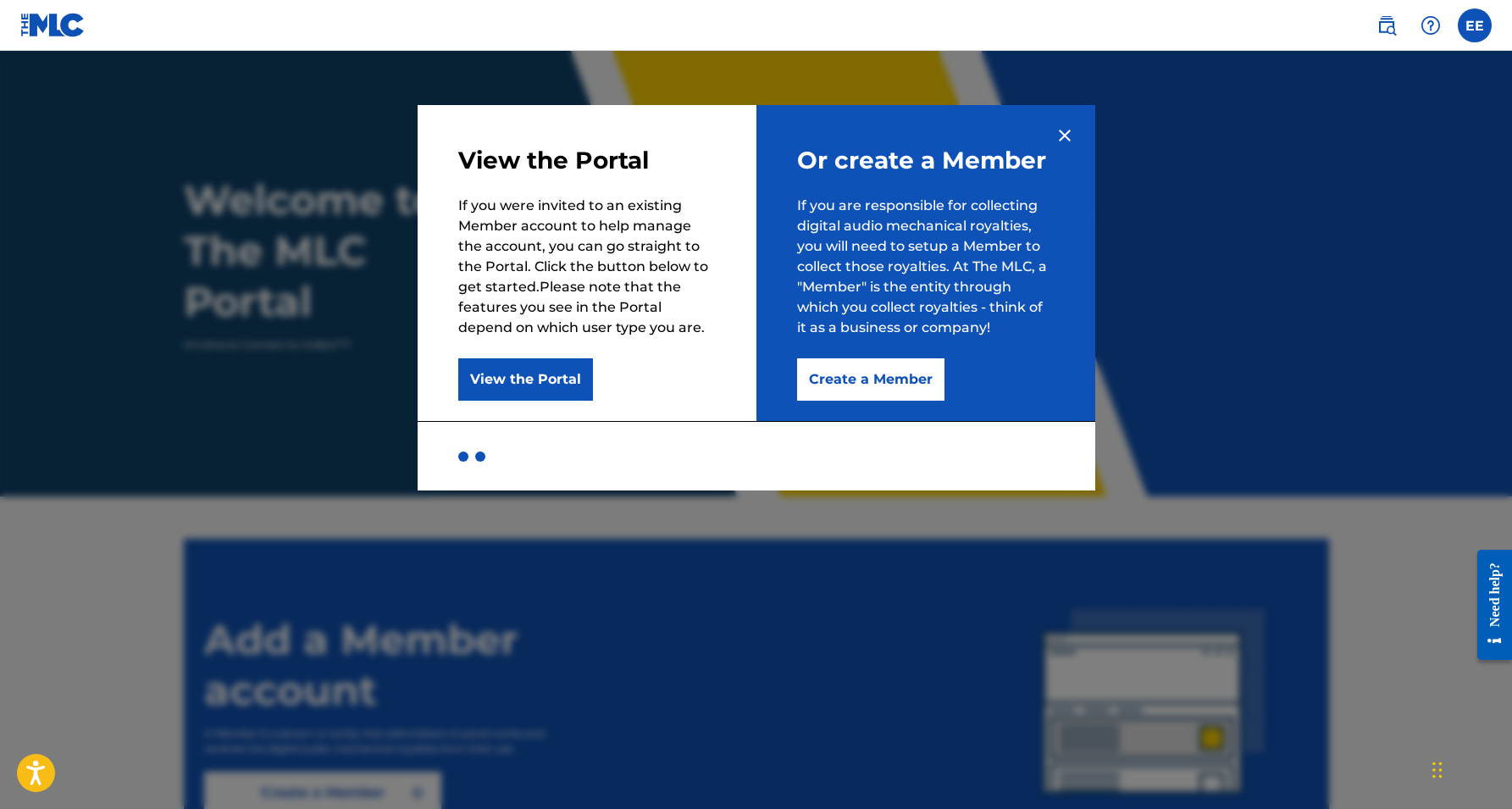
click at [896, 377] on button "Create a Member" at bounding box center [871, 379] width 147 height 42
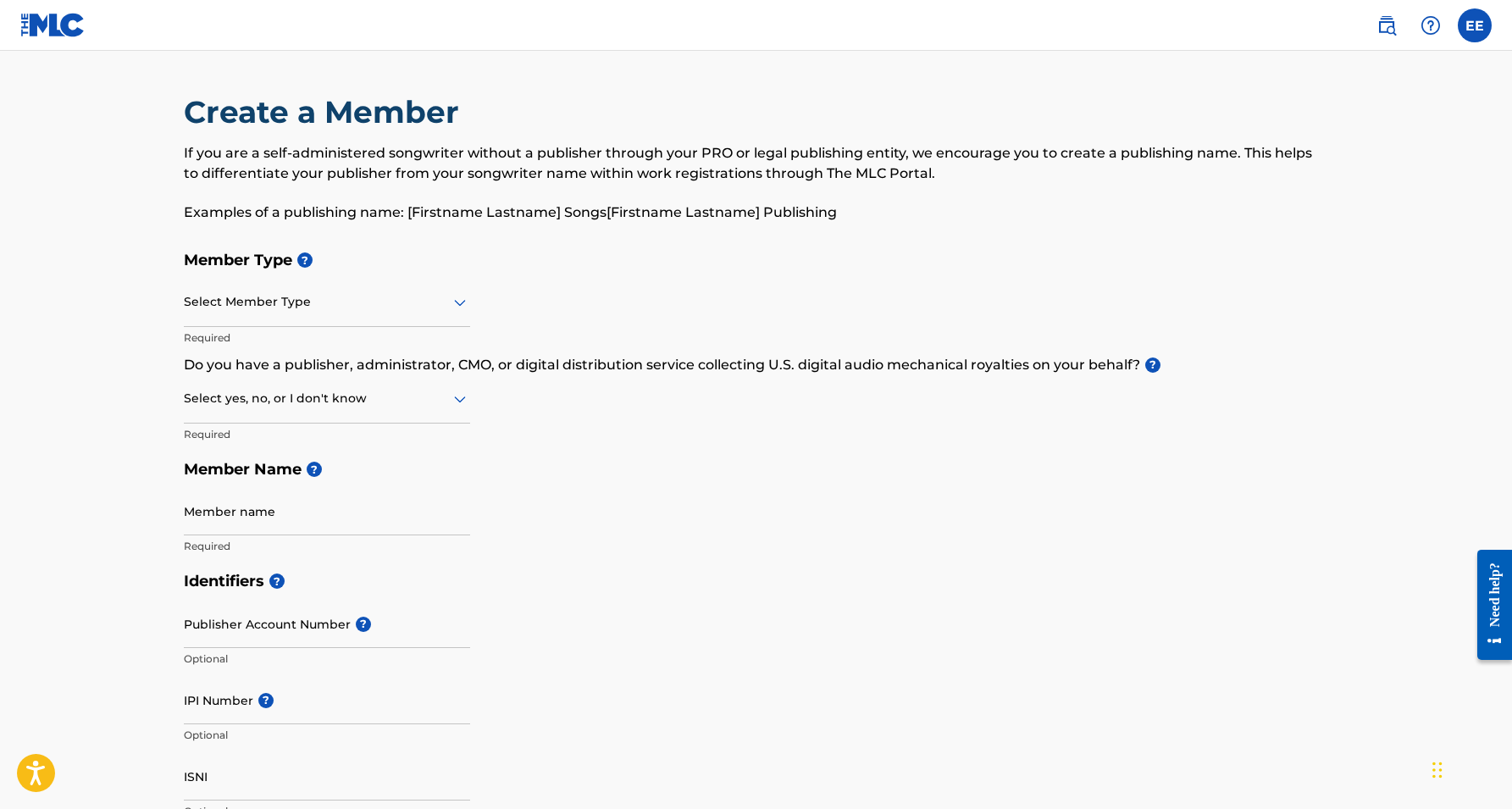
click at [343, 297] on div at bounding box center [326, 302] width 286 height 21
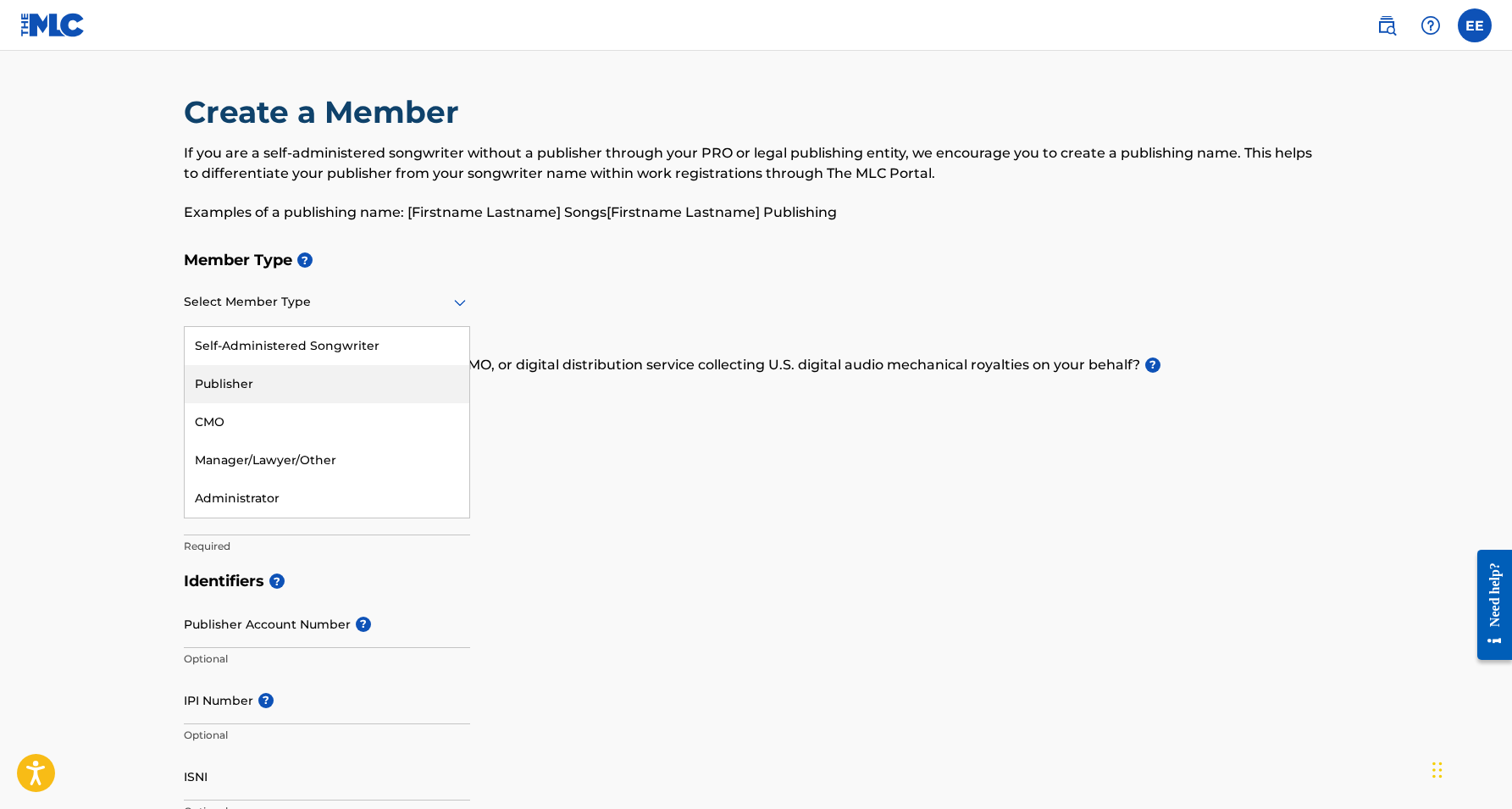
click at [328, 378] on div "Publisher" at bounding box center [327, 384] width 285 height 39
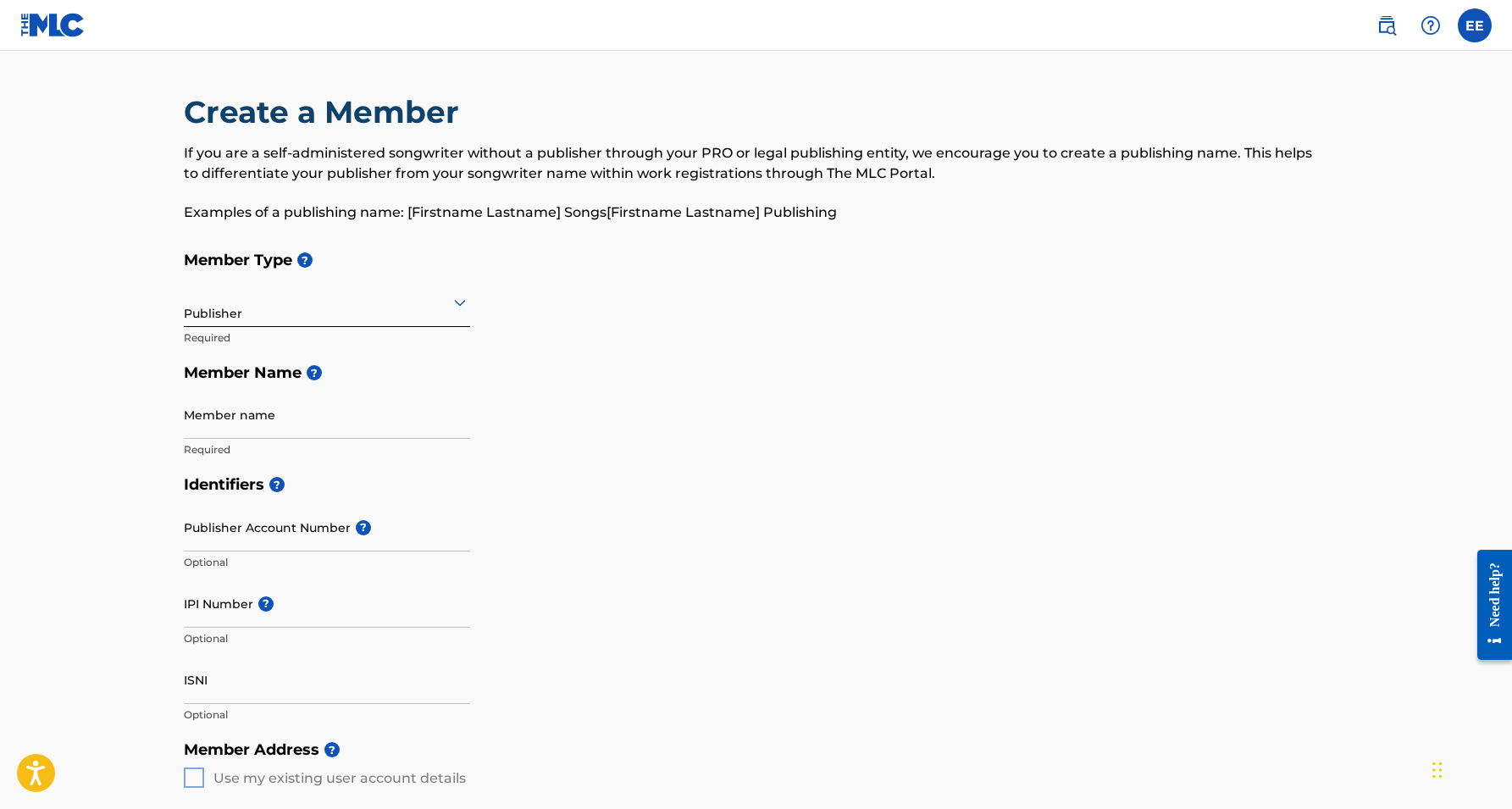
click at [353, 321] on div "Publisher" at bounding box center [326, 301] width 286 height 41
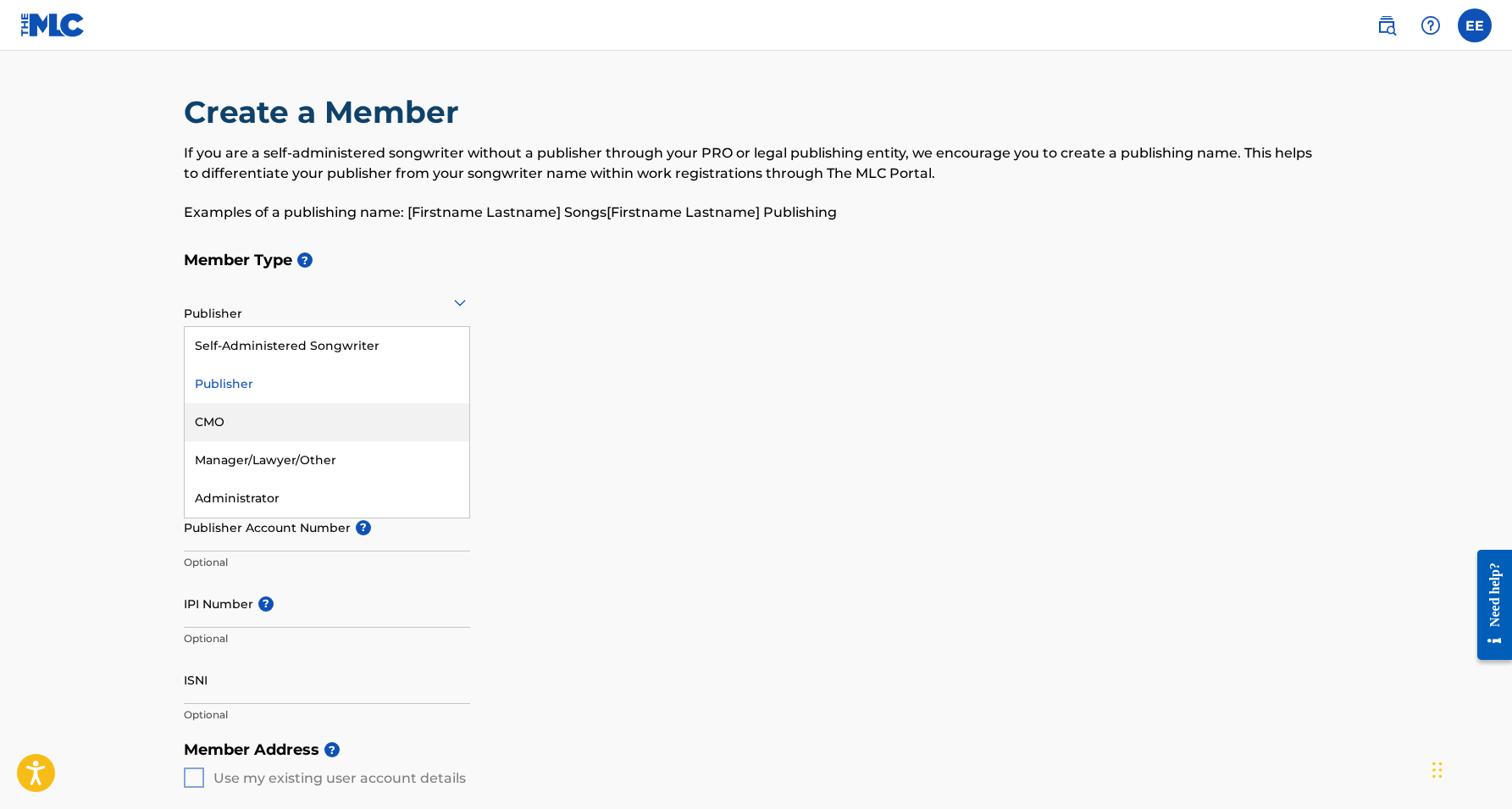
click at [352, 425] on div "CMO" at bounding box center [327, 423] width 285 height 39
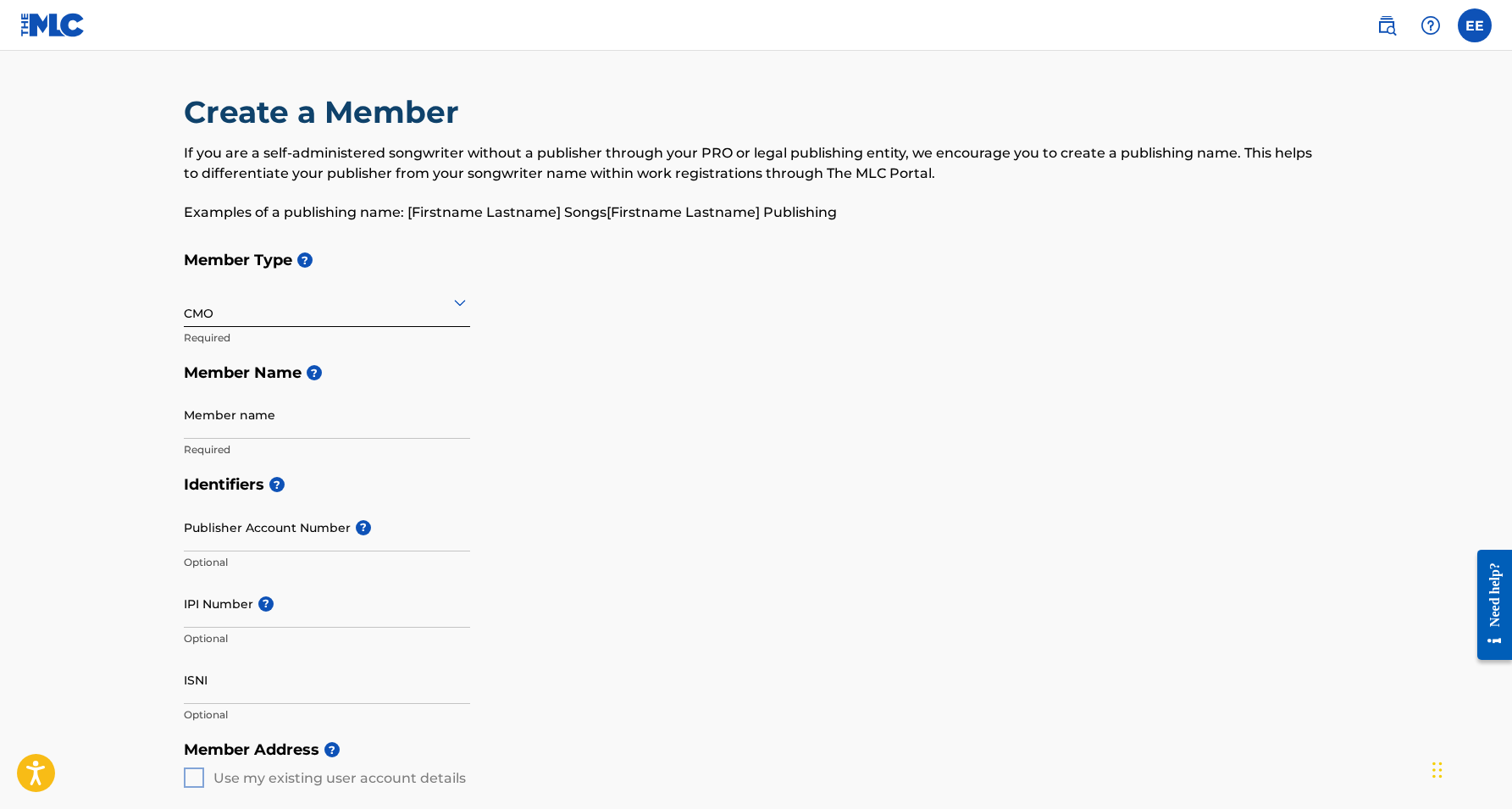
click at [397, 303] on div at bounding box center [326, 302] width 286 height 21
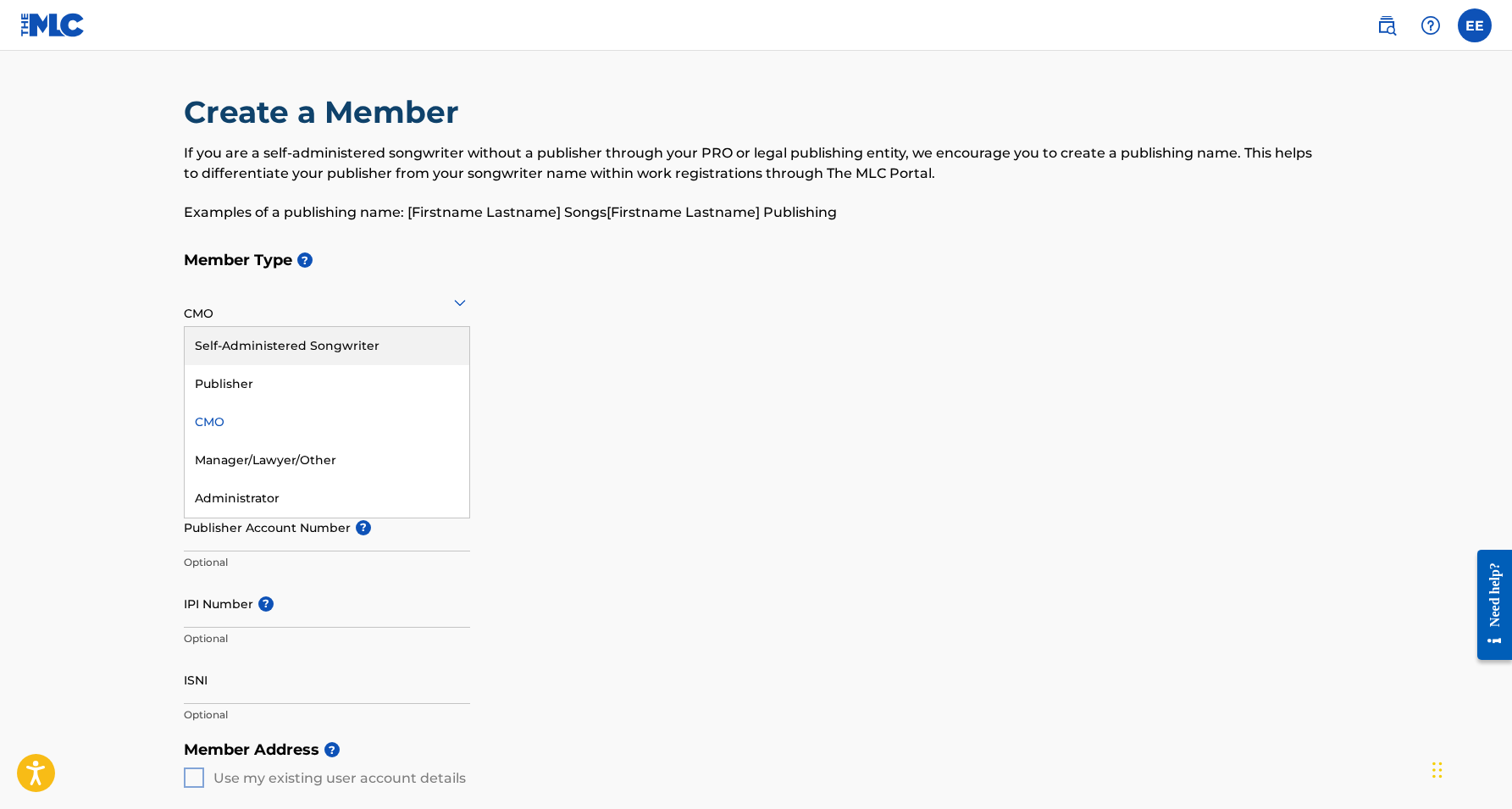
drag, startPoint x: 355, startPoint y: 456, endPoint x: 398, endPoint y: 355, distance: 109.8
click at [398, 355] on div "Self-Administered Songwriter Publisher CMO Manager/Lawyer/Other Administrator" at bounding box center [327, 423] width 285 height 191
click at [402, 347] on div "Self-Administered Songwriter" at bounding box center [327, 347] width 285 height 39
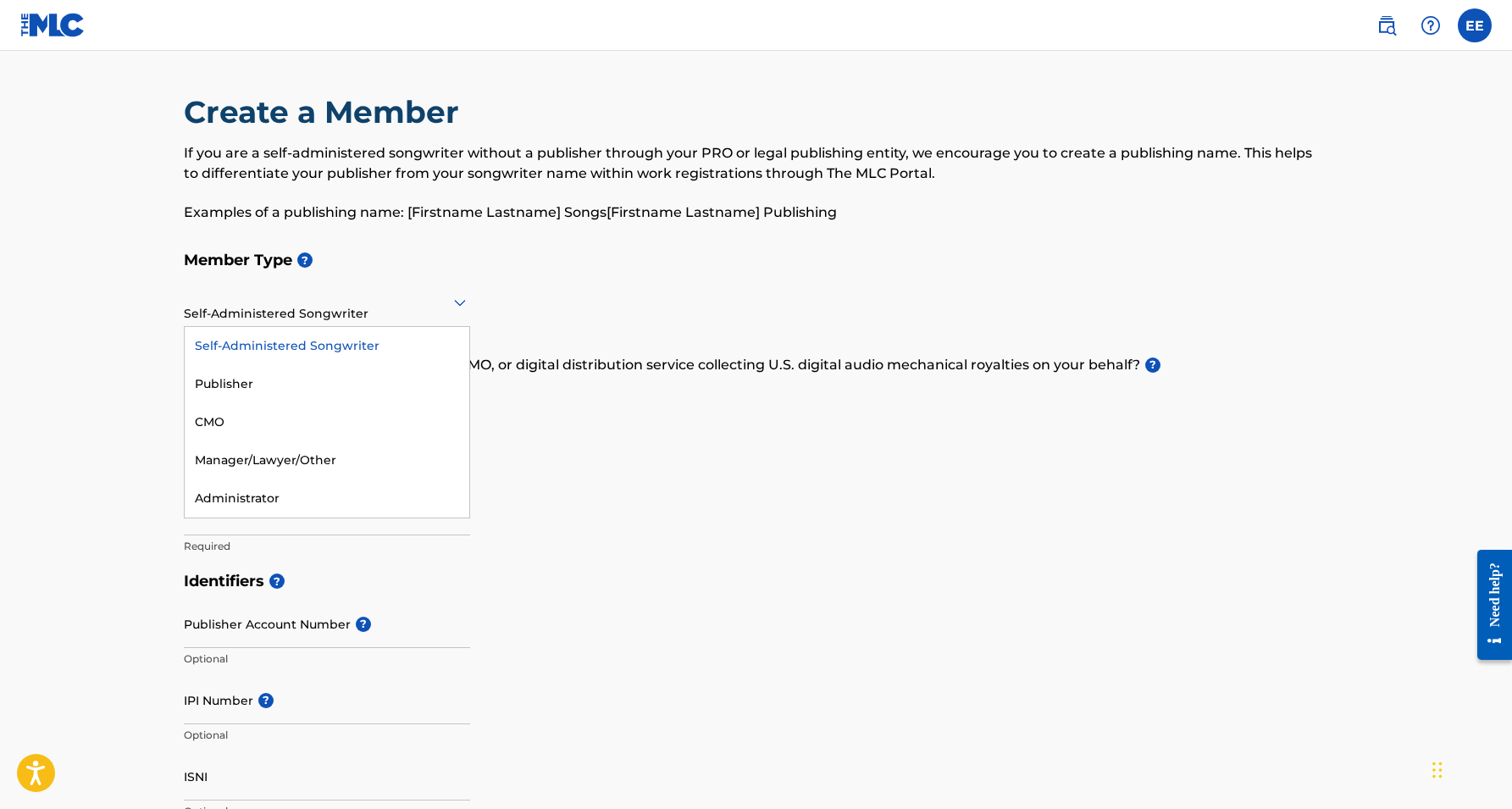
click at [455, 315] on div "Self-Administered Songwriter" at bounding box center [326, 301] width 286 height 41
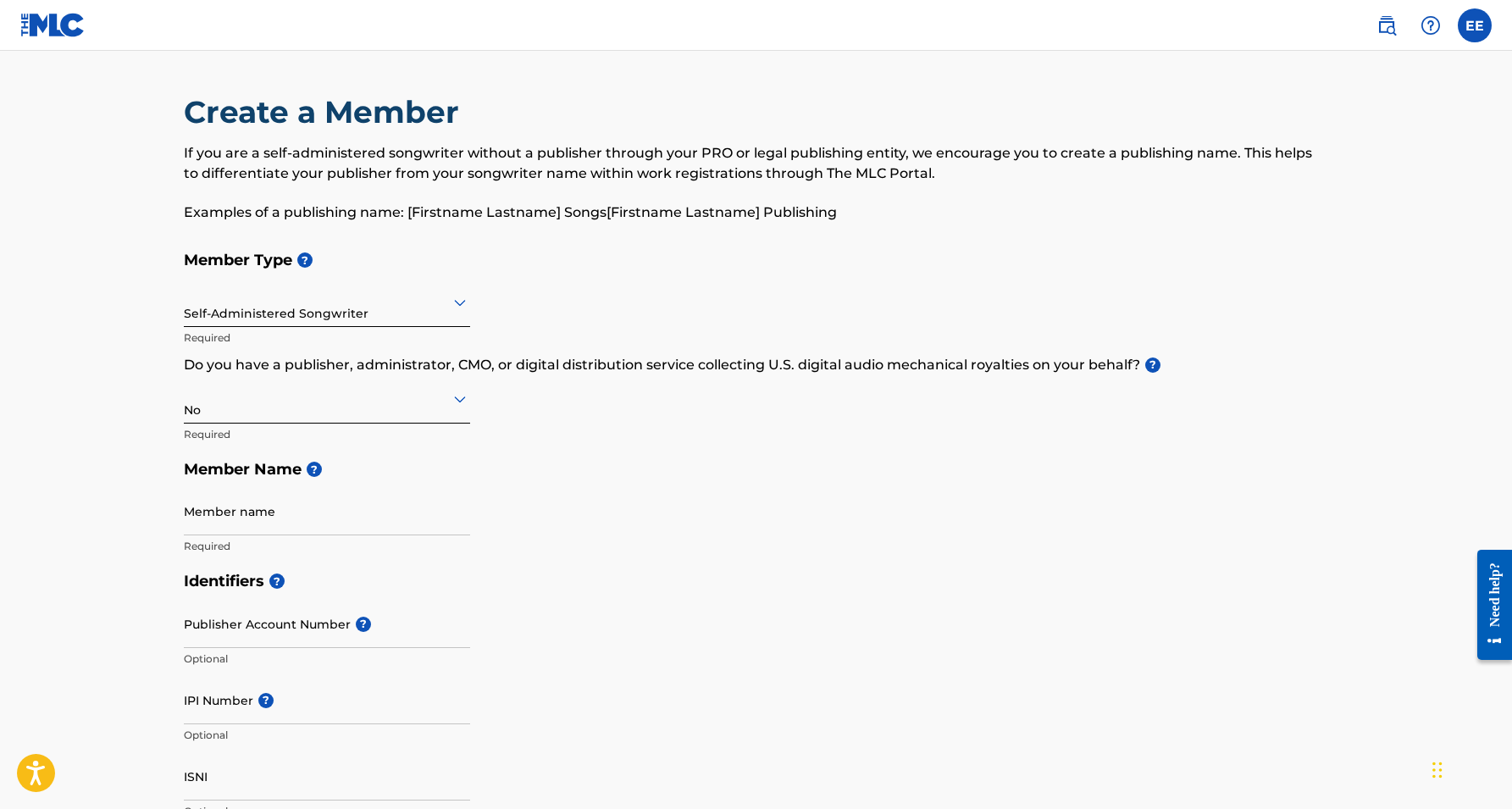
click at [455, 315] on div "Self-Administered Songwriter" at bounding box center [326, 301] width 286 height 41
click at [393, 409] on div "No" at bounding box center [326, 398] width 286 height 41
click at [505, 370] on p "Do you have a publisher, administrator, CMO, or digital distribution service co…" at bounding box center [756, 365] width 1145 height 20
drag, startPoint x: 517, startPoint y: 362, endPoint x: 790, endPoint y: 360, distance: 273.0
click at [790, 360] on p "Do you have a publisher, administrator, CMO, or digital distribution service co…" at bounding box center [756, 365] width 1145 height 20
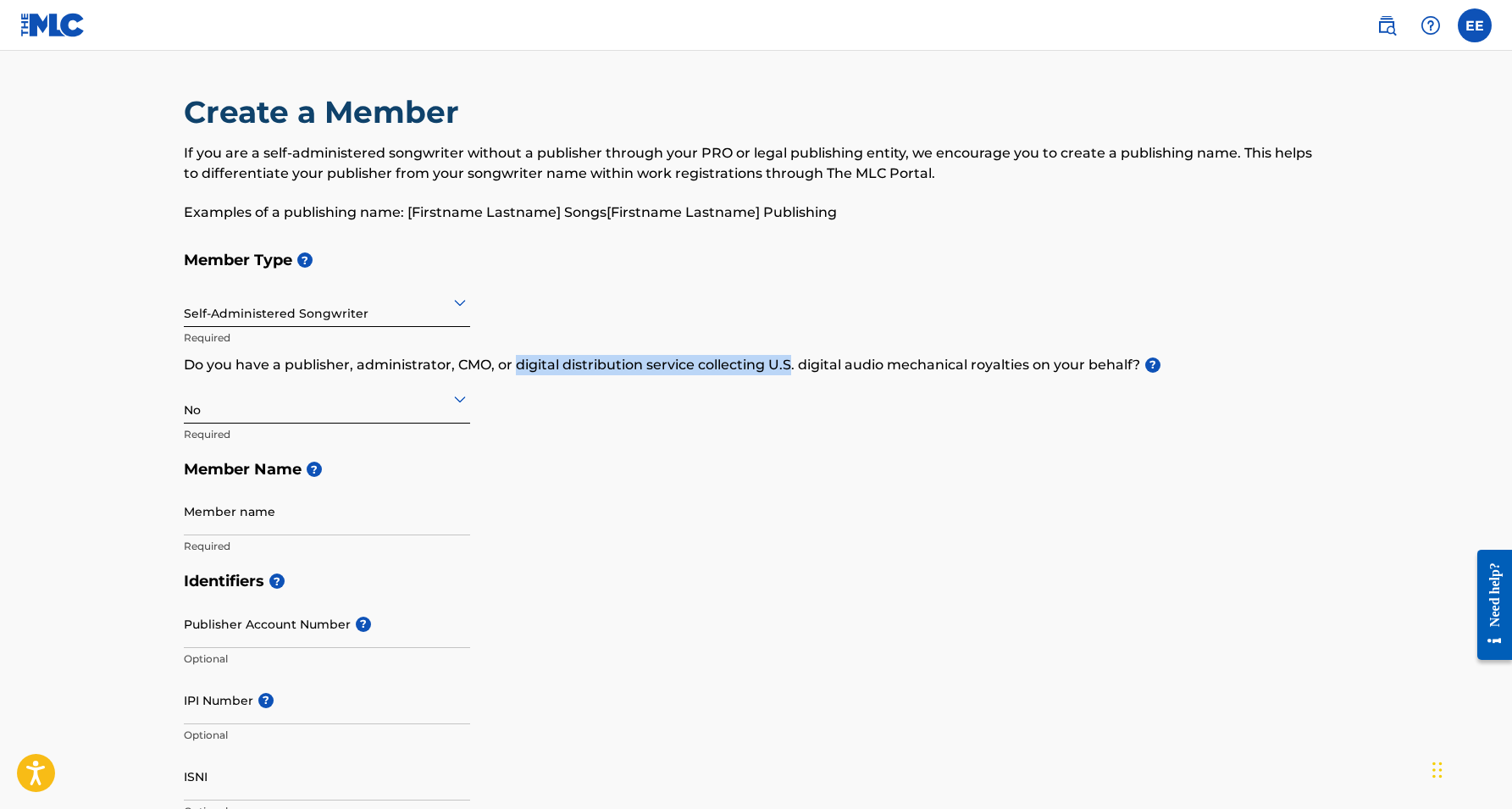
click at [790, 360] on p "Do you have a publisher, administrator, CMO, or digital distribution service co…" at bounding box center [756, 365] width 1145 height 20
drag, startPoint x: 698, startPoint y: 367, endPoint x: 1026, endPoint y: 362, distance: 328.0
click at [1026, 362] on p "Do you have a publisher, administrator, CMO, or digital distribution service co…" at bounding box center [756, 365] width 1145 height 20
copy p "collecting U.S. digital audio mechanical royalties"
click at [656, 326] on div "Member Type ? Self-Administered Songwriter Required Do you have a publisher, ad…" at bounding box center [756, 403] width 1145 height 321
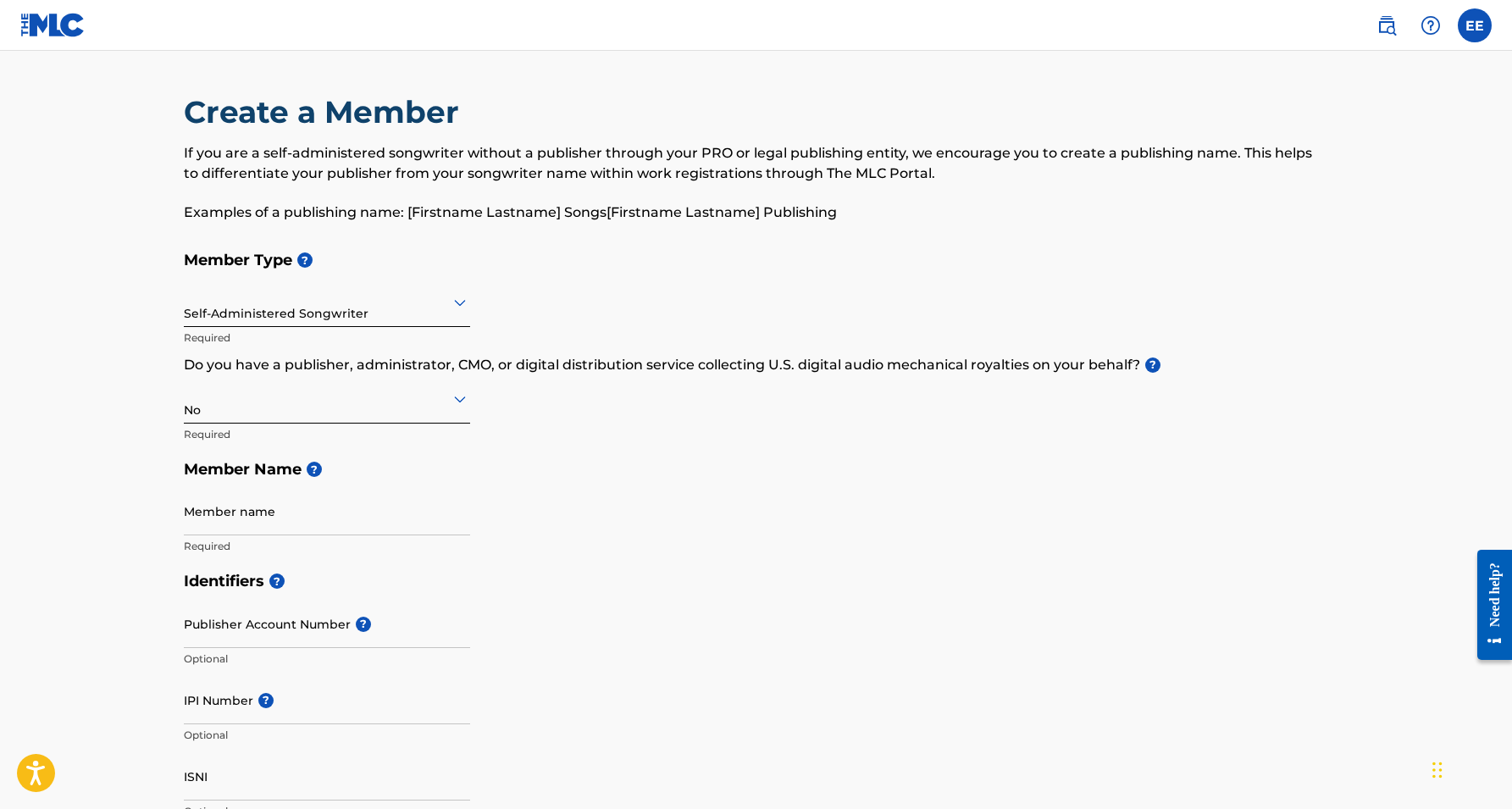
click at [477, 304] on div "Member Type ? Self-Administered Songwriter Required Do you have a publisher, ad…" at bounding box center [756, 403] width 1145 height 321
click at [456, 305] on icon at bounding box center [459, 301] width 20 height 20
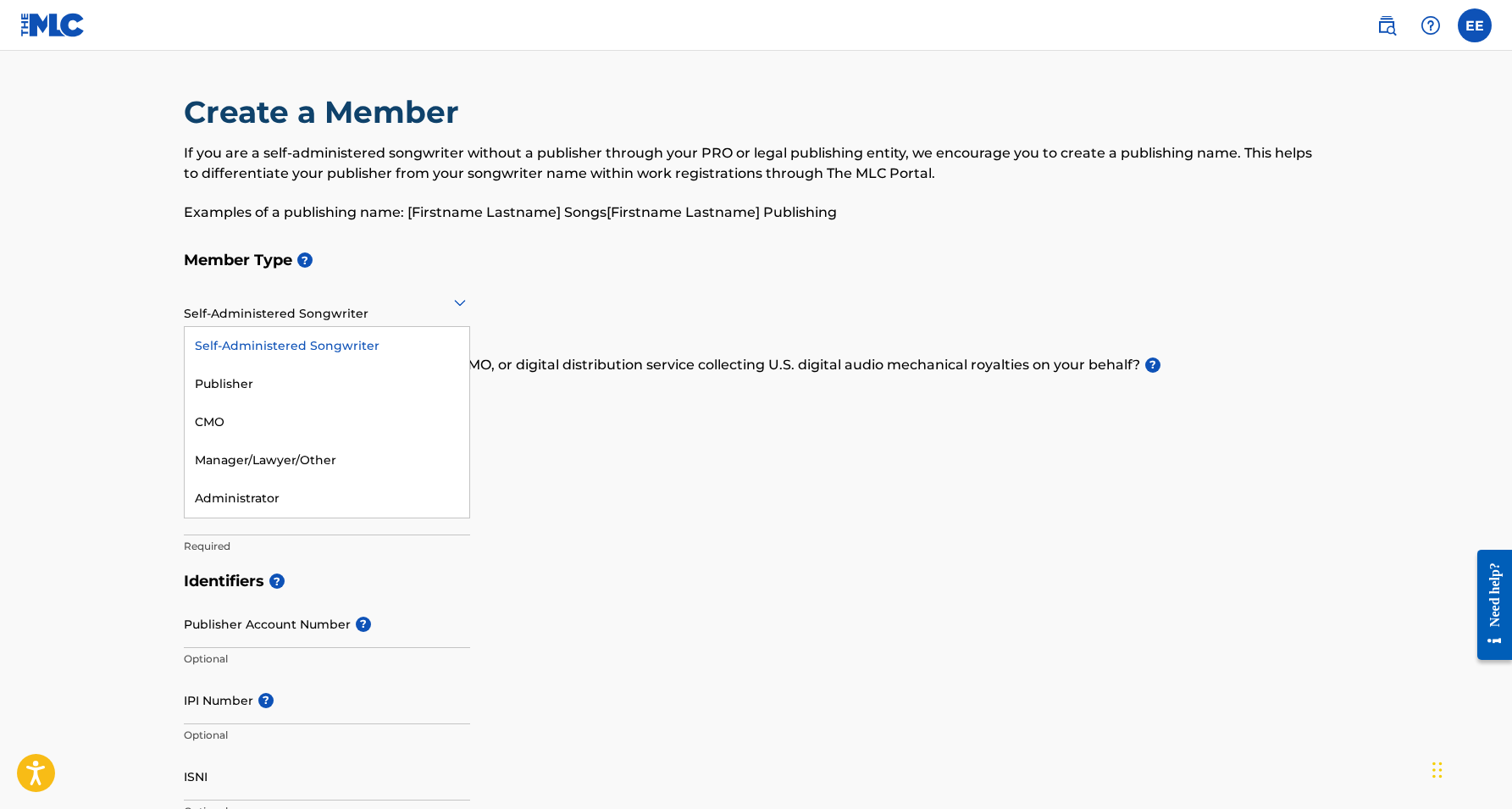
click at [456, 305] on icon at bounding box center [459, 301] width 20 height 20
click at [456, 304] on icon at bounding box center [459, 301] width 20 height 20
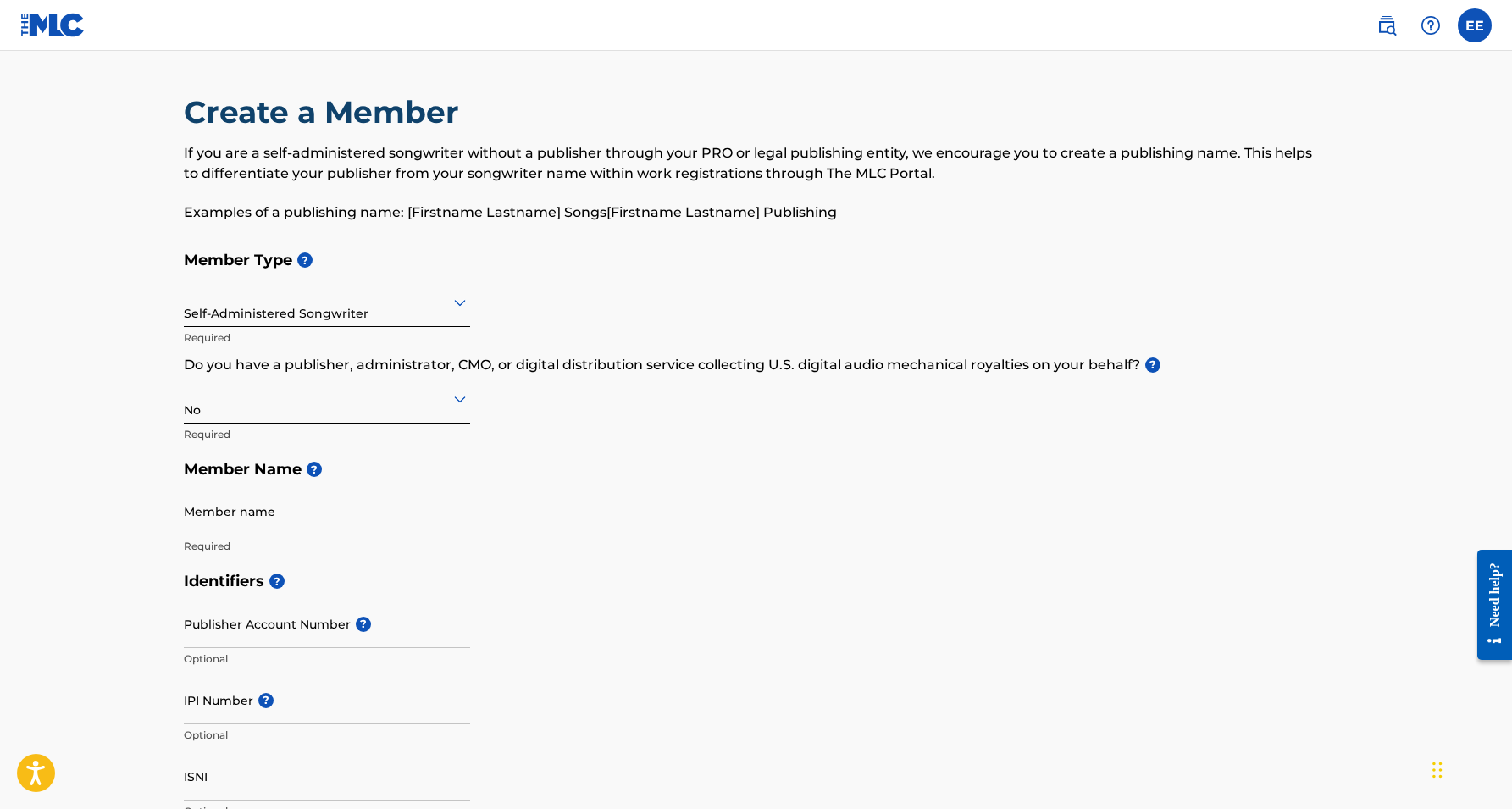
click at [456, 304] on icon at bounding box center [459, 301] width 20 height 20
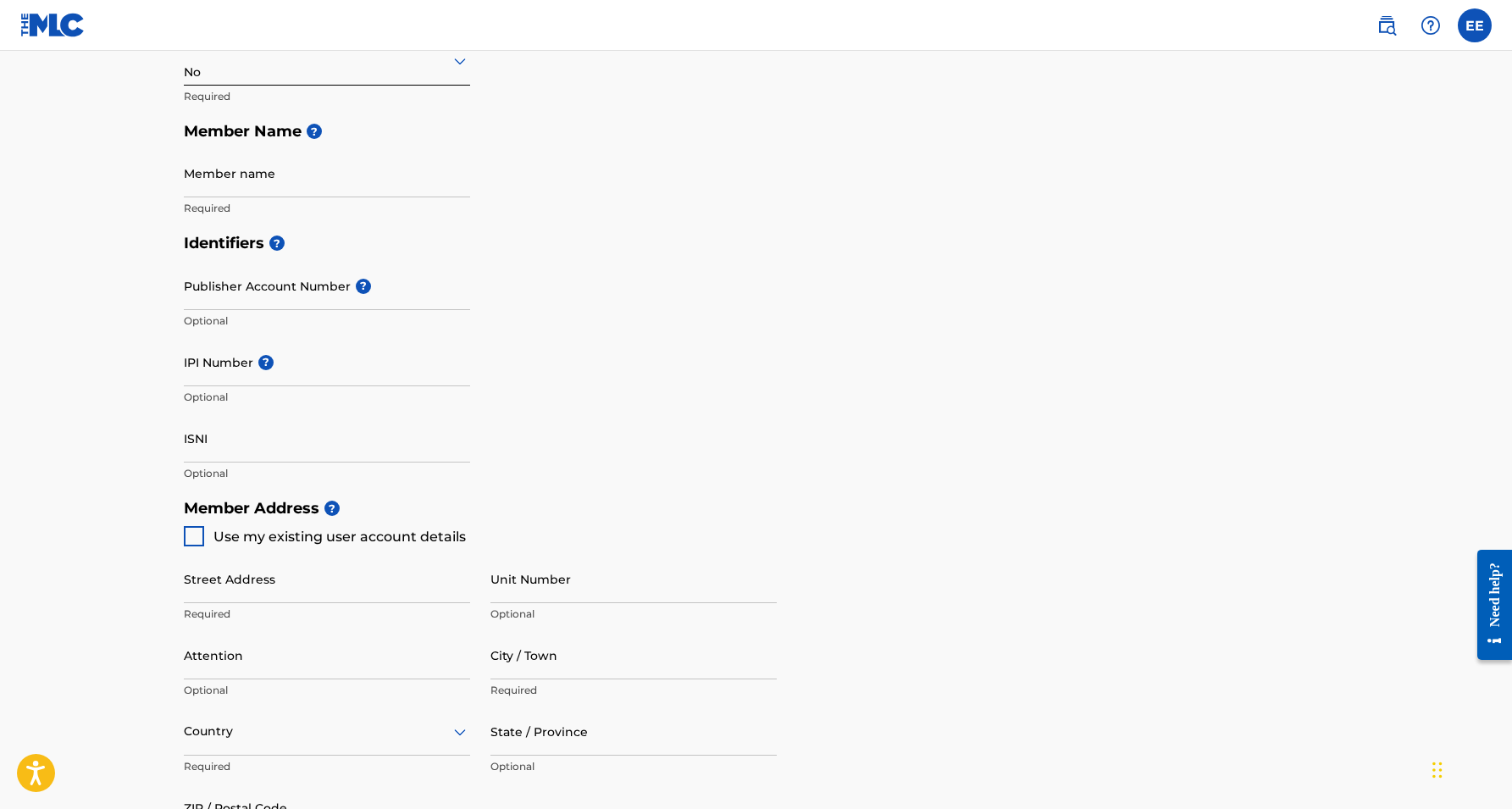
scroll to position [306, 0]
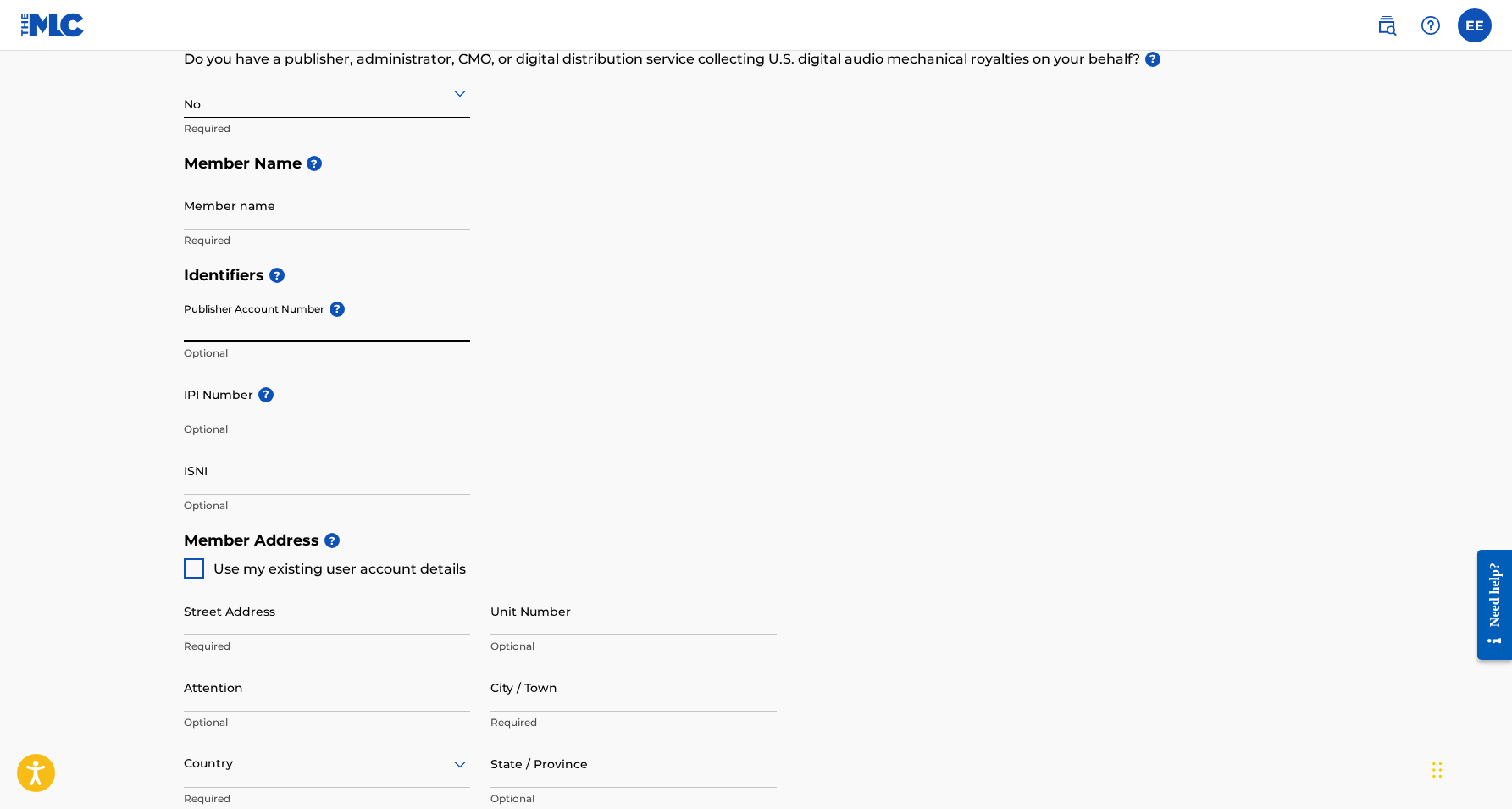
click at [274, 326] on input "Publisher Account Number ?" at bounding box center [326, 318] width 286 height 48
click at [79, 390] on main "Create a Member If you are a self-administered songwriter without a publisher t…" at bounding box center [756, 506] width 1512 height 1522
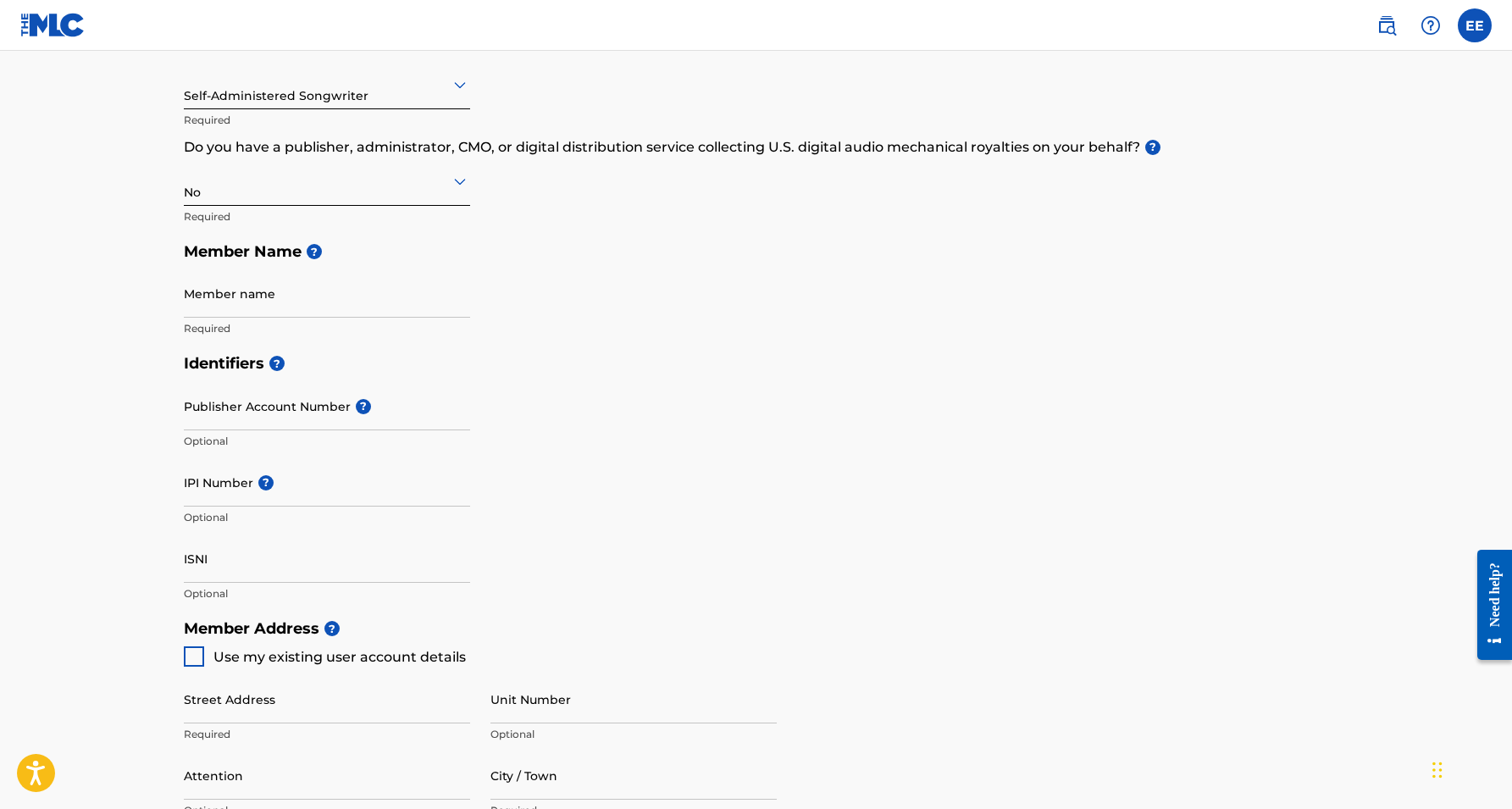
scroll to position [214, 0]
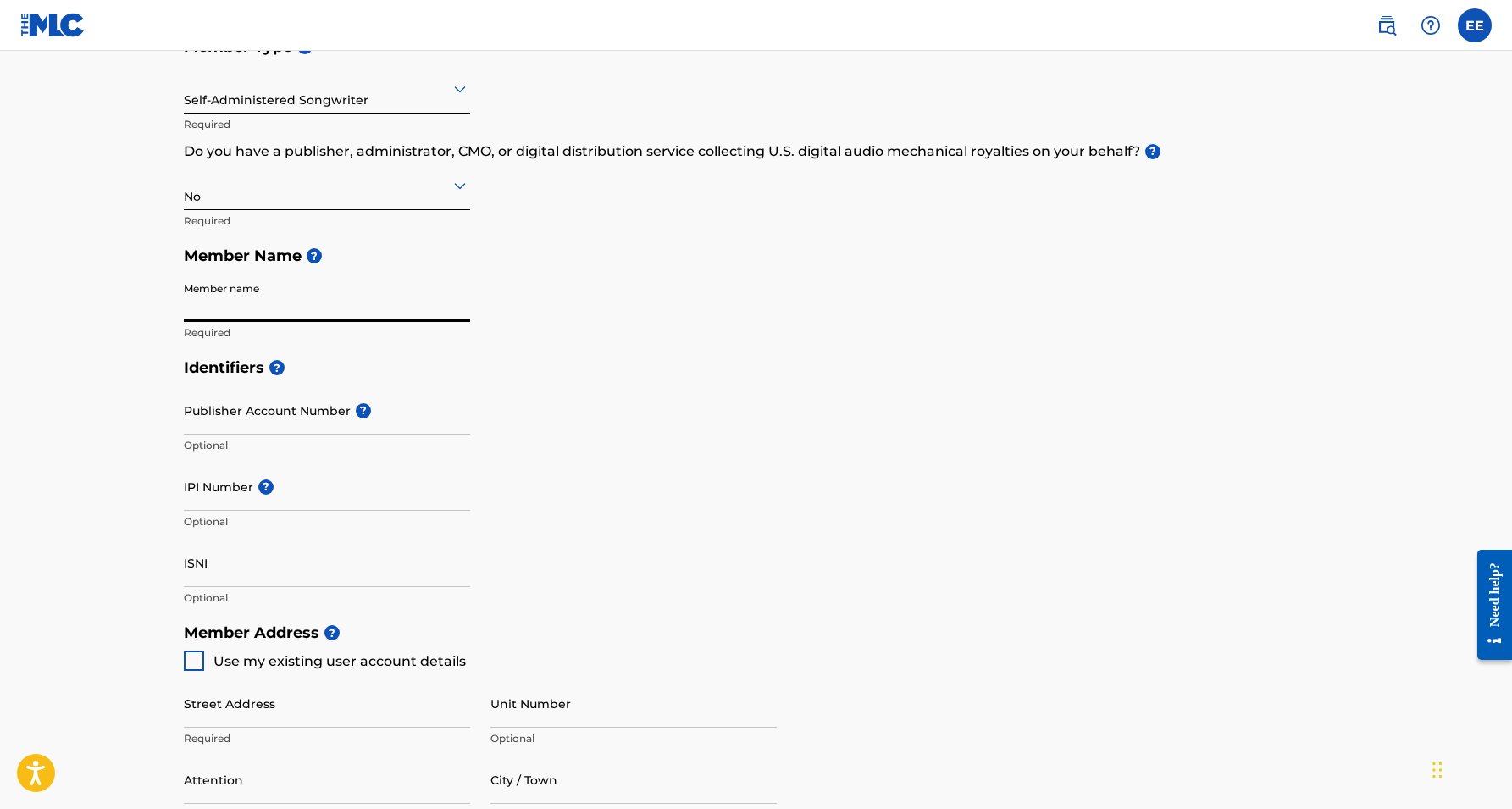
click at [133, 354] on main "Create a Member If you are a self-administered songwriter without a publisher t…" at bounding box center [756, 598] width 1512 height 1522
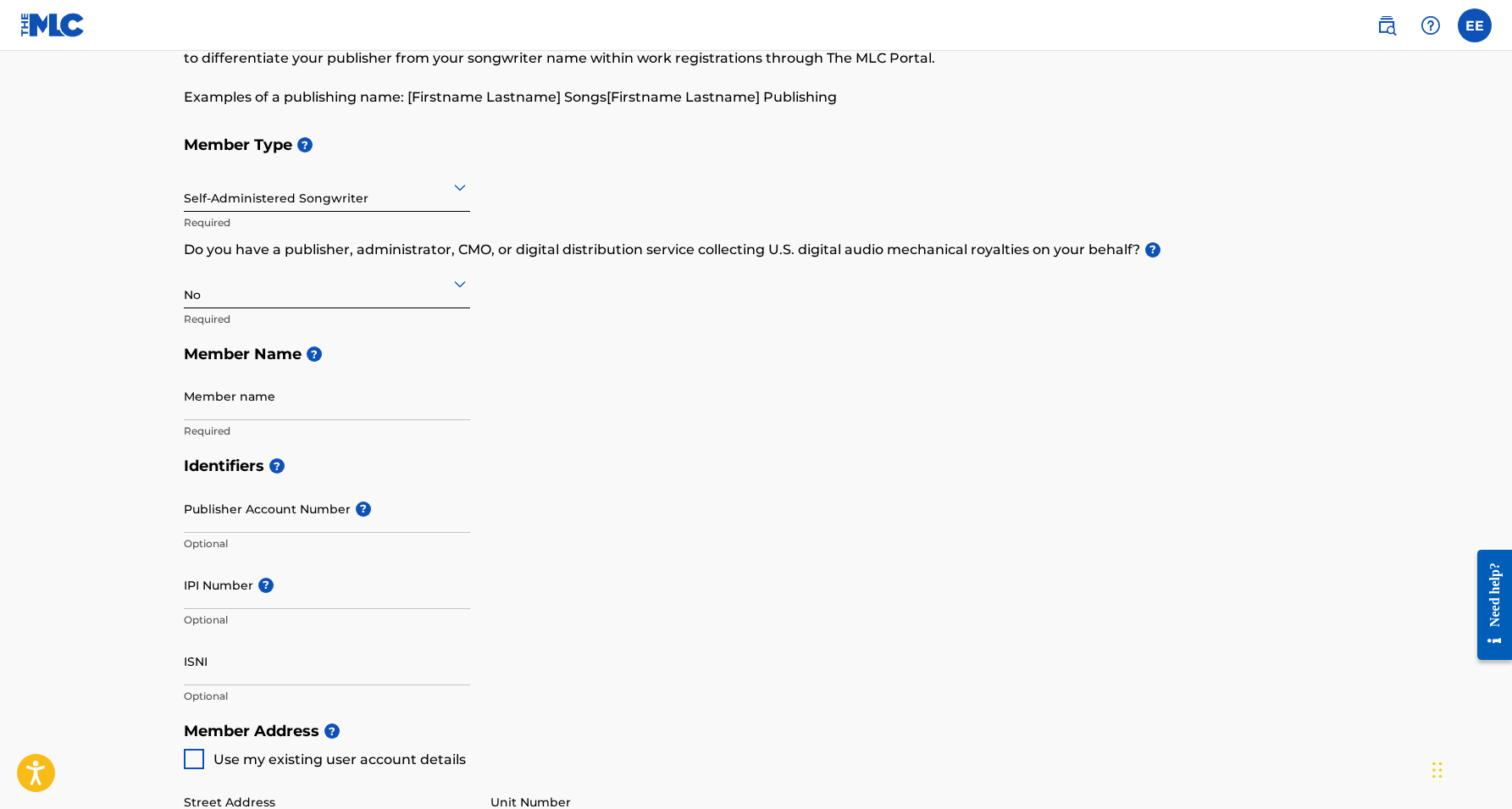
scroll to position [109, 0]
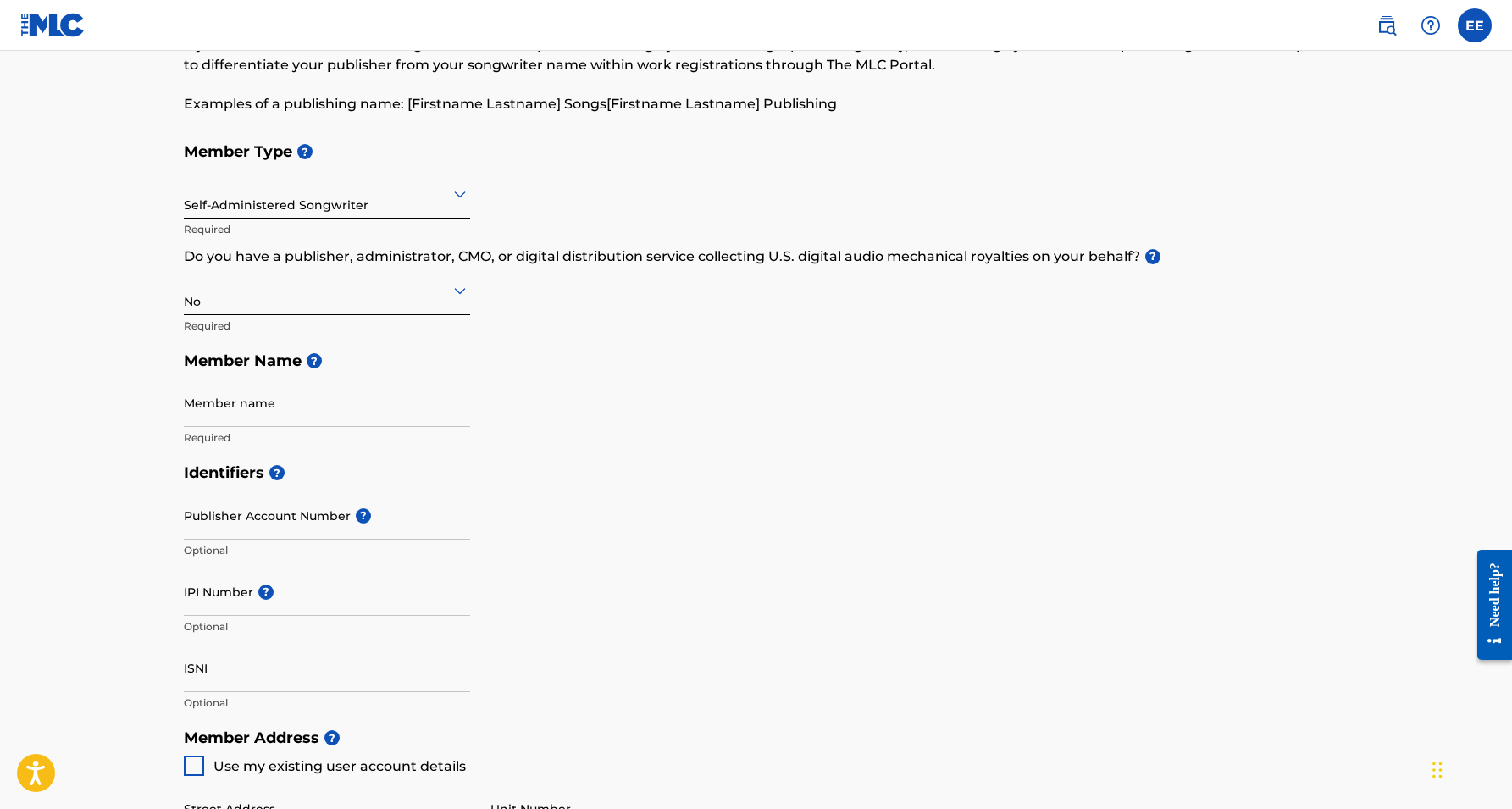
click at [426, 187] on div at bounding box center [326, 194] width 286 height 21
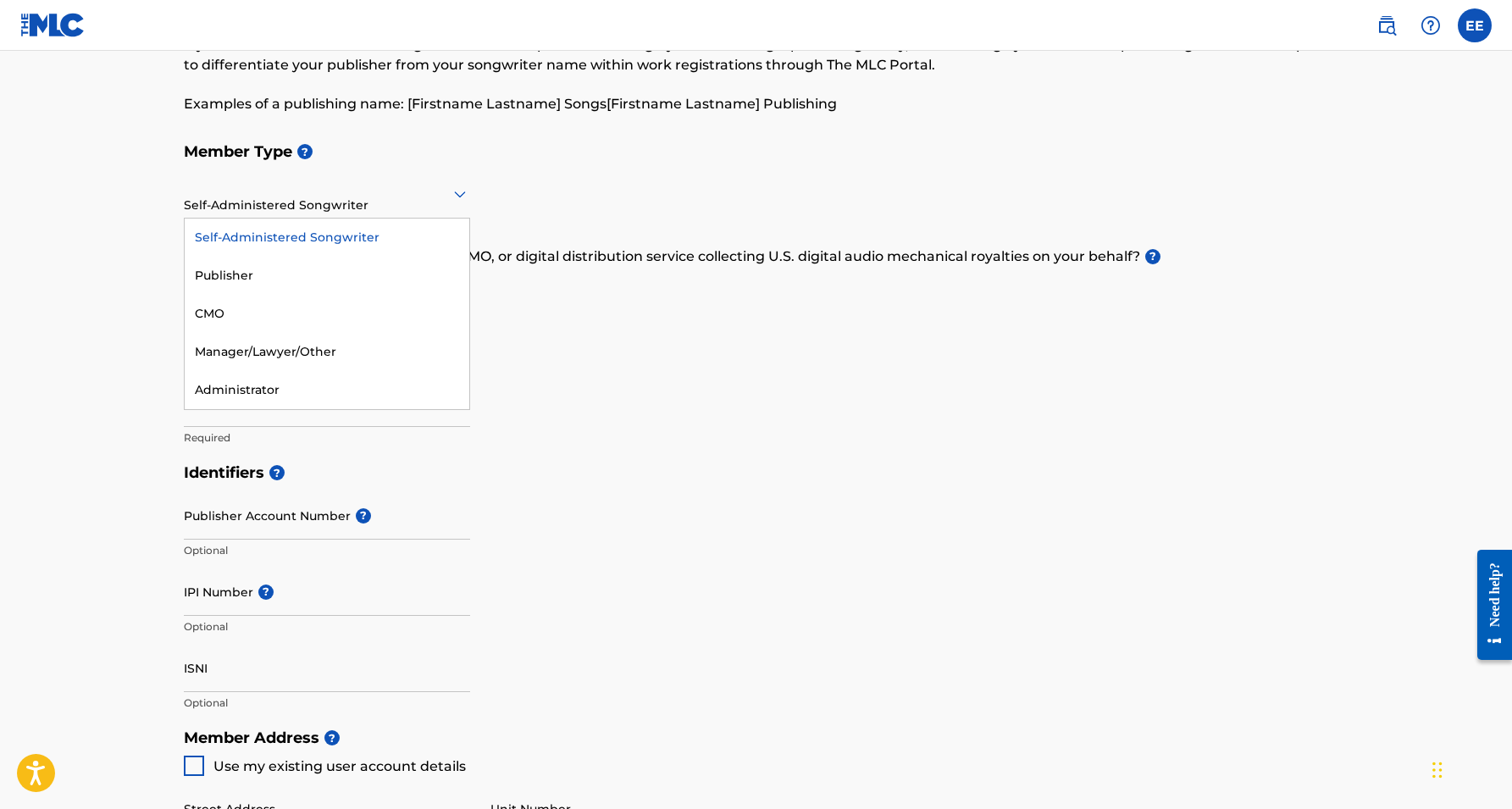
click at [438, 190] on div at bounding box center [326, 194] width 286 height 21
